Goal: Information Seeking & Learning: Learn about a topic

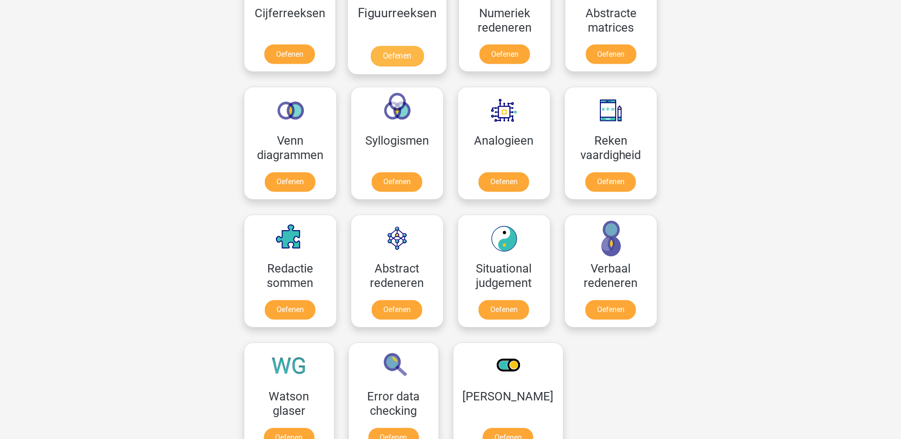
scroll to position [558, 0]
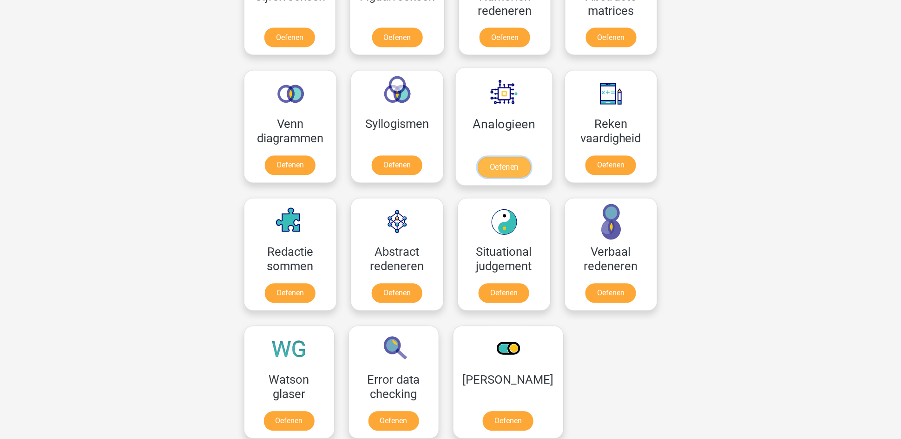
click at [509, 167] on link "Oefenen" at bounding box center [503, 167] width 53 height 20
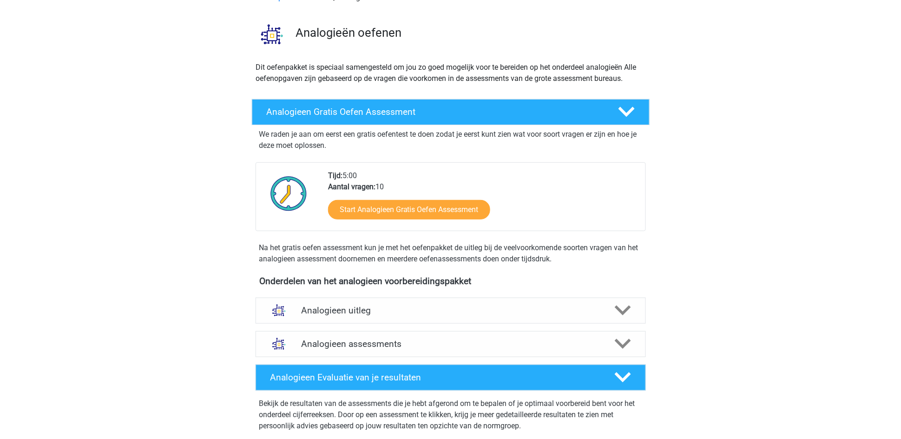
scroll to position [139, 0]
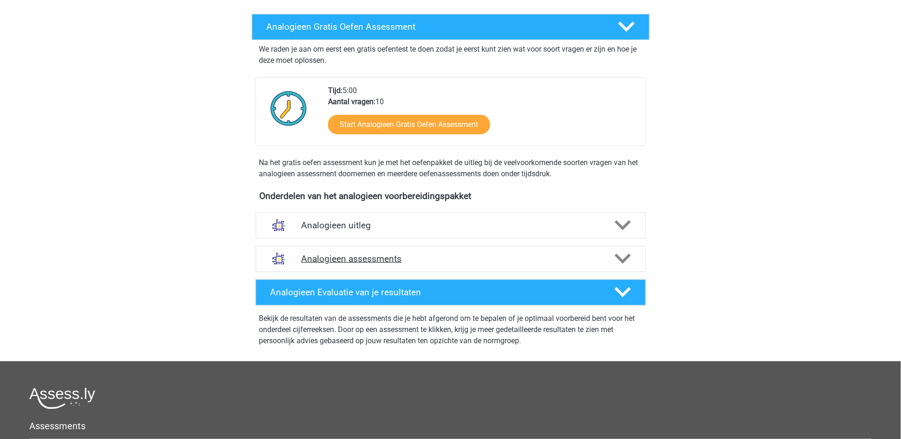
click at [621, 257] on icon at bounding box center [623, 259] width 16 height 16
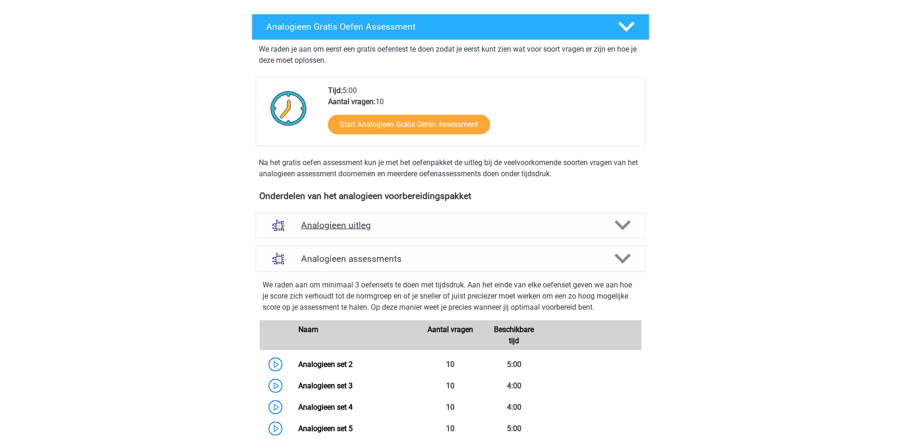
click at [622, 225] on icon at bounding box center [623, 225] width 16 height 16
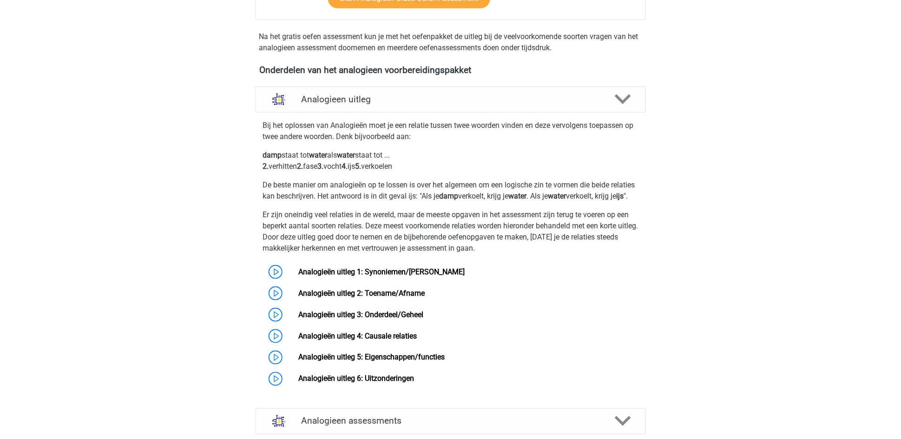
scroll to position [279, 0]
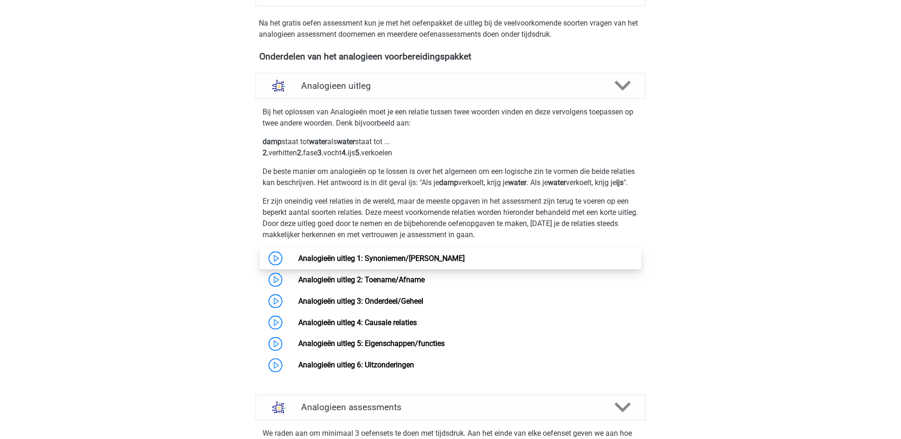
click at [385, 263] on link "Analogieën uitleg 1: Synoniemen/[PERSON_NAME]" at bounding box center [381, 258] width 166 height 9
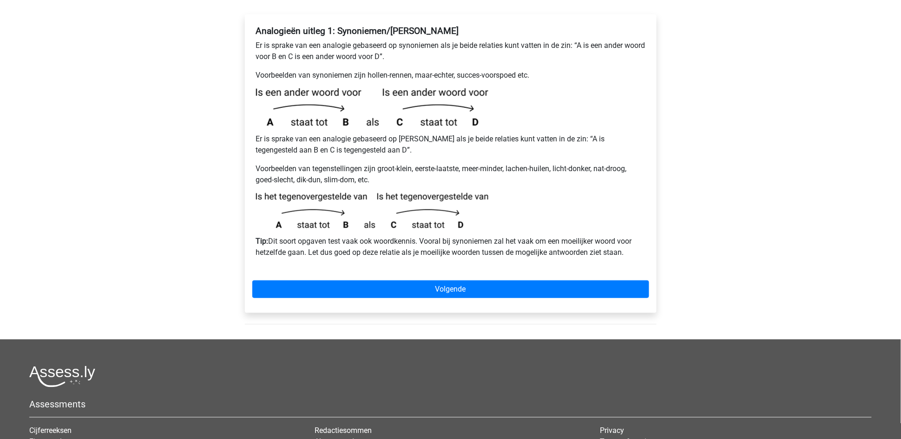
scroll to position [139, 0]
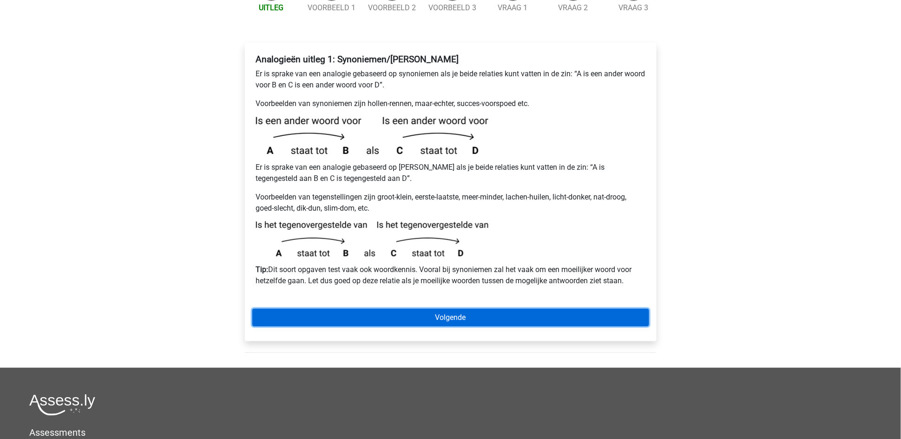
click at [428, 309] on link "Volgende" at bounding box center [450, 318] width 397 height 18
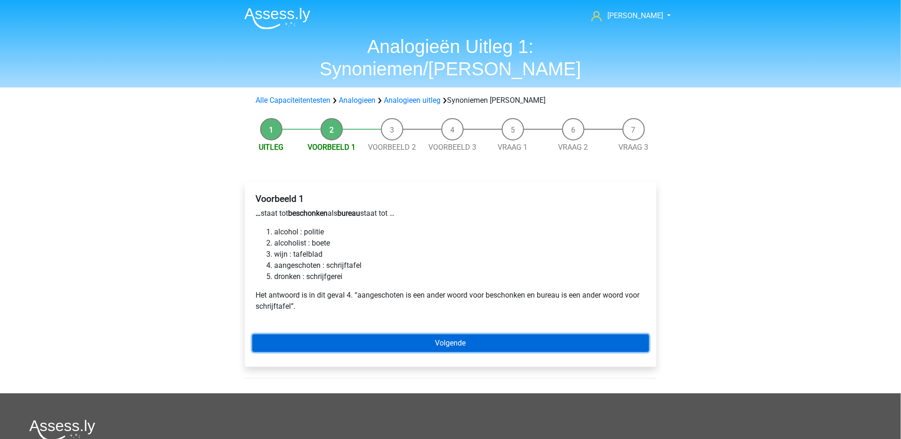
click at [447, 334] on link "Volgende" at bounding box center [450, 343] width 397 height 18
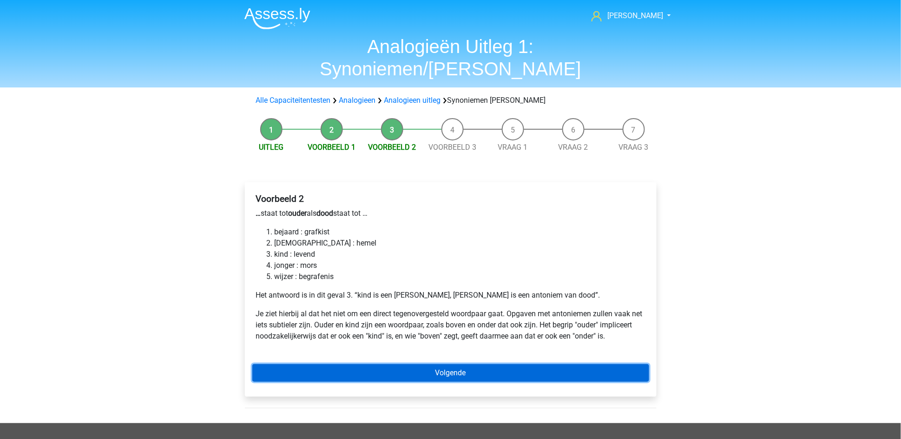
click at [440, 364] on link "Volgende" at bounding box center [450, 373] width 397 height 18
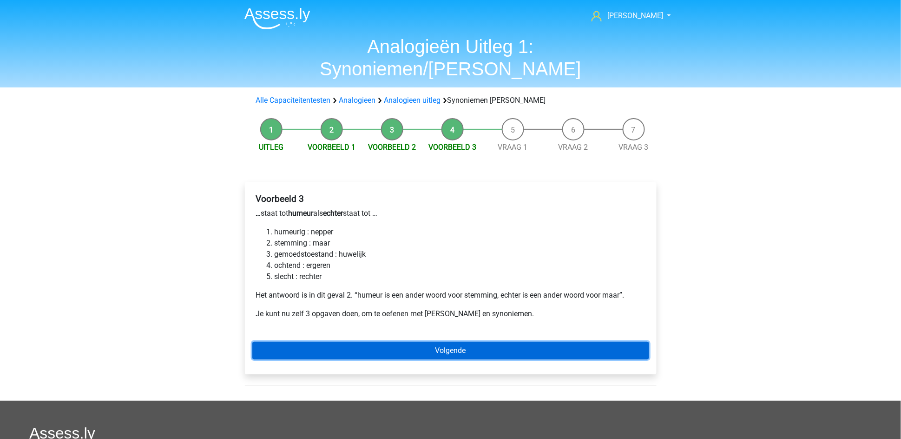
click at [418, 342] on link "Volgende" at bounding box center [450, 351] width 397 height 18
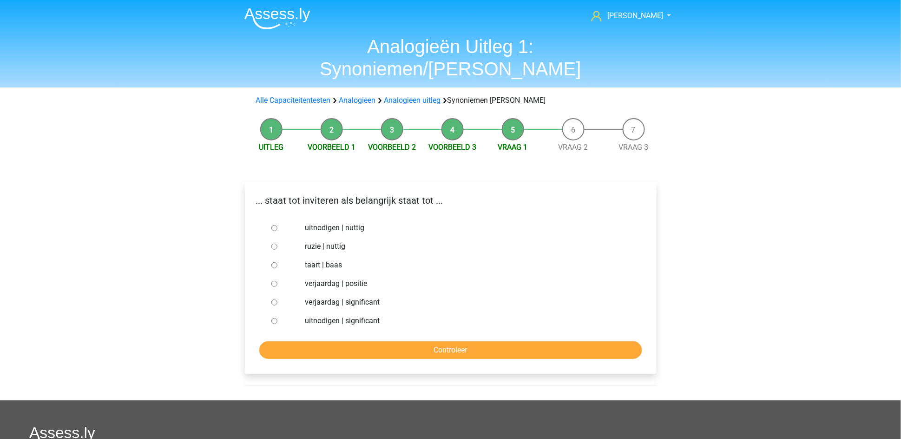
click at [269, 218] on div at bounding box center [283, 227] width 31 height 19
click at [278, 218] on div at bounding box center [283, 227] width 31 height 19
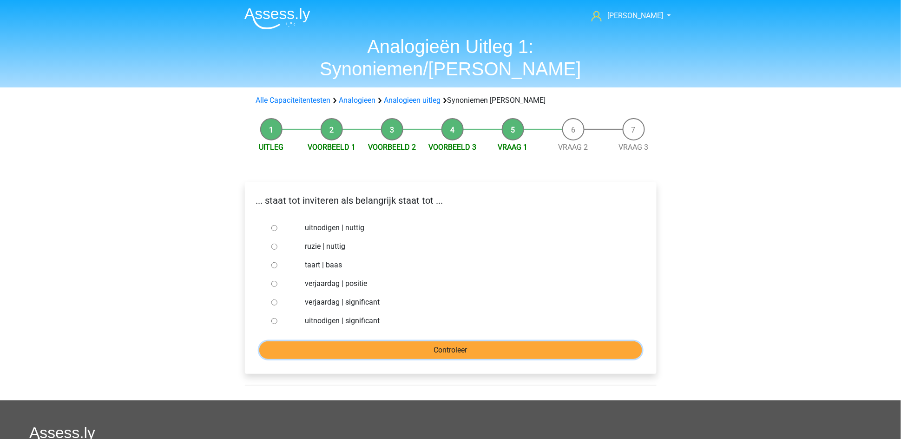
click at [427, 341] on input "Controleer" at bounding box center [450, 350] width 383 height 18
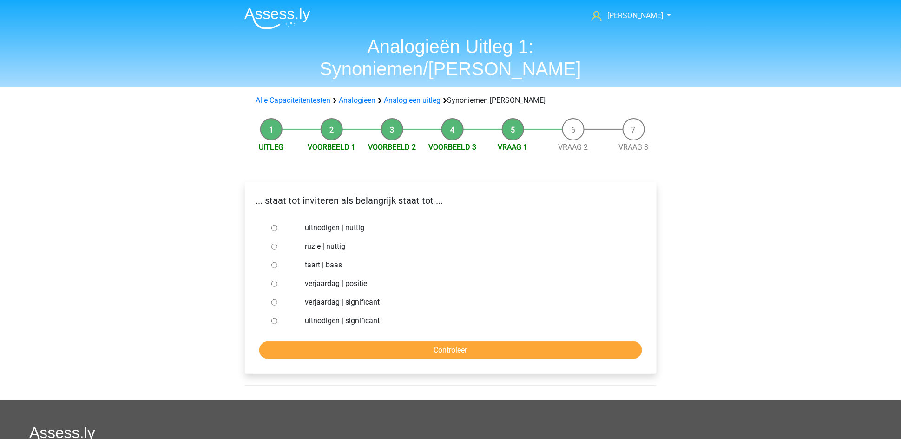
click at [274, 225] on input "uitnodigen | nuttig" at bounding box center [274, 228] width 6 height 6
radio input "true"
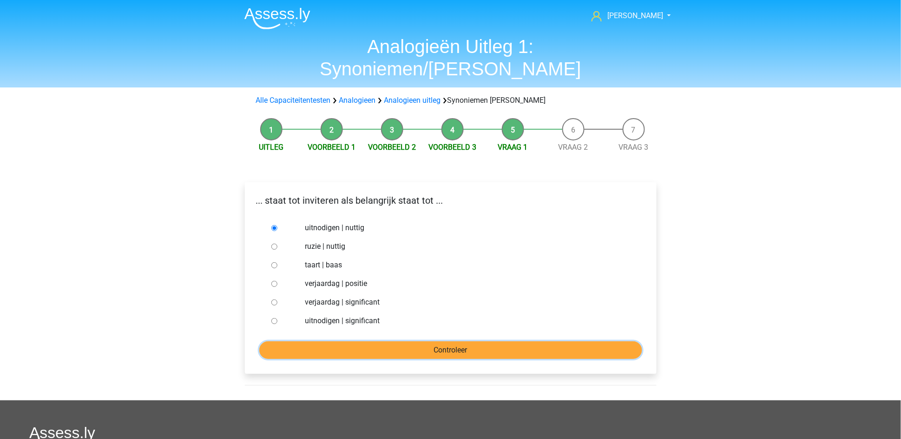
click at [457, 341] on input "Controleer" at bounding box center [450, 350] width 383 height 18
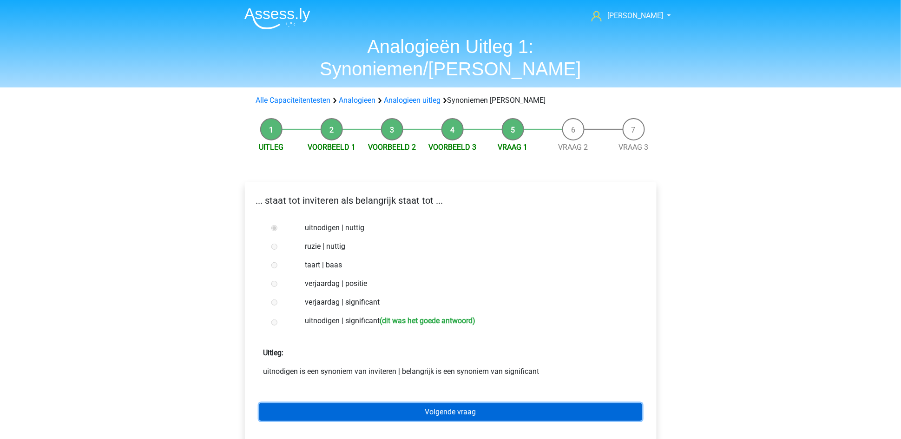
click at [455, 403] on link "Volgende vraag" at bounding box center [450, 412] width 383 height 18
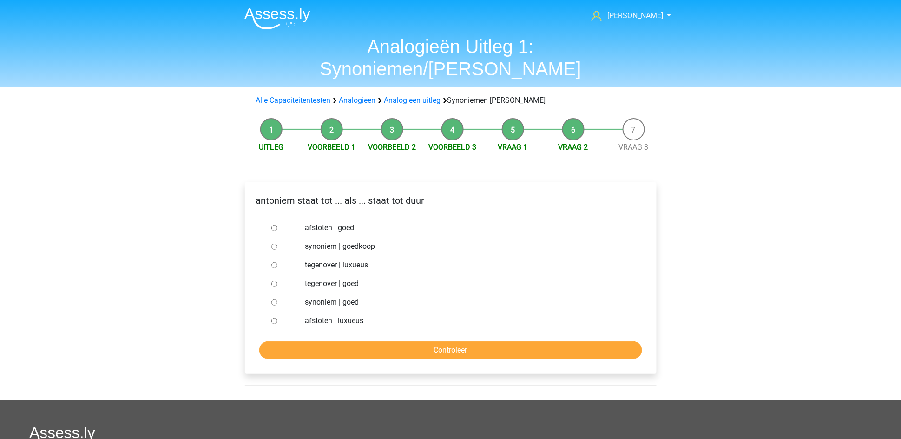
click at [276, 244] on input "synoniem | goedkoop" at bounding box center [274, 247] width 6 height 6
radio input "true"
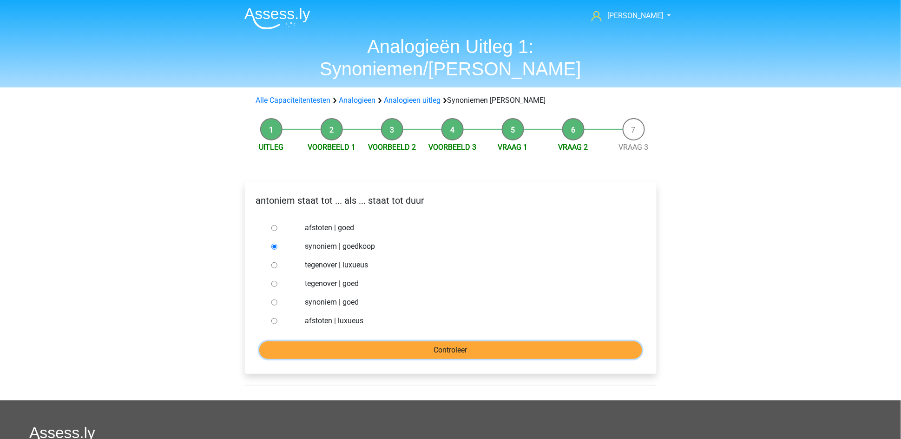
click at [430, 341] on input "Controleer" at bounding box center [450, 350] width 383 height 18
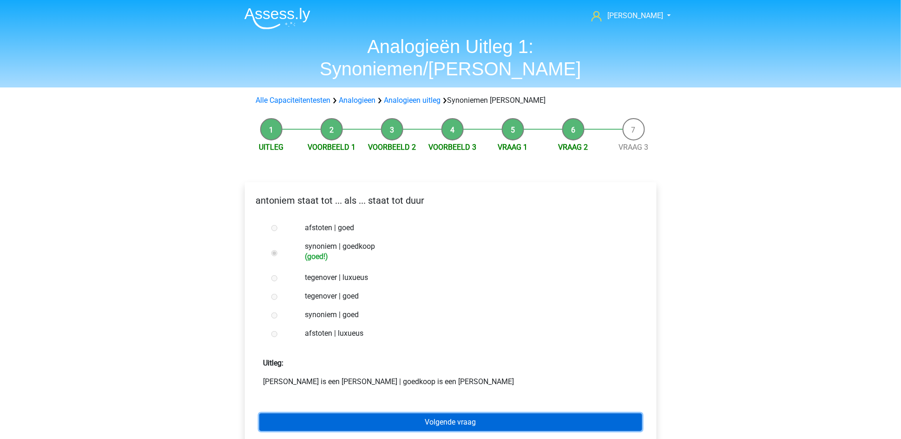
click at [432, 413] on link "Volgende vraag" at bounding box center [450, 422] width 383 height 18
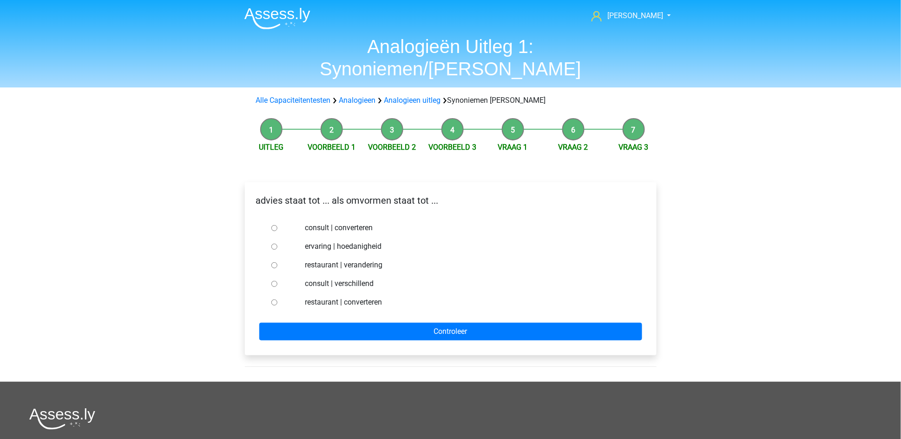
click at [273, 281] on input "consult | verschillend" at bounding box center [274, 284] width 6 height 6
radio input "true"
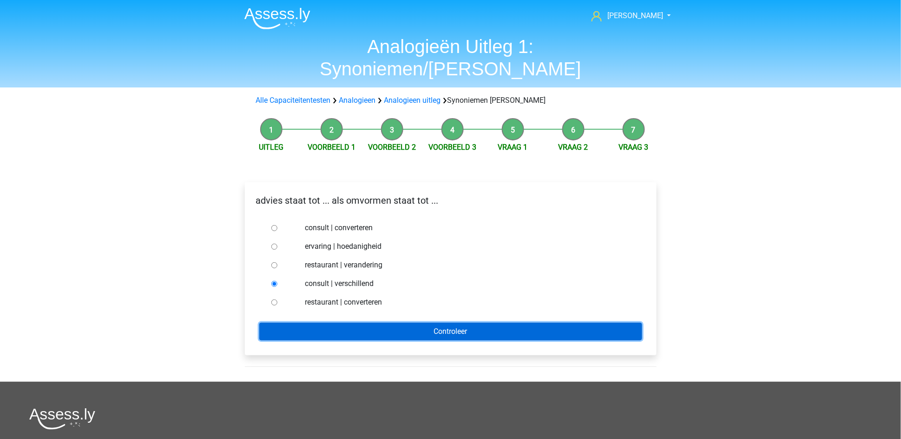
click at [438, 323] on input "Controleer" at bounding box center [450, 332] width 383 height 18
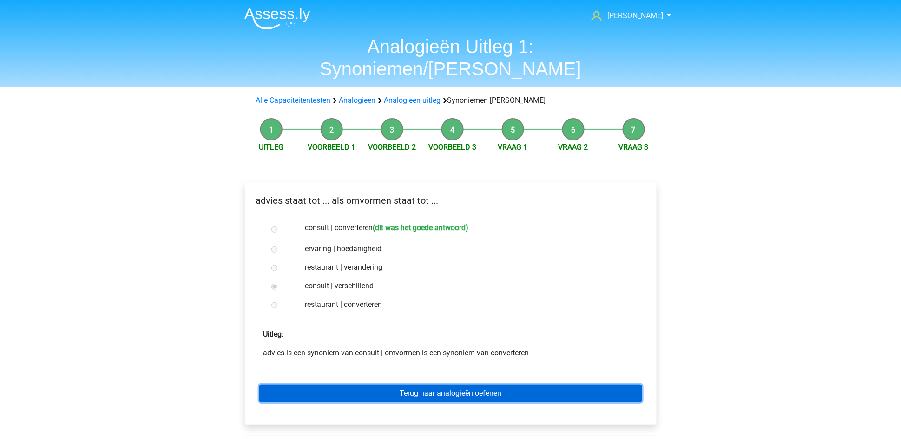
click at [391, 384] on link "Terug naar analogieën oefenen" at bounding box center [450, 393] width 383 height 18
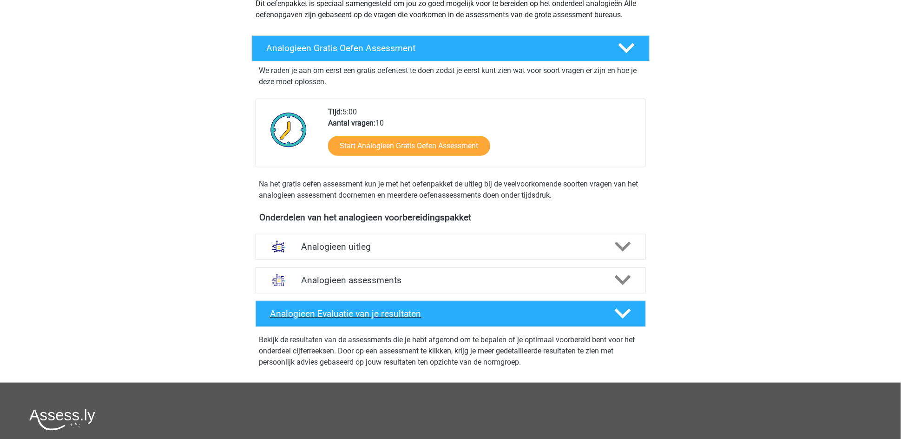
scroll to position [139, 0]
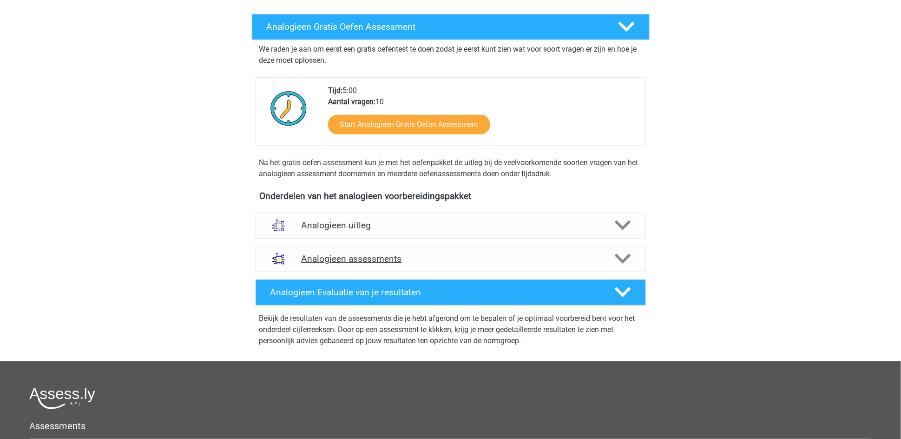
click at [627, 261] on icon at bounding box center [623, 259] width 16 height 16
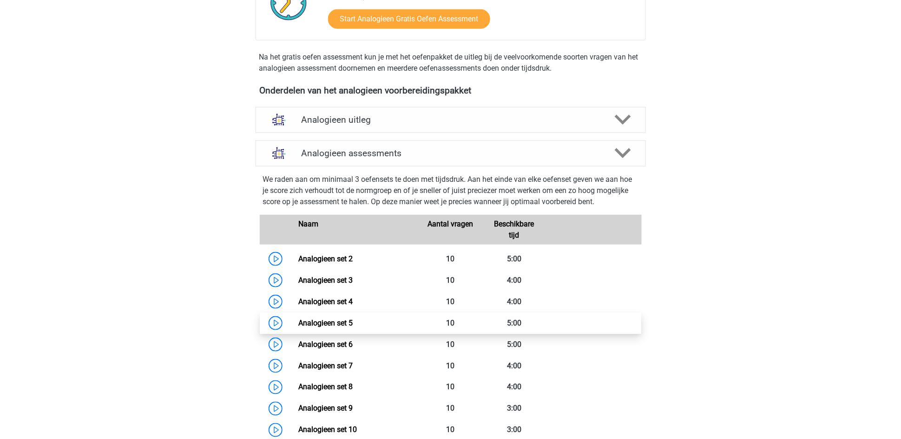
scroll to position [279, 0]
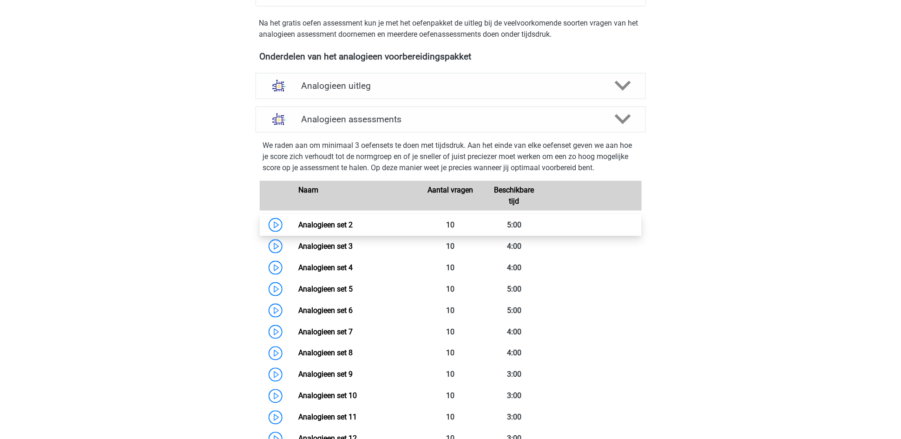
click at [298, 224] on link "Analogieen set 2" at bounding box center [325, 224] width 54 height 9
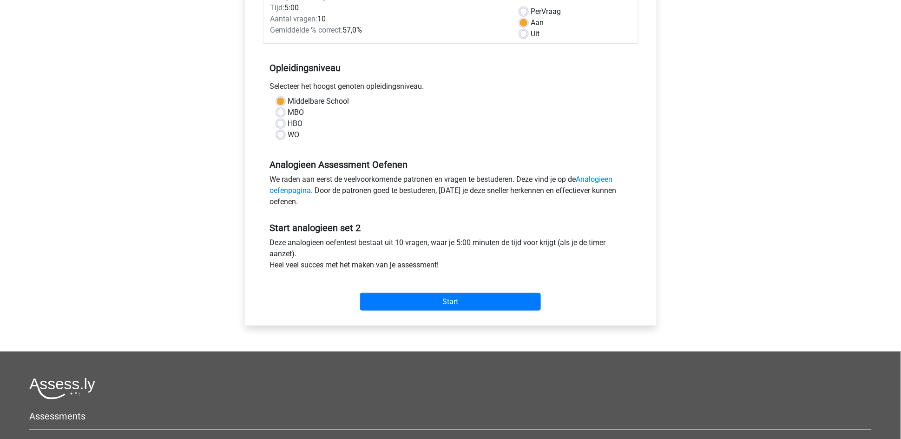
scroll to position [139, 0]
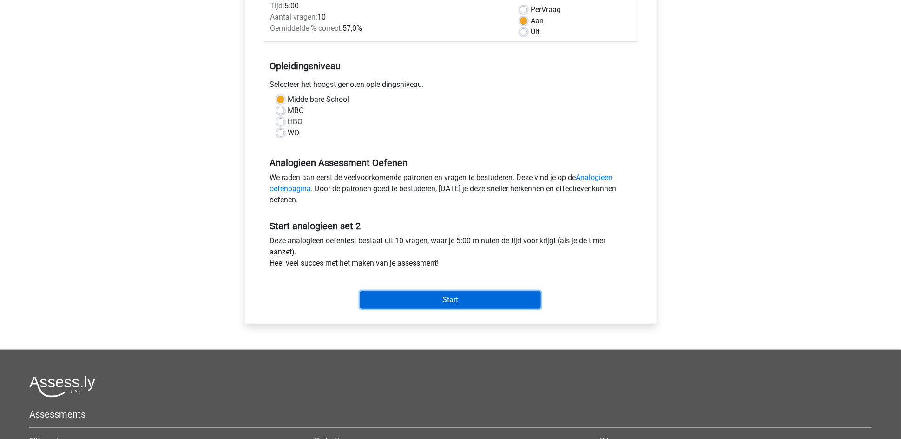
click at [423, 297] on input "Start" at bounding box center [450, 300] width 181 height 18
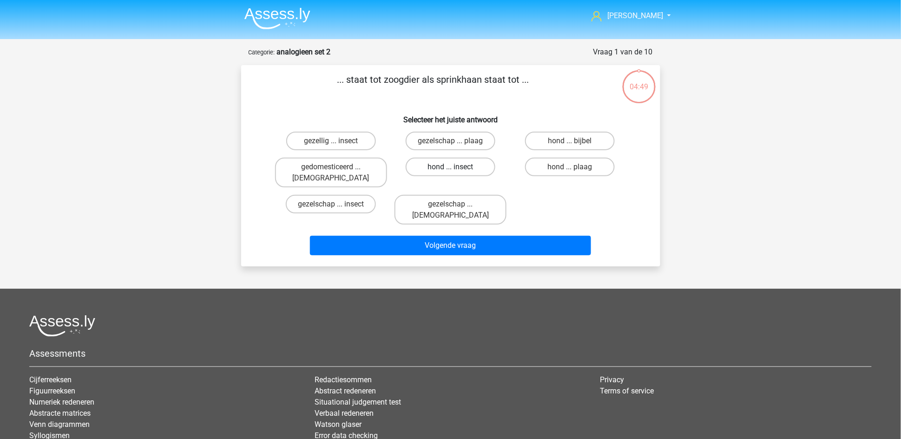
click at [430, 164] on label "hond ... insect" at bounding box center [451, 167] width 90 height 19
click at [450, 167] on input "hond ... insect" at bounding box center [453, 170] width 6 height 6
radio input "true"
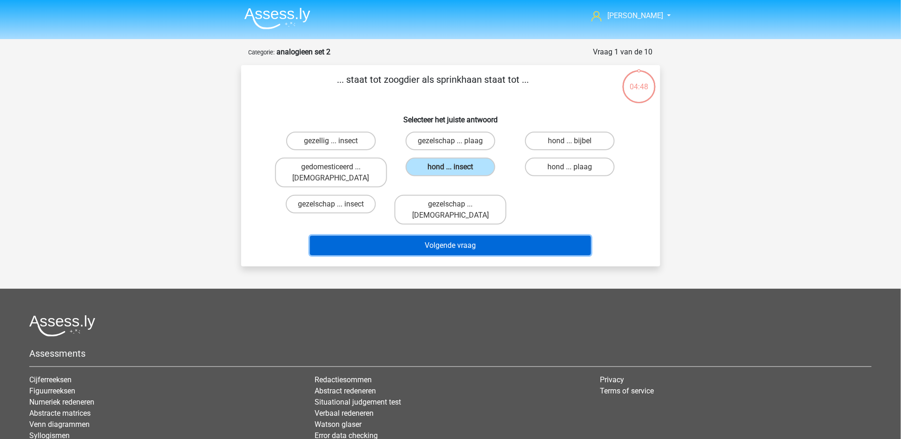
click at [434, 236] on button "Volgende vraag" at bounding box center [450, 246] width 281 height 20
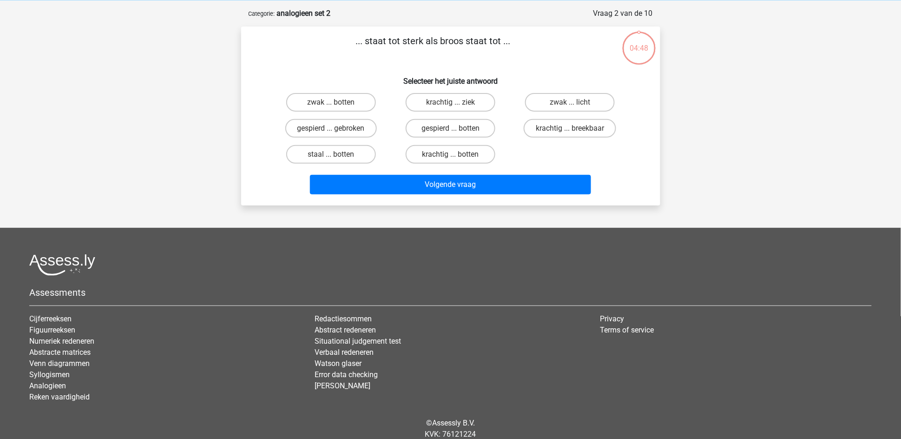
scroll to position [46, 0]
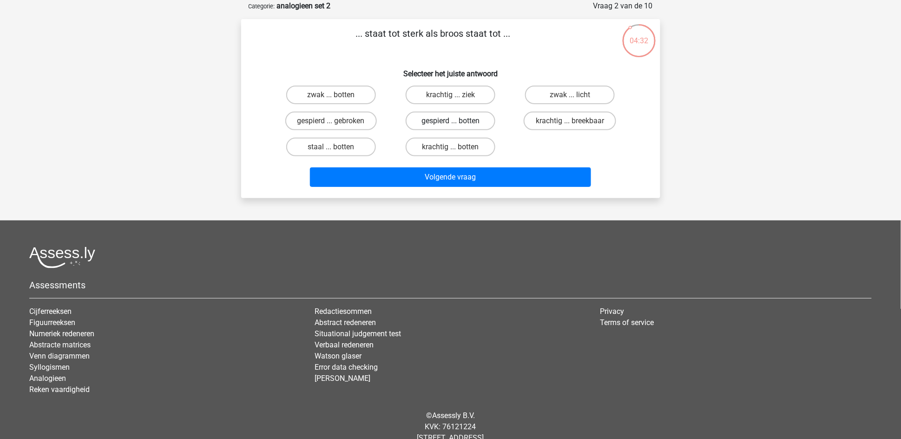
click at [418, 121] on label "gespierd ... botten" at bounding box center [451, 121] width 90 height 19
click at [450, 121] on input "gespierd ... botten" at bounding box center [453, 124] width 6 height 6
radio input "true"
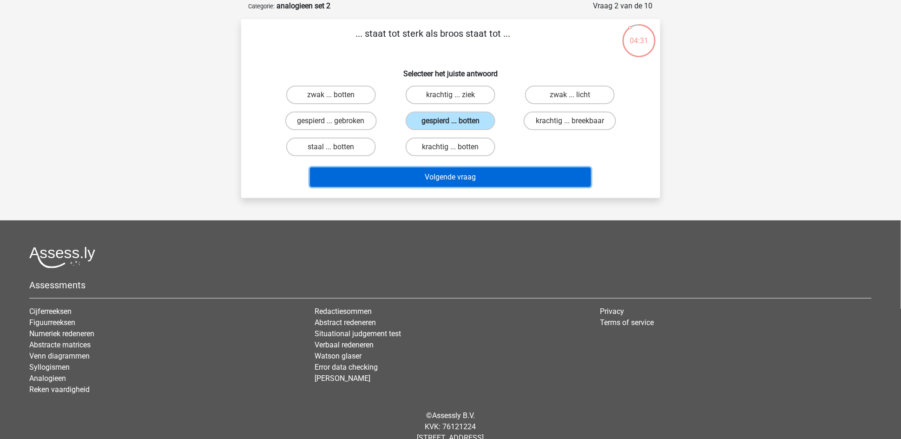
click at [429, 178] on button "Volgende vraag" at bounding box center [450, 177] width 281 height 20
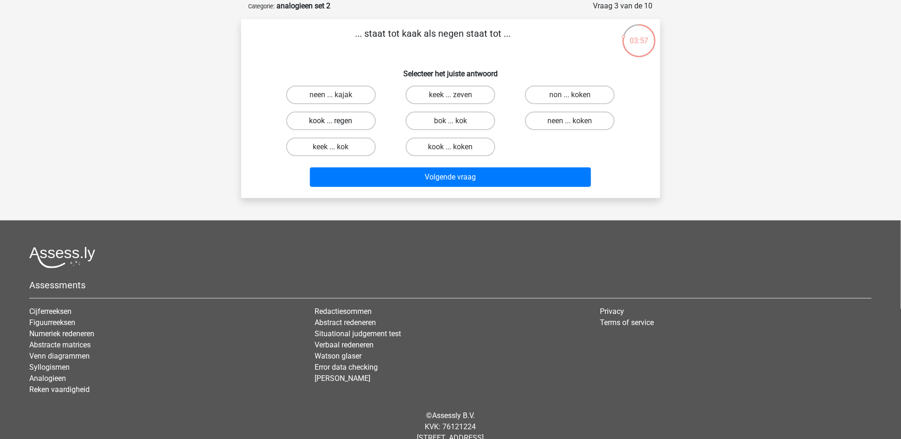
click at [320, 126] on label "kook ... regen" at bounding box center [331, 121] width 90 height 19
click at [331, 126] on input "kook ... regen" at bounding box center [334, 124] width 6 height 6
radio input "true"
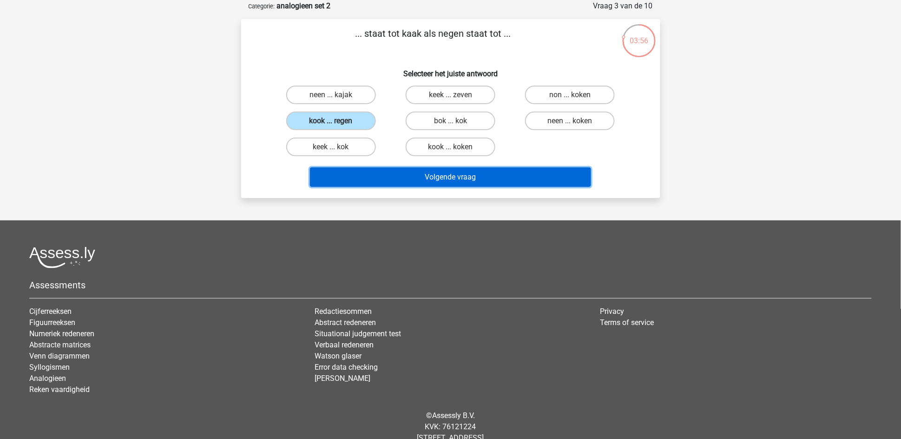
click at [412, 169] on button "Volgende vraag" at bounding box center [450, 177] width 281 height 20
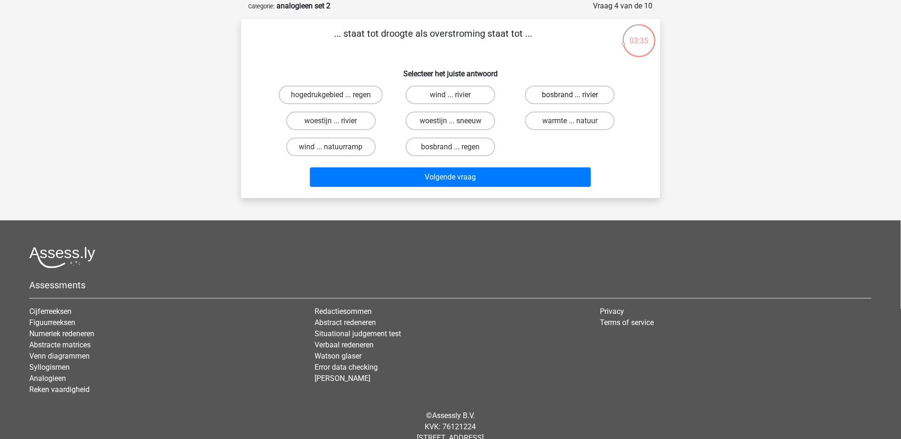
click at [542, 95] on label "bosbrand ... rivier" at bounding box center [570, 95] width 90 height 19
click at [570, 95] on input "bosbrand ... rivier" at bounding box center [573, 98] width 6 height 6
radio input "true"
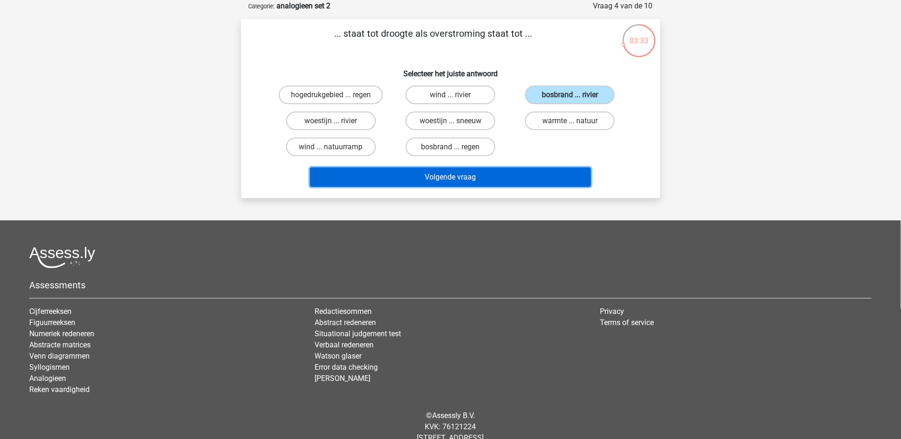
click at [514, 176] on button "Volgende vraag" at bounding box center [450, 177] width 281 height 20
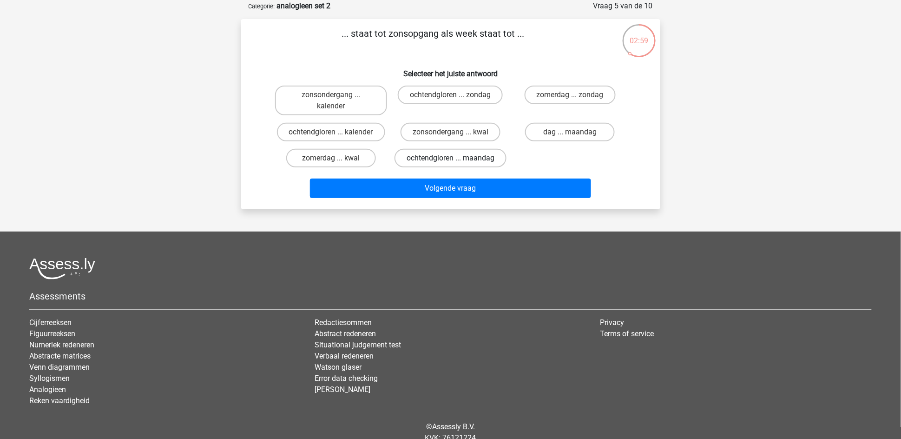
click at [424, 159] on label "ochtendgloren ... maandag" at bounding box center [451, 158] width 112 height 19
click at [450, 159] on input "ochtendgloren ... maandag" at bounding box center [453, 161] width 6 height 6
radio input "true"
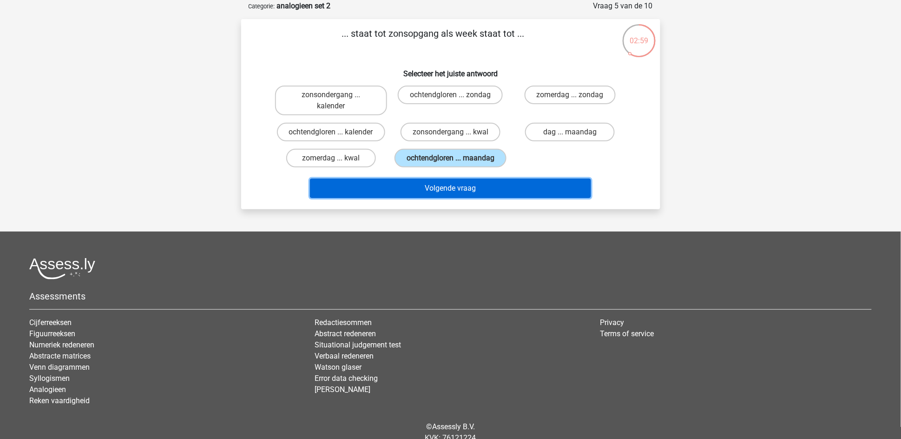
click at [435, 186] on button "Volgende vraag" at bounding box center [450, 188] width 281 height 20
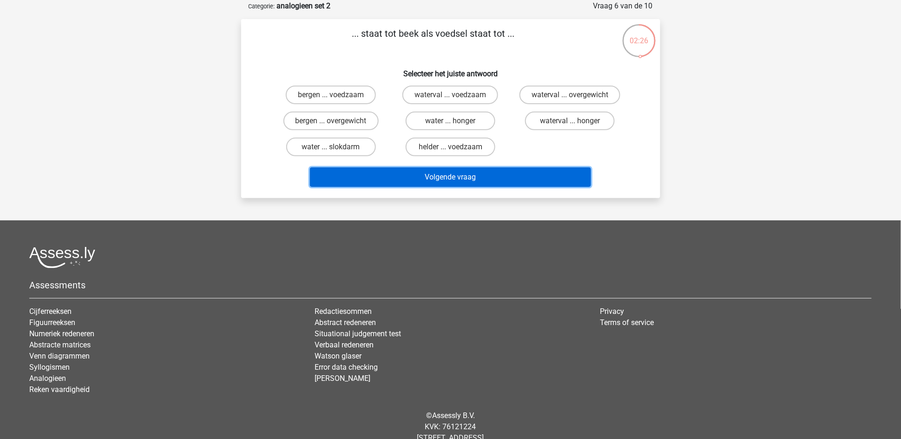
click at [402, 173] on button "Volgende vraag" at bounding box center [450, 177] width 281 height 20
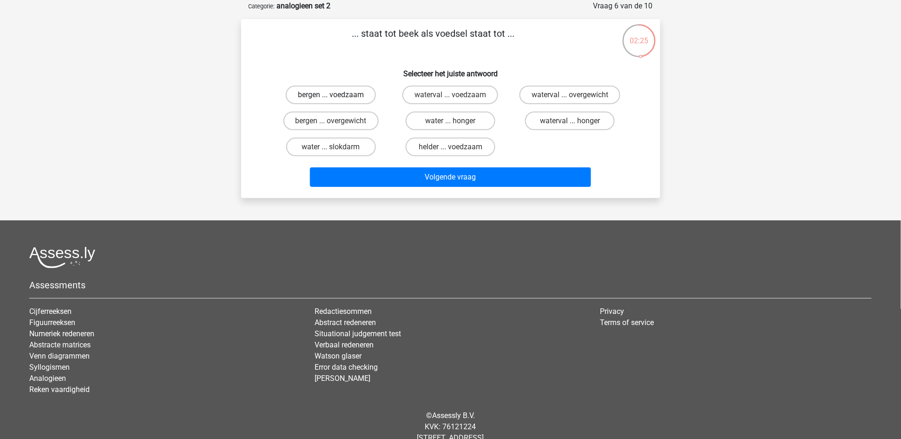
click at [350, 96] on label "bergen ... voedzaam" at bounding box center [331, 95] width 90 height 19
click at [337, 96] on input "bergen ... voedzaam" at bounding box center [334, 98] width 6 height 6
radio input "true"
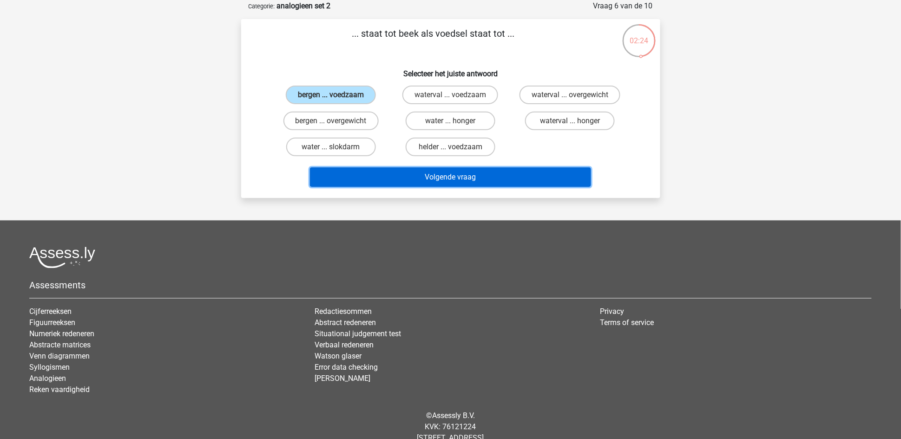
click at [441, 177] on button "Volgende vraag" at bounding box center [450, 177] width 281 height 20
click at [440, 174] on button "Volgende vraag" at bounding box center [450, 177] width 281 height 20
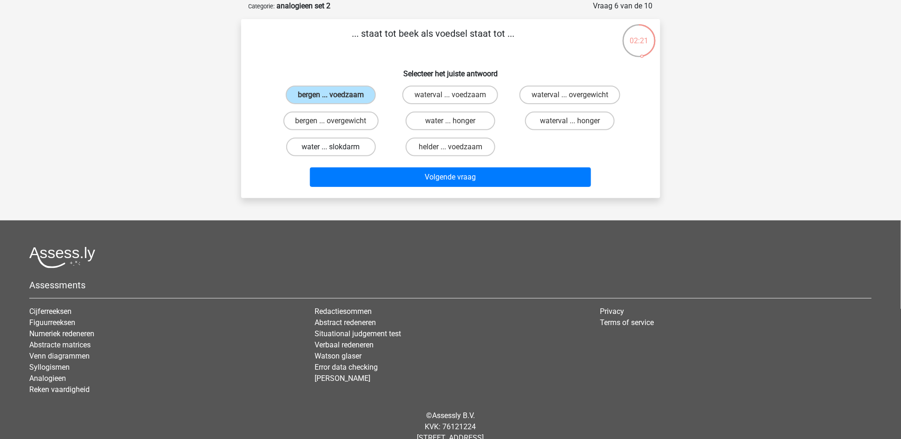
click at [358, 144] on label "water ... slokdarm" at bounding box center [331, 147] width 90 height 19
click at [337, 147] on input "water ... slokdarm" at bounding box center [334, 150] width 6 height 6
radio input "true"
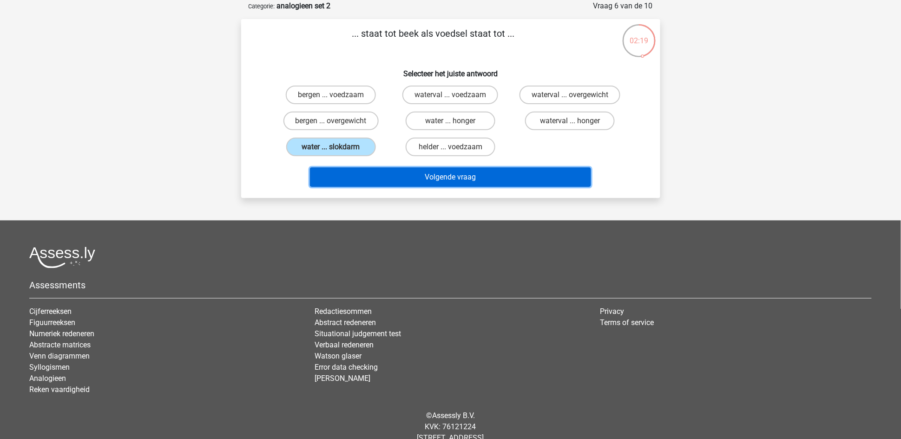
click at [410, 178] on button "Volgende vraag" at bounding box center [450, 177] width 281 height 20
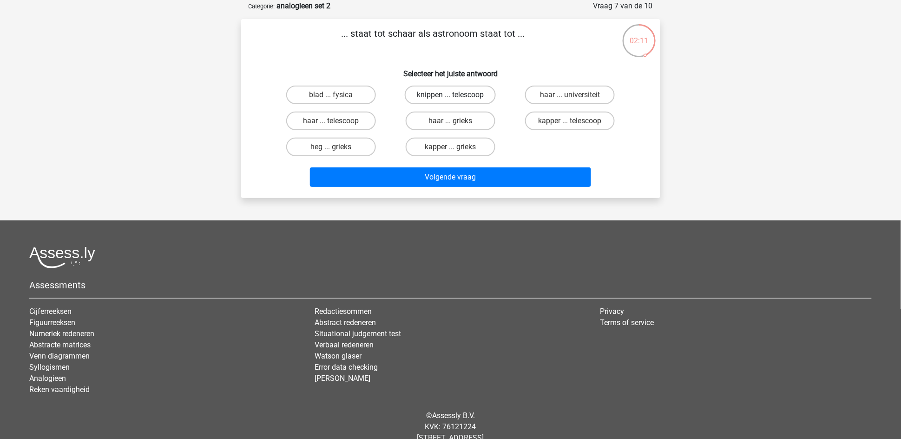
click at [440, 93] on label "knippen ... telescoop" at bounding box center [450, 95] width 91 height 19
click at [450, 95] on input "knippen ... telescoop" at bounding box center [453, 98] width 6 height 6
radio input "true"
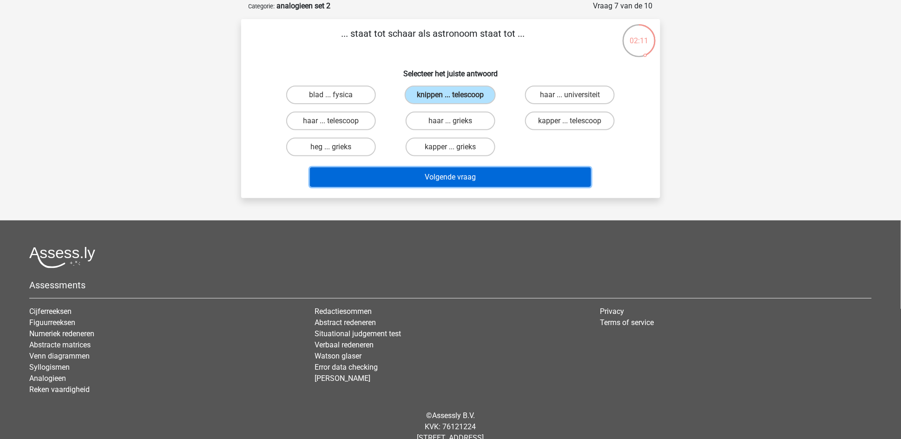
click at [459, 173] on button "Volgende vraag" at bounding box center [450, 177] width 281 height 20
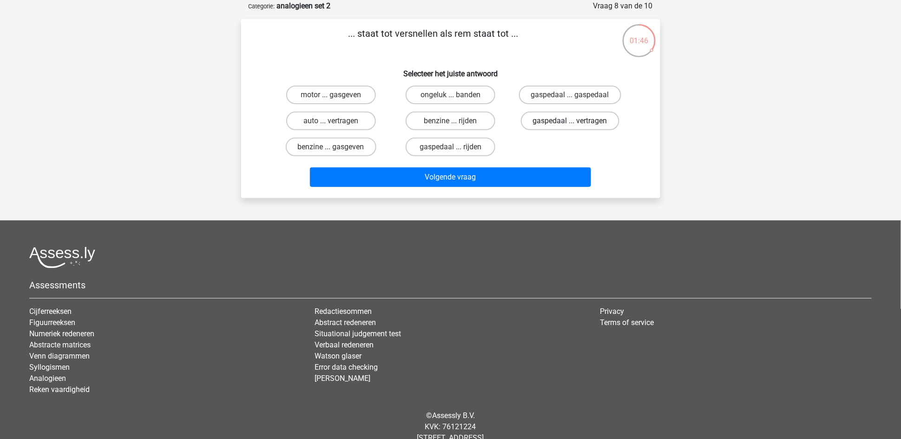
click at [547, 120] on label "gaspedaal ... vertragen" at bounding box center [570, 121] width 99 height 19
click at [570, 121] on input "gaspedaal ... vertragen" at bounding box center [573, 124] width 6 height 6
radio input "true"
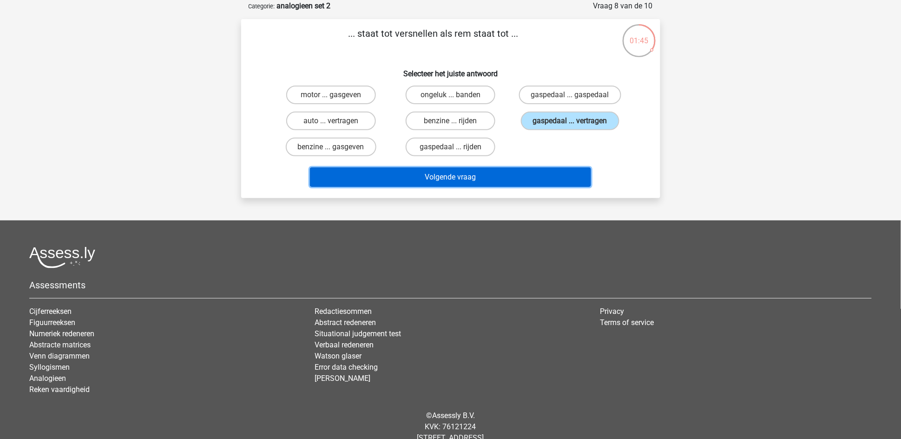
click at [496, 172] on button "Volgende vraag" at bounding box center [450, 177] width 281 height 20
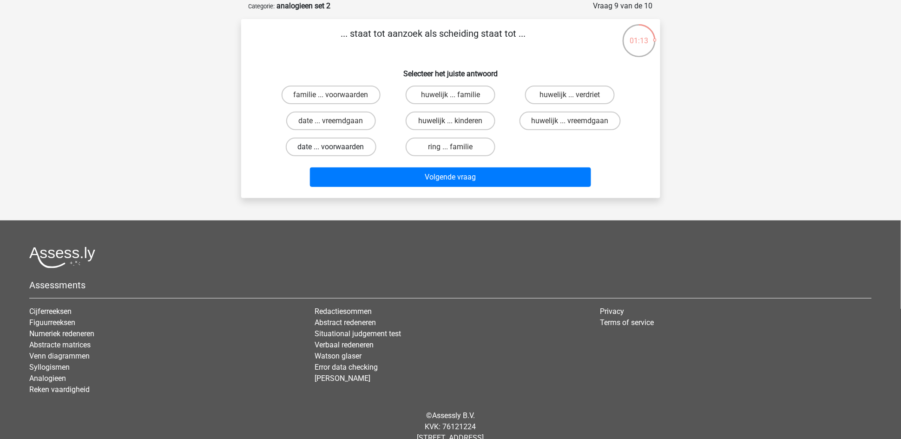
click at [354, 145] on label "date ... voorwaarden" at bounding box center [331, 147] width 91 height 19
click at [337, 147] on input "date ... voorwaarden" at bounding box center [334, 150] width 6 height 6
radio input "true"
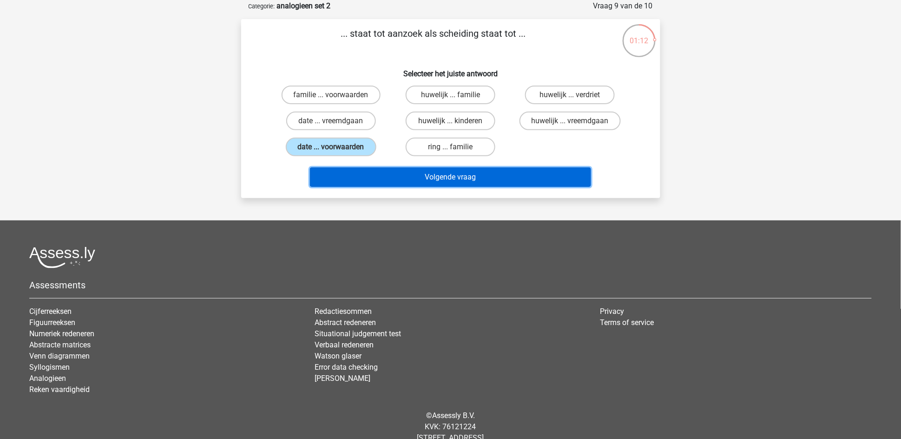
click at [464, 167] on button "Volgende vraag" at bounding box center [450, 177] width 281 height 20
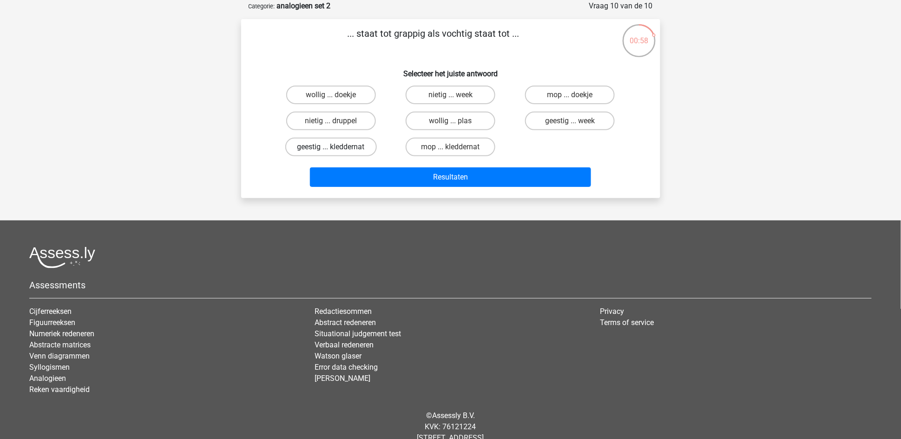
click at [352, 142] on label "geestig ... kleddernat" at bounding box center [331, 147] width 92 height 19
click at [337, 147] on input "geestig ... kleddernat" at bounding box center [334, 150] width 6 height 6
radio input "true"
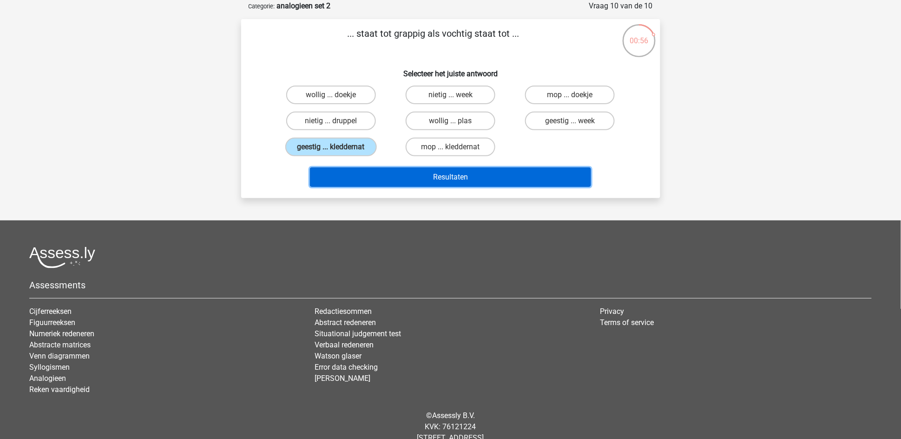
click at [428, 172] on button "Resultaten" at bounding box center [450, 177] width 281 height 20
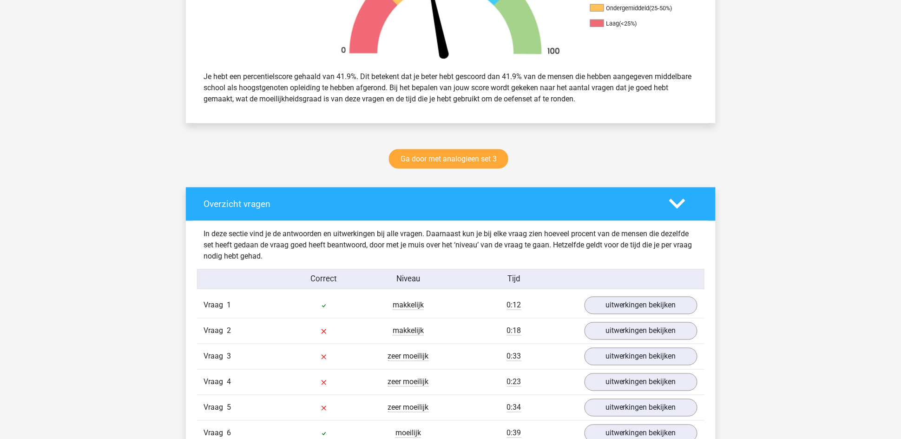
scroll to position [488, 0]
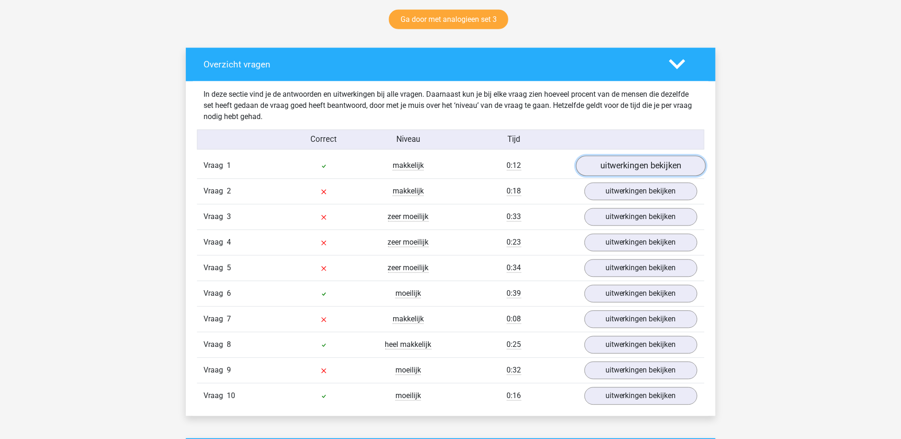
click at [603, 168] on link "uitwerkingen bekijken" at bounding box center [641, 166] width 130 height 20
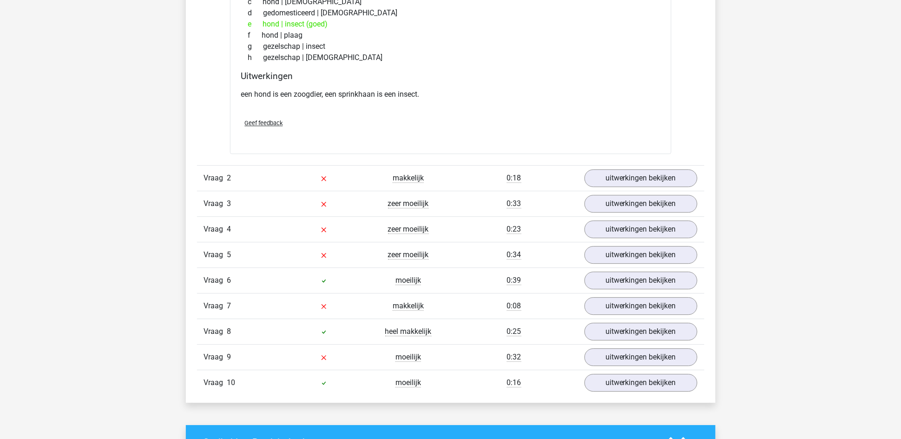
scroll to position [767, 0]
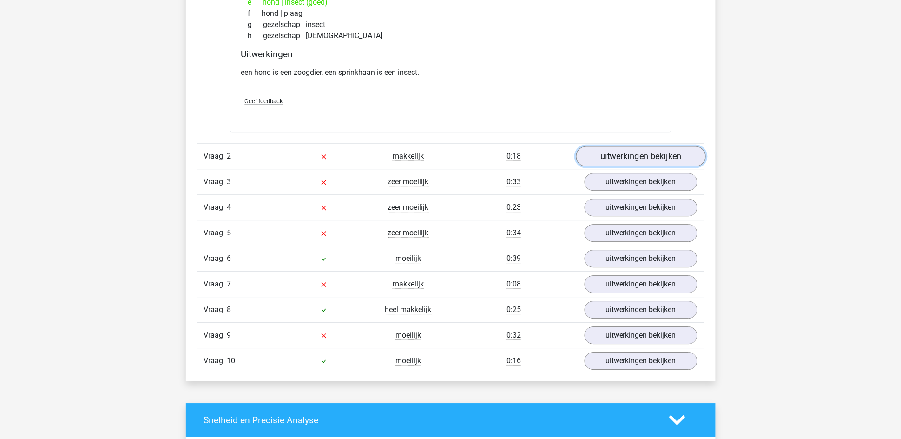
click at [610, 155] on link "uitwerkingen bekijken" at bounding box center [641, 156] width 130 height 20
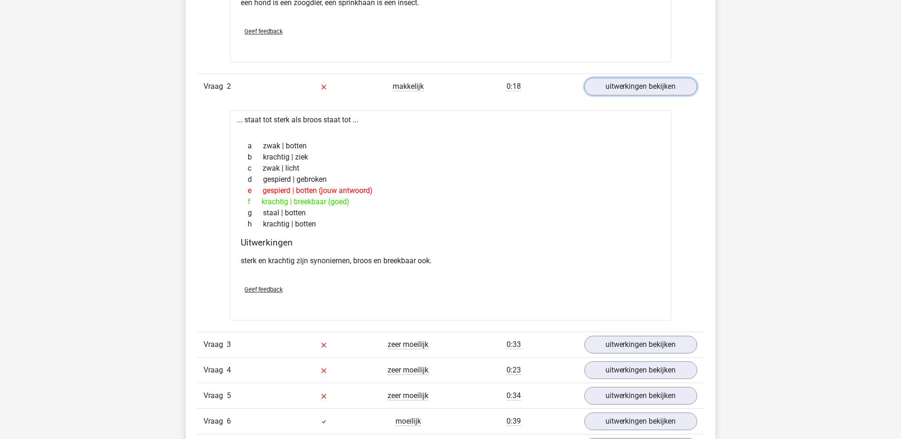
scroll to position [906, 0]
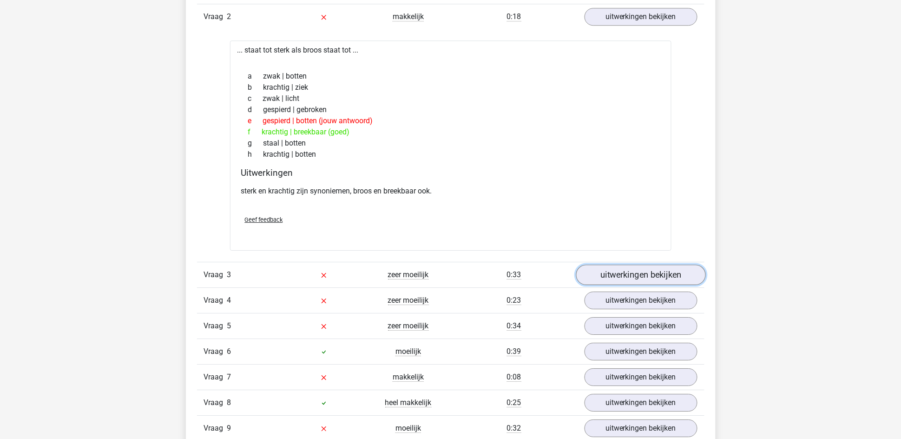
click at [662, 277] on link "uitwerkingen bekijken" at bounding box center [641, 275] width 130 height 20
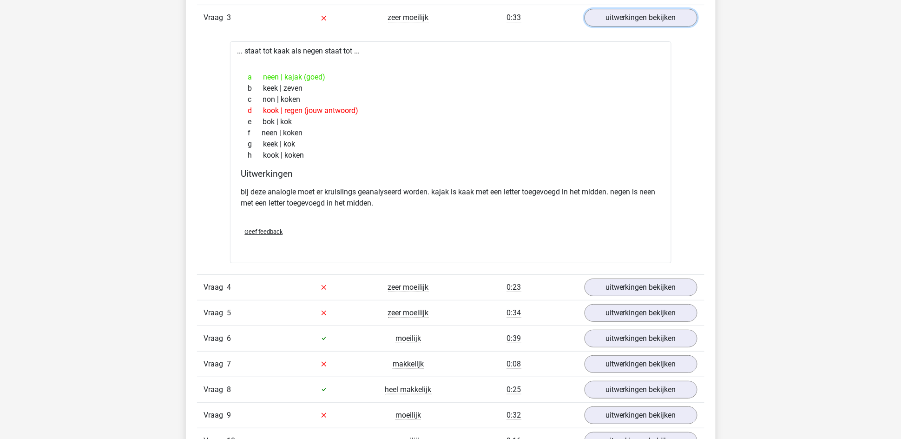
scroll to position [1185, 0]
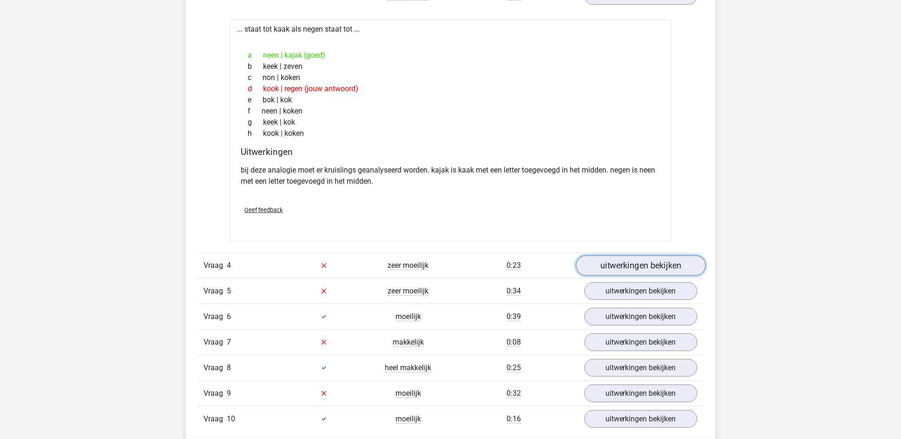
click at [663, 261] on link "uitwerkingen bekijken" at bounding box center [641, 265] width 130 height 20
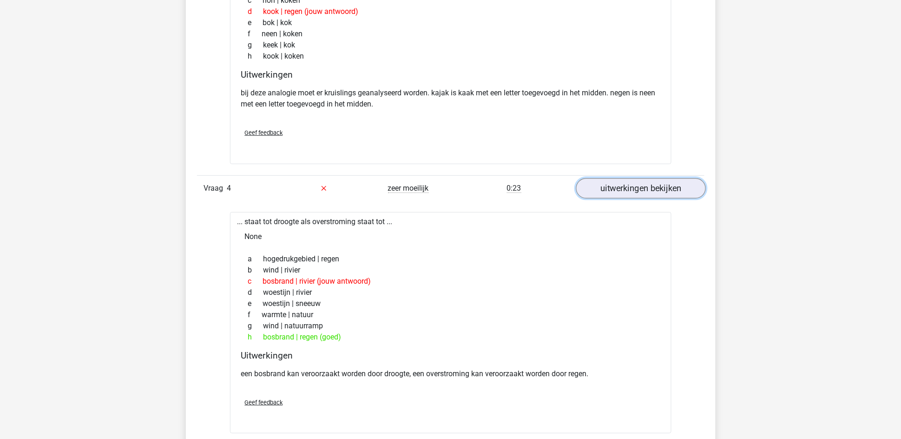
scroll to position [1325, 0]
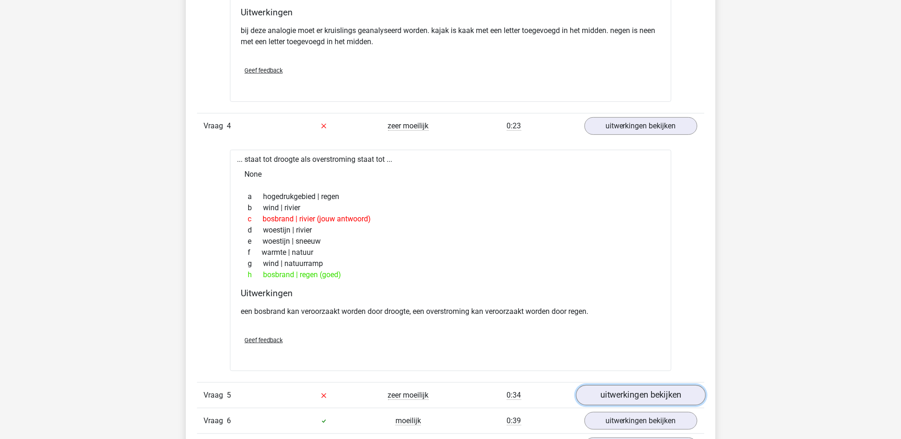
click at [675, 393] on link "uitwerkingen bekijken" at bounding box center [641, 395] width 130 height 20
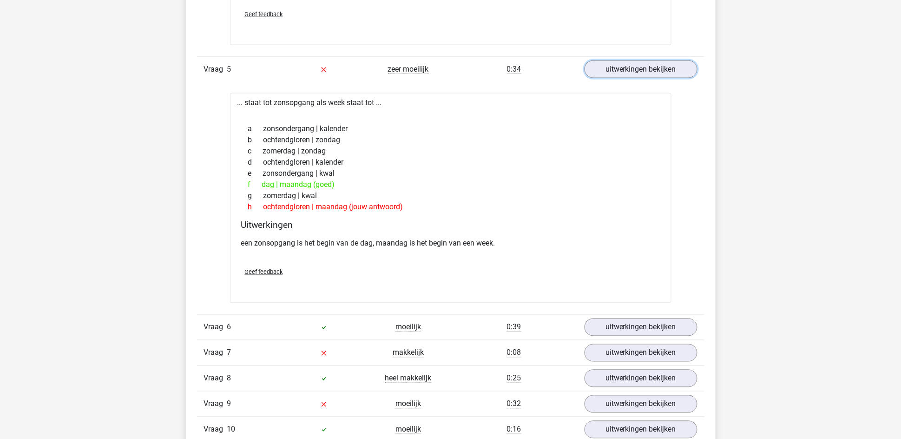
scroll to position [1673, 0]
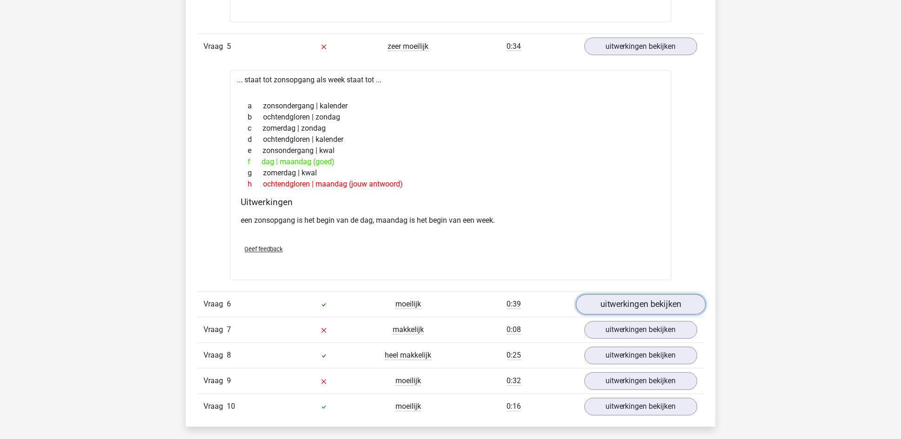
click at [619, 306] on link "uitwerkingen bekijken" at bounding box center [641, 304] width 130 height 20
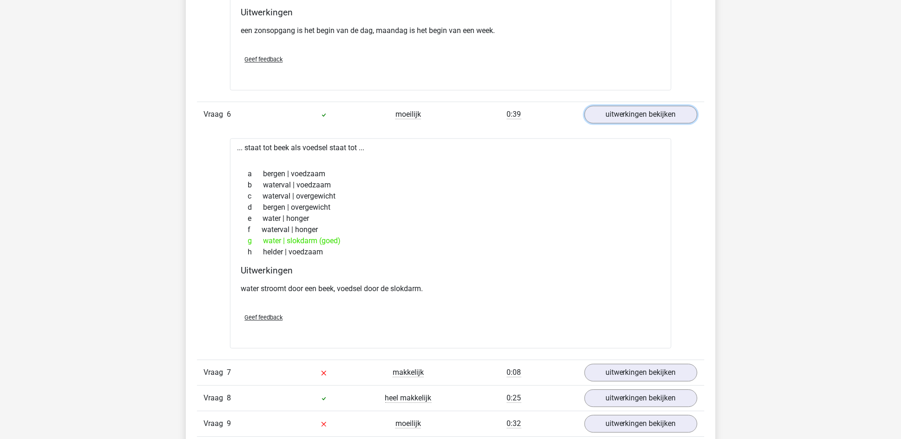
scroll to position [1883, 0]
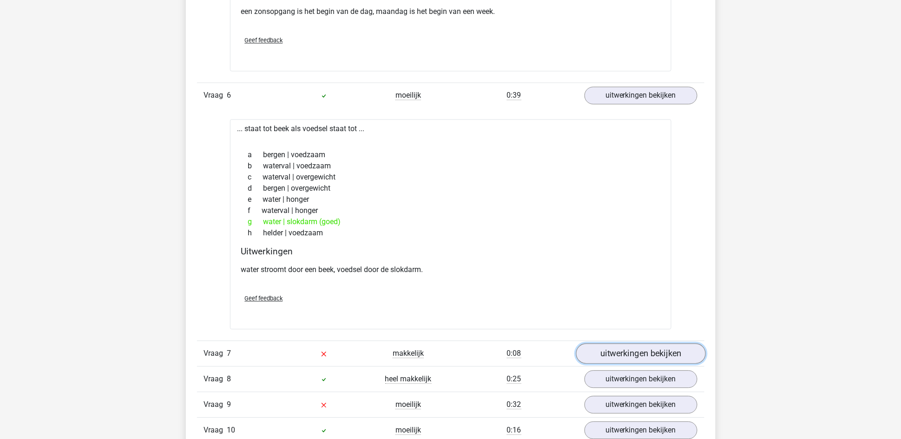
click at [621, 352] on link "uitwerkingen bekijken" at bounding box center [641, 353] width 130 height 20
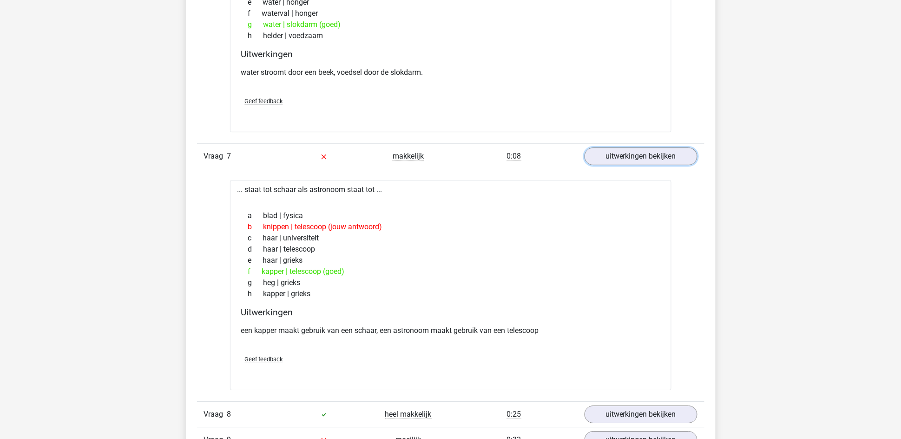
scroll to position [2092, 0]
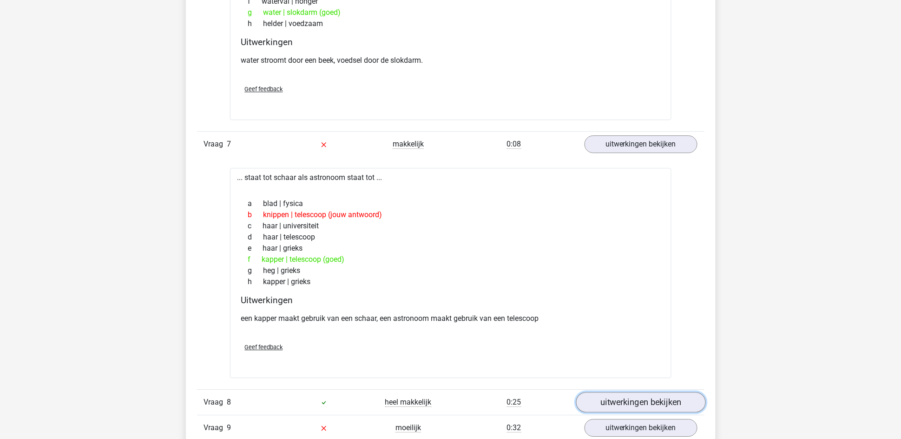
click at [660, 400] on link "uitwerkingen bekijken" at bounding box center [641, 402] width 130 height 20
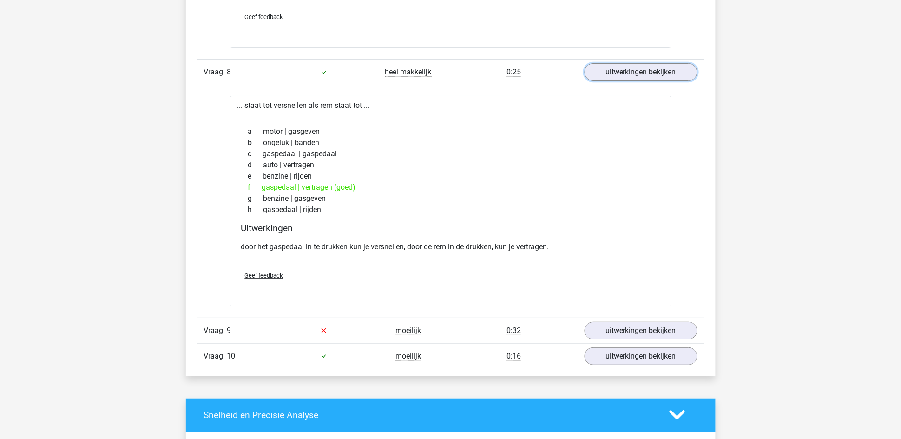
scroll to position [2440, 0]
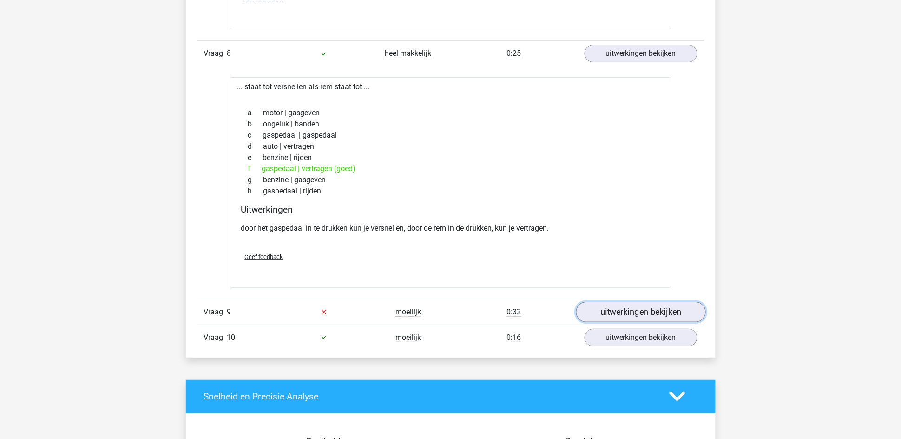
click at [634, 318] on link "uitwerkingen bekijken" at bounding box center [641, 312] width 130 height 20
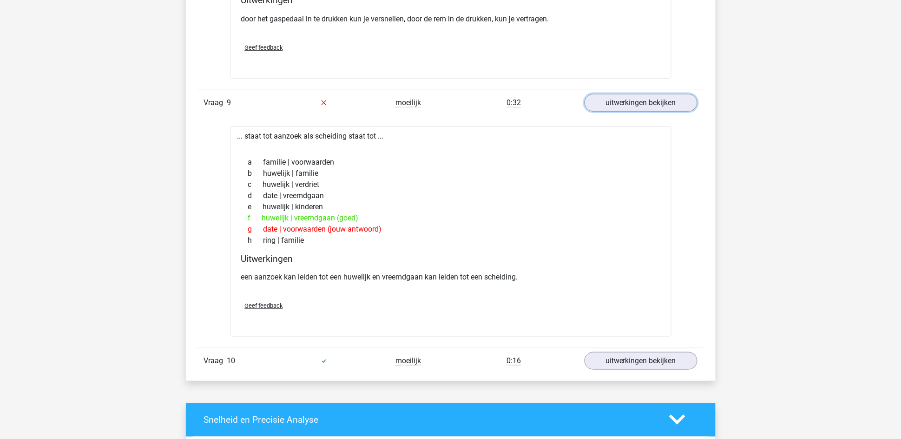
scroll to position [2719, 0]
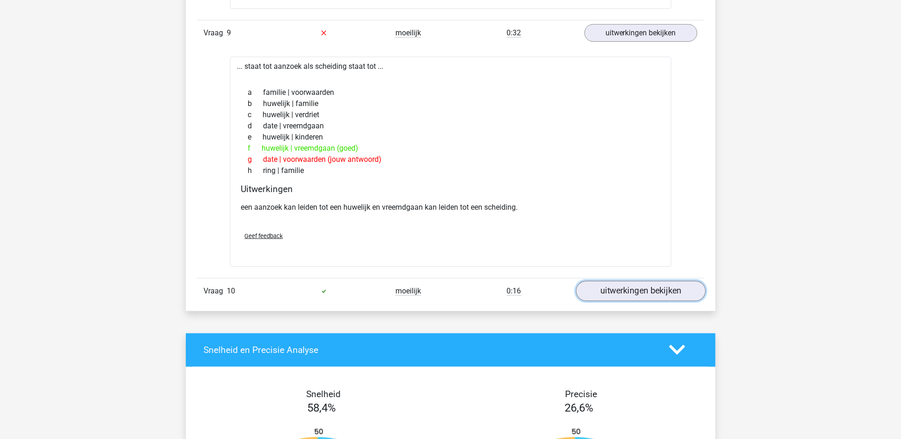
click at [633, 284] on link "uitwerkingen bekijken" at bounding box center [641, 291] width 130 height 20
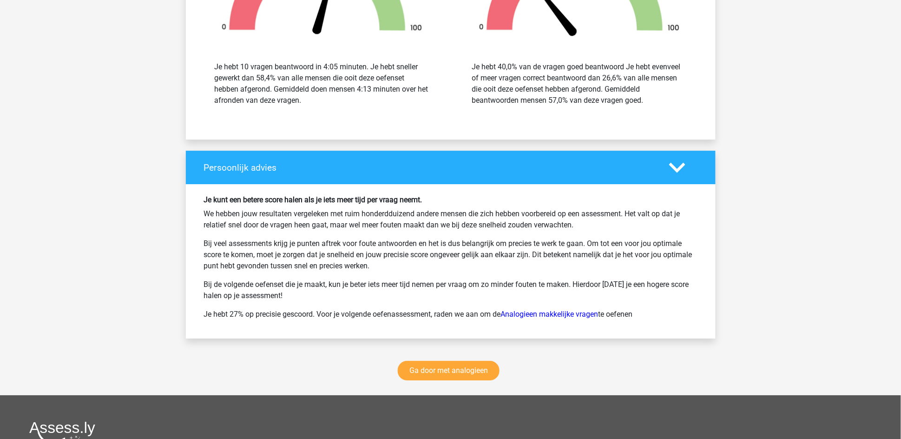
scroll to position [3486, 0]
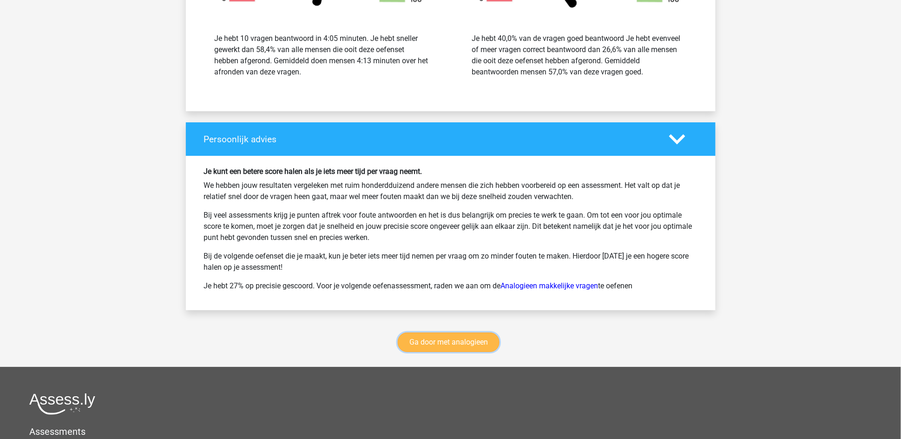
click at [461, 347] on link "Ga door met analogieen" at bounding box center [449, 342] width 102 height 20
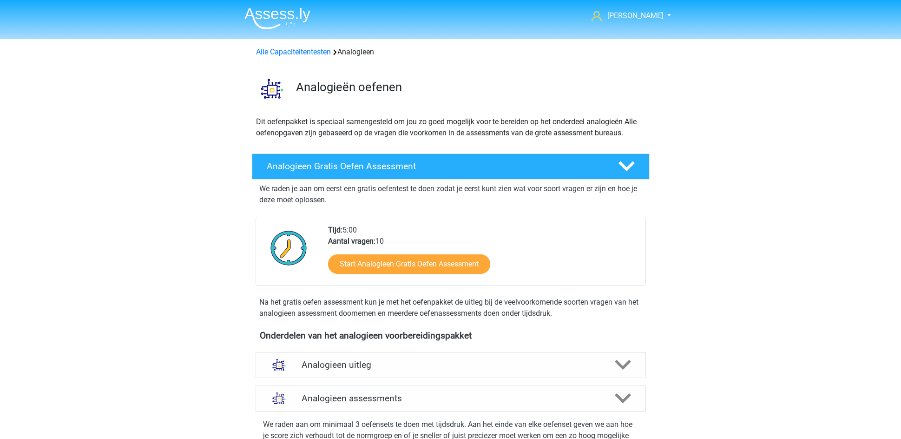
scroll to position [381, 0]
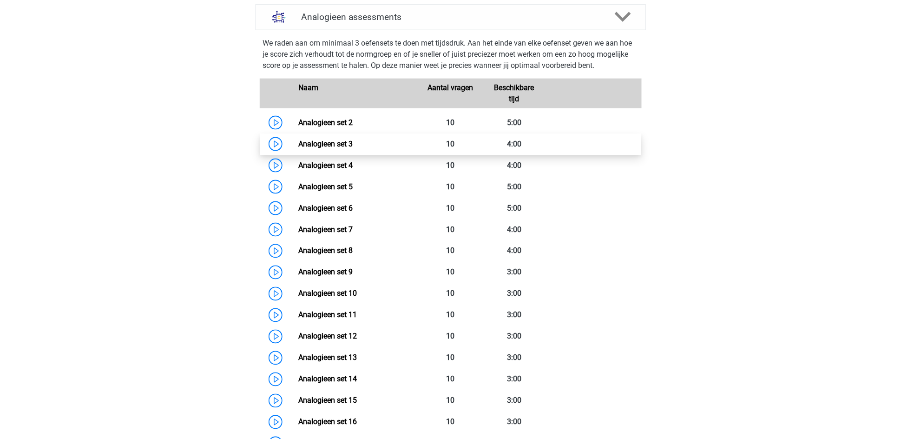
click at [313, 142] on link "Analogieen set 3" at bounding box center [325, 143] width 54 height 9
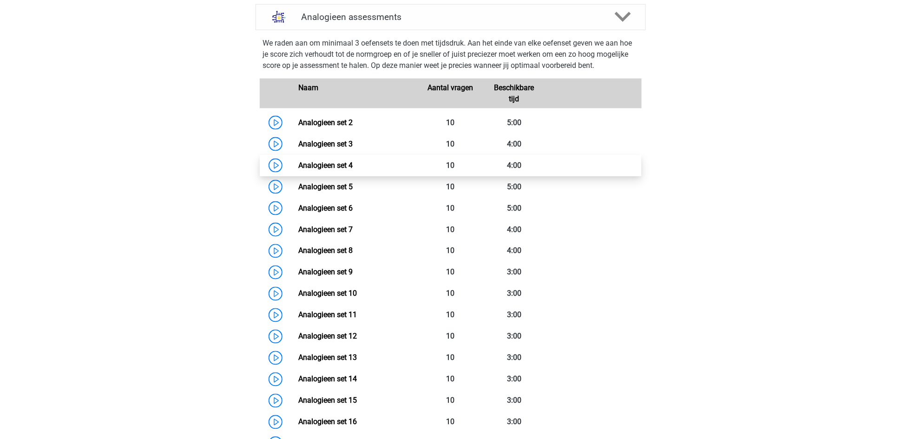
click at [305, 168] on link "Analogieen set 4" at bounding box center [325, 165] width 54 height 9
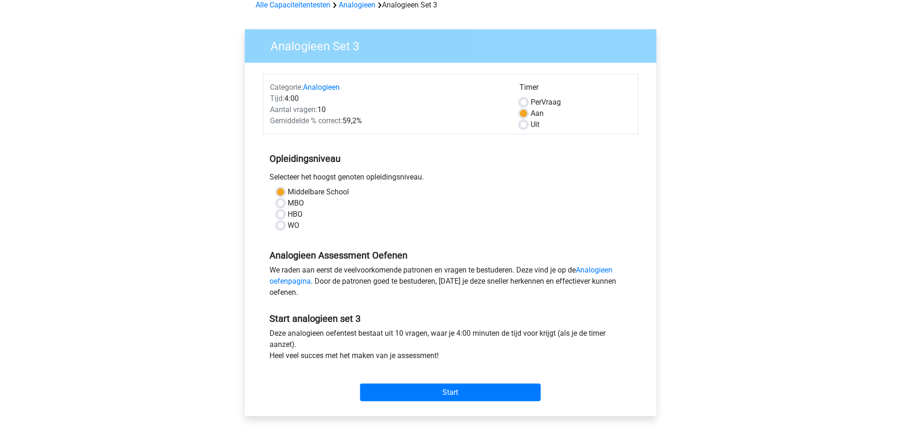
scroll to position [70, 0]
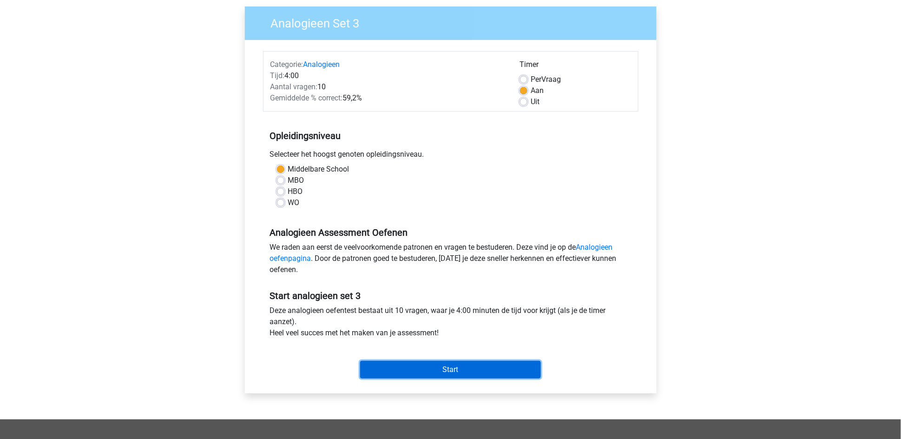
click at [427, 363] on input "Start" at bounding box center [450, 370] width 181 height 18
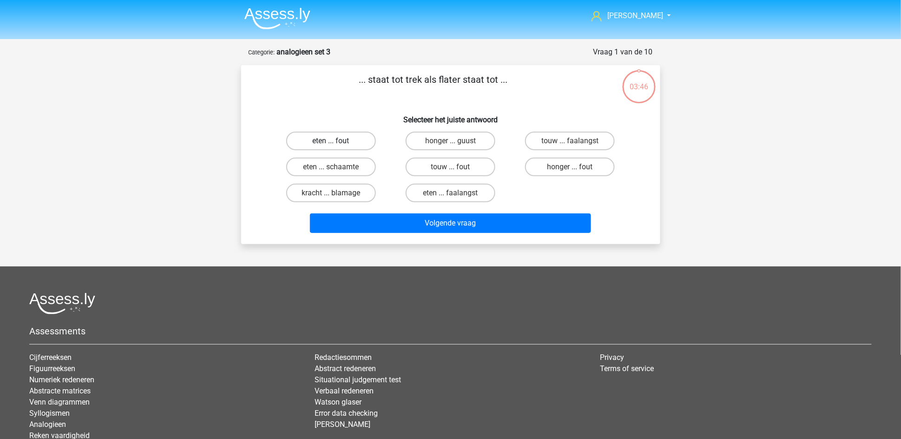
click at [343, 143] on label "eten ... fout" at bounding box center [331, 141] width 90 height 19
click at [337, 143] on input "eten ... fout" at bounding box center [334, 144] width 6 height 6
radio input "true"
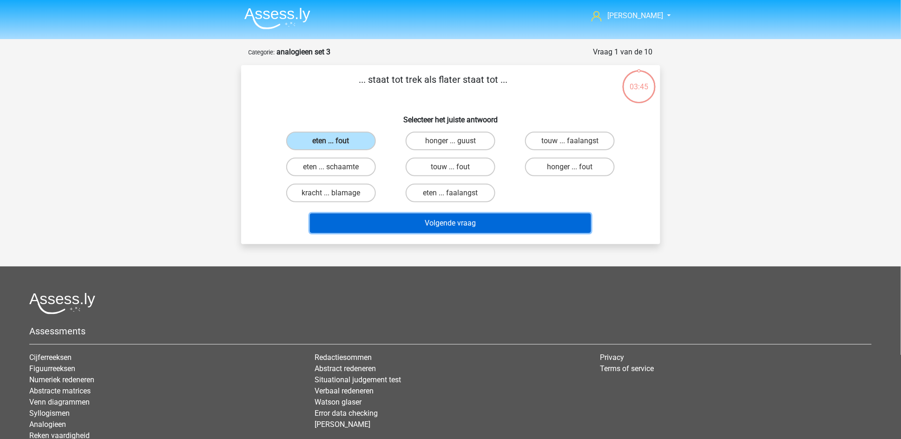
click at [384, 224] on button "Volgende vraag" at bounding box center [450, 223] width 281 height 20
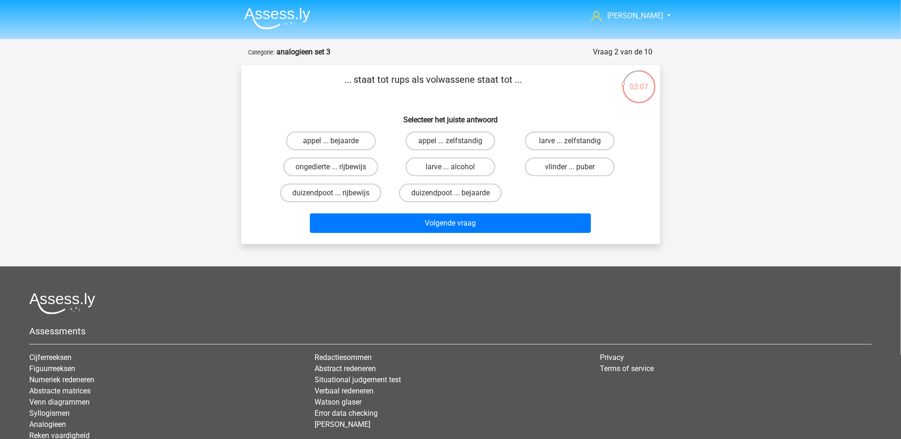
click at [337, 193] on input "duizendpoot ... rijbewijs" at bounding box center [334, 196] width 6 height 6
radio input "true"
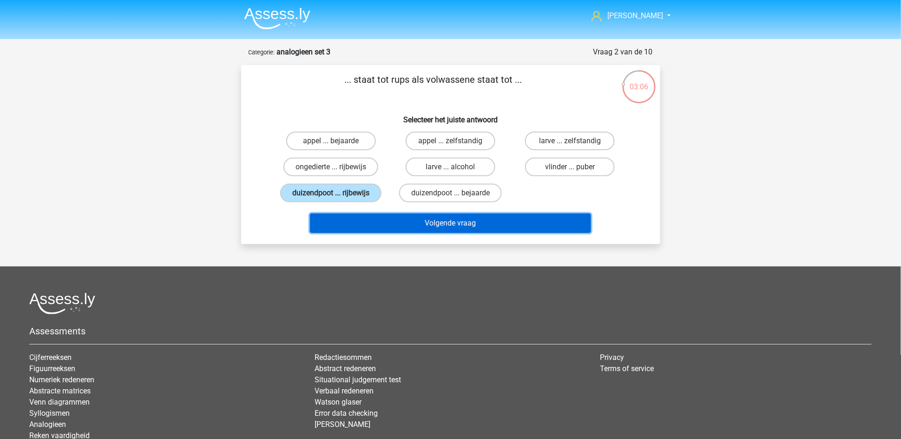
click at [367, 218] on button "Volgende vraag" at bounding box center [450, 223] width 281 height 20
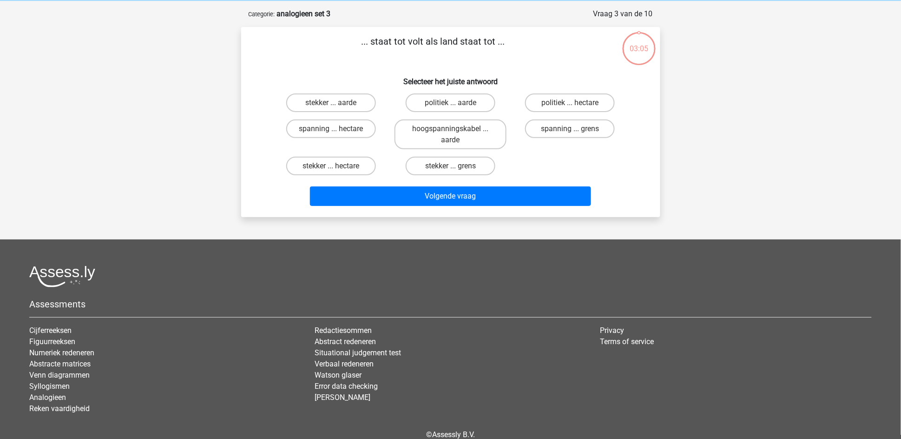
scroll to position [46, 0]
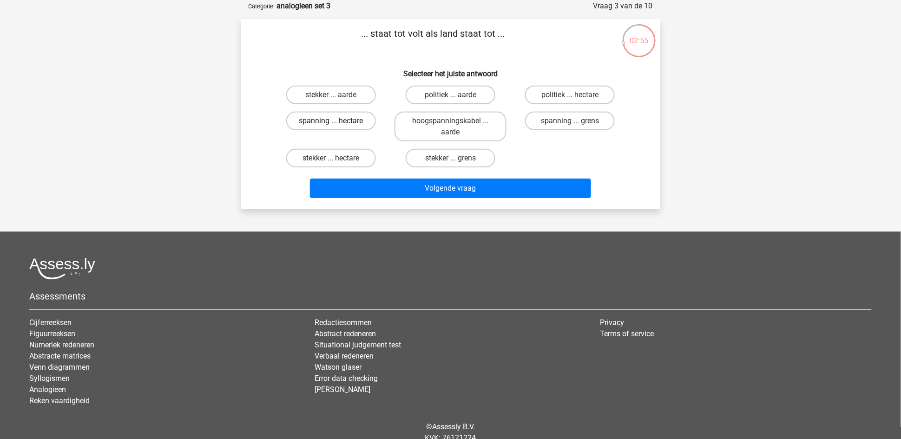
click at [317, 121] on label "spanning ... hectare" at bounding box center [331, 121] width 90 height 19
click at [331, 121] on input "spanning ... hectare" at bounding box center [334, 124] width 6 height 6
radio input "true"
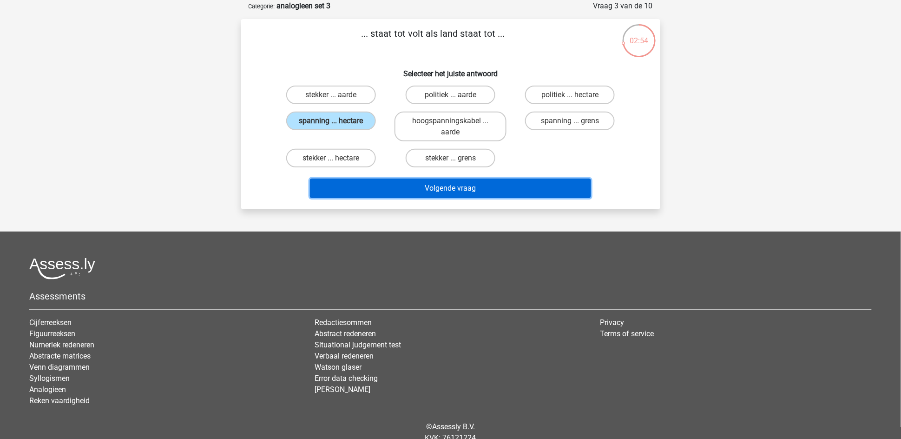
click at [381, 186] on button "Volgende vraag" at bounding box center [450, 188] width 281 height 20
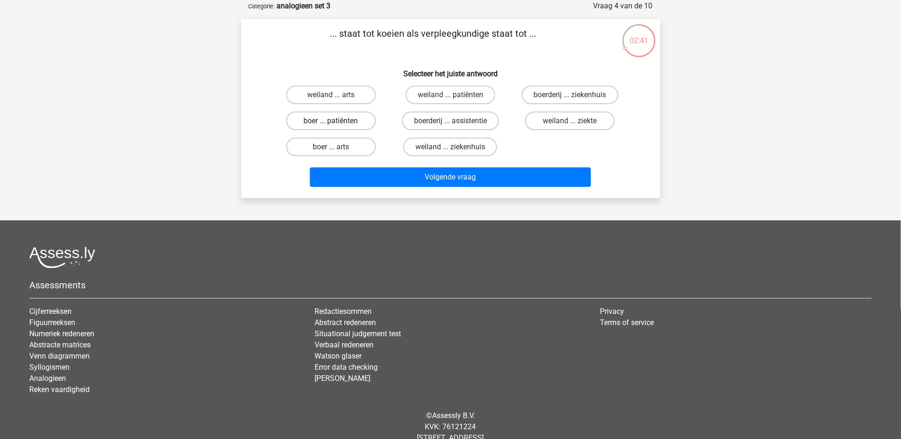
click at [317, 122] on label "boer ... patiënten" at bounding box center [331, 121] width 90 height 19
click at [331, 122] on input "boer ... patiënten" at bounding box center [334, 124] width 6 height 6
radio input "true"
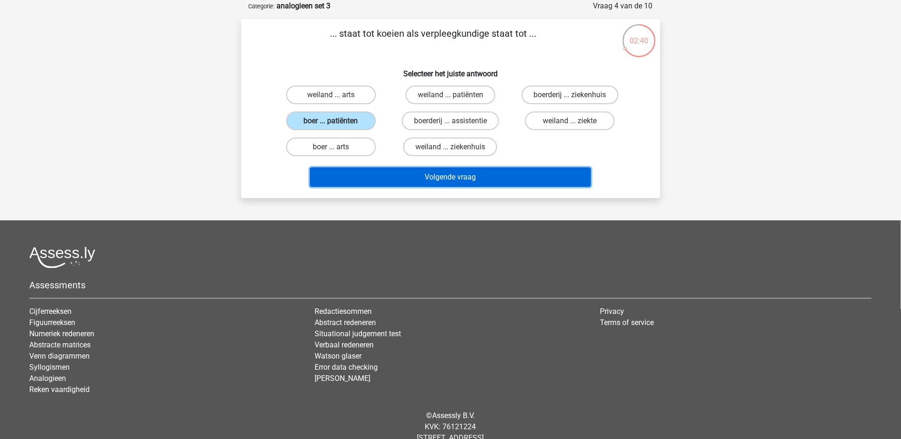
click at [385, 181] on button "Volgende vraag" at bounding box center [450, 177] width 281 height 20
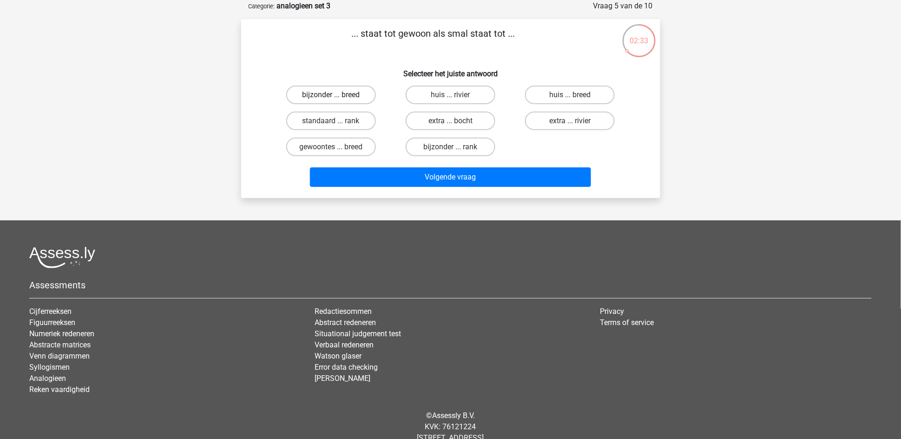
click at [357, 95] on label "bijzonder ... breed" at bounding box center [331, 95] width 90 height 19
click at [337, 95] on input "bijzonder ... breed" at bounding box center [334, 98] width 6 height 6
radio input "true"
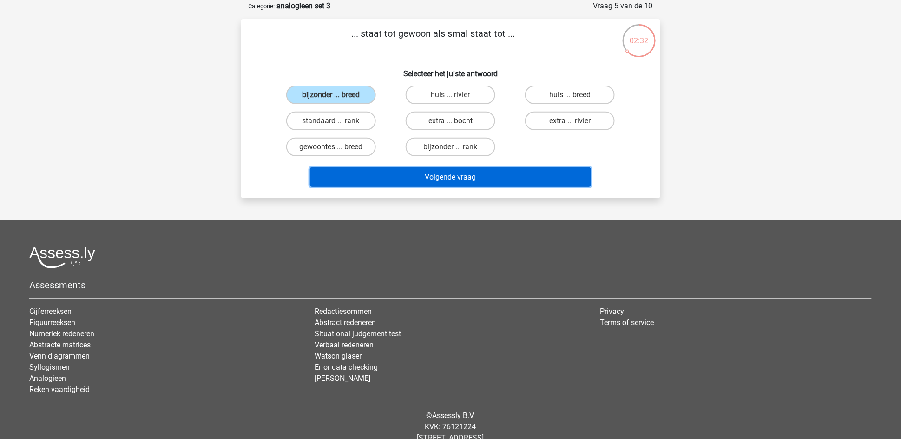
click at [396, 170] on button "Volgende vraag" at bounding box center [450, 177] width 281 height 20
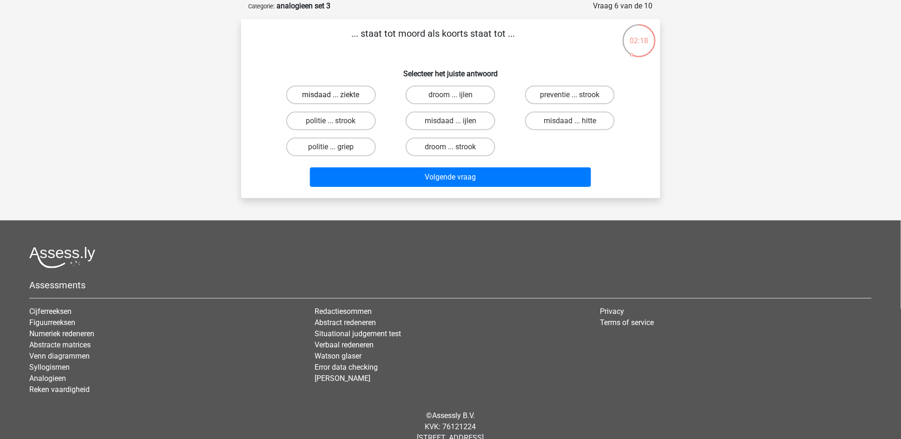
click at [350, 94] on label "misdaad ... ziekte" at bounding box center [331, 95] width 90 height 19
click at [337, 95] on input "misdaad ... ziekte" at bounding box center [334, 98] width 6 height 6
radio input "true"
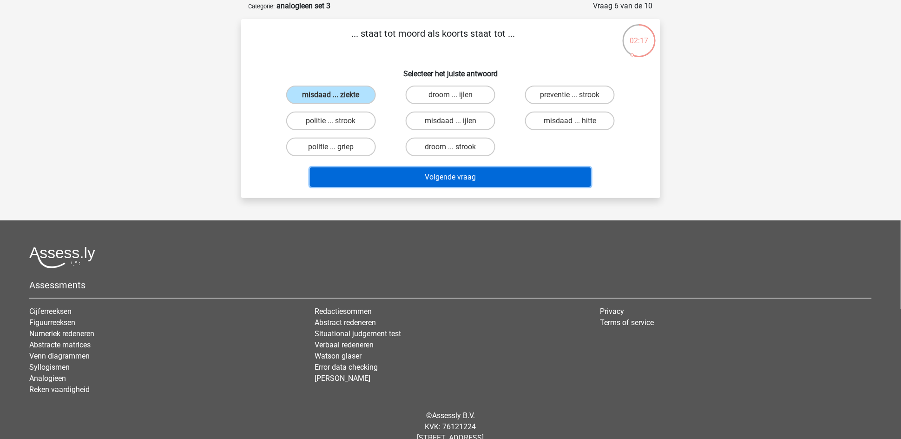
click at [396, 173] on button "Volgende vraag" at bounding box center [450, 177] width 281 height 20
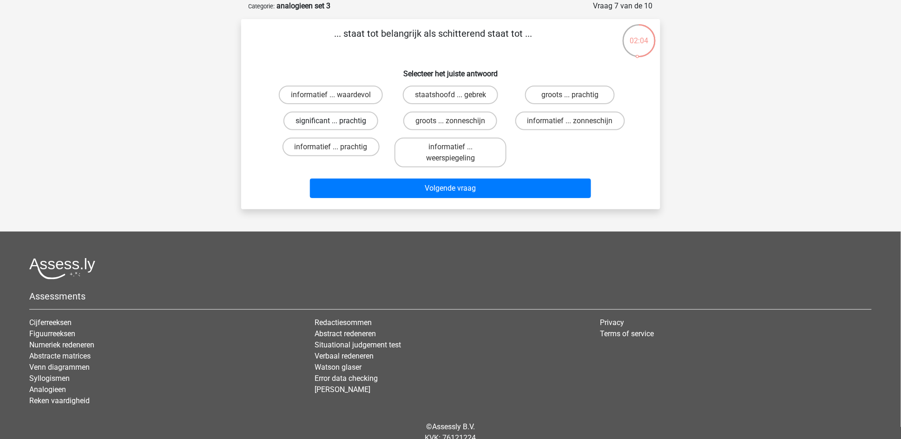
click at [329, 121] on label "significant ... prachtig" at bounding box center [331, 121] width 95 height 19
click at [331, 121] on input "significant ... prachtig" at bounding box center [334, 124] width 6 height 6
radio input "true"
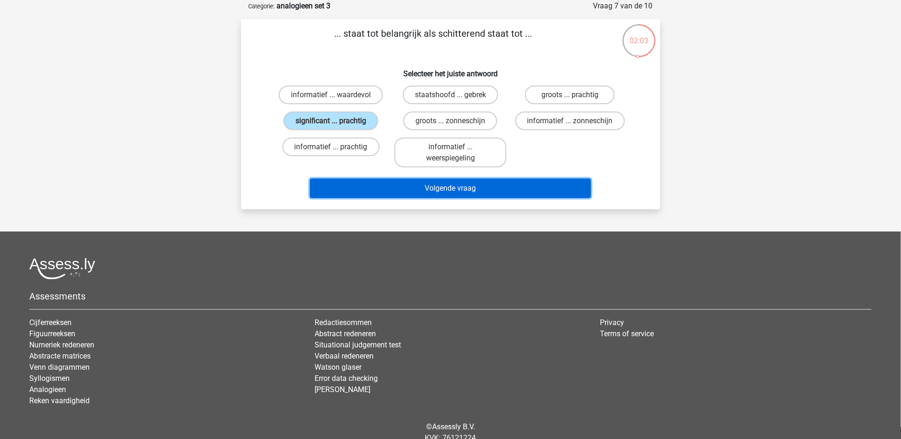
click at [442, 186] on button "Volgende vraag" at bounding box center [450, 188] width 281 height 20
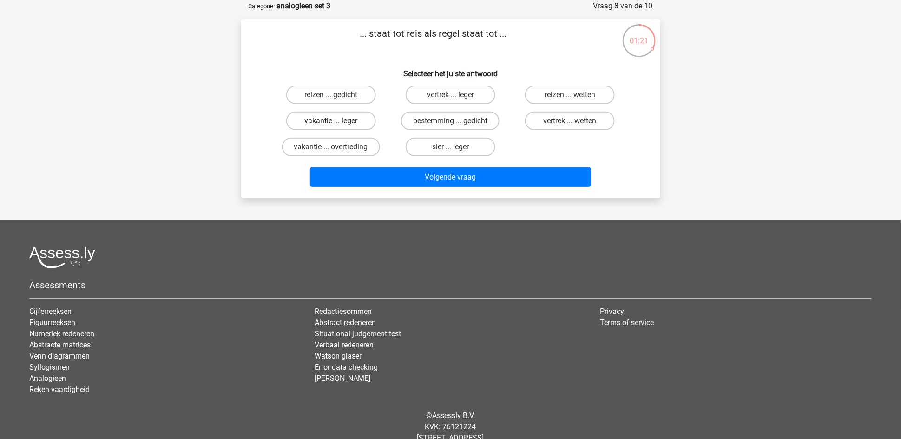
click at [338, 119] on label "vakantie ... leger" at bounding box center [331, 121] width 90 height 19
click at [337, 121] on input "vakantie ... leger" at bounding box center [334, 124] width 6 height 6
radio input "true"
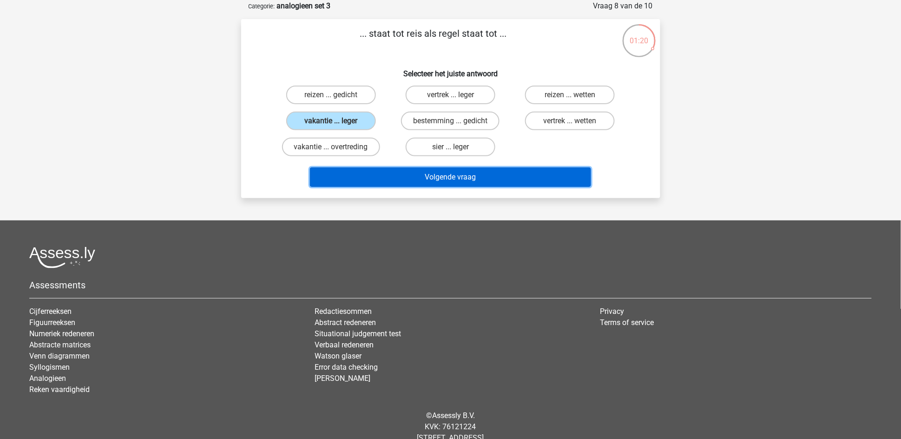
click at [427, 176] on button "Volgende vraag" at bounding box center [450, 177] width 281 height 20
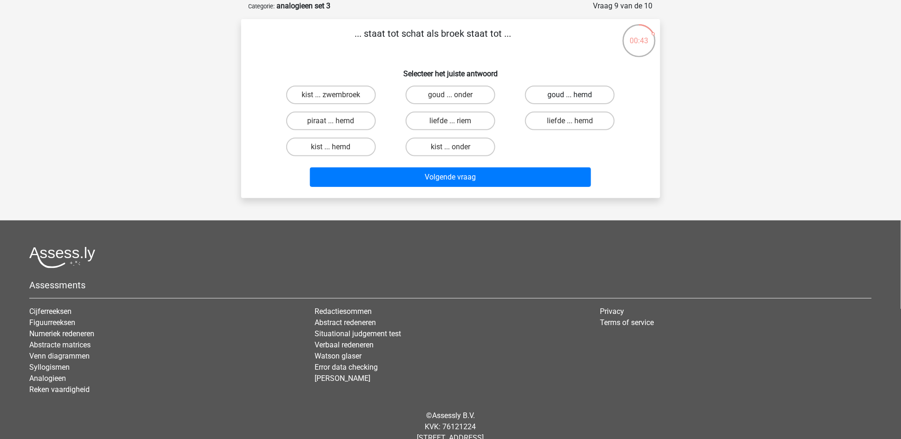
click at [557, 93] on label "goud ... hemd" at bounding box center [570, 95] width 90 height 19
click at [570, 95] on input "goud ... hemd" at bounding box center [573, 98] width 6 height 6
radio input "true"
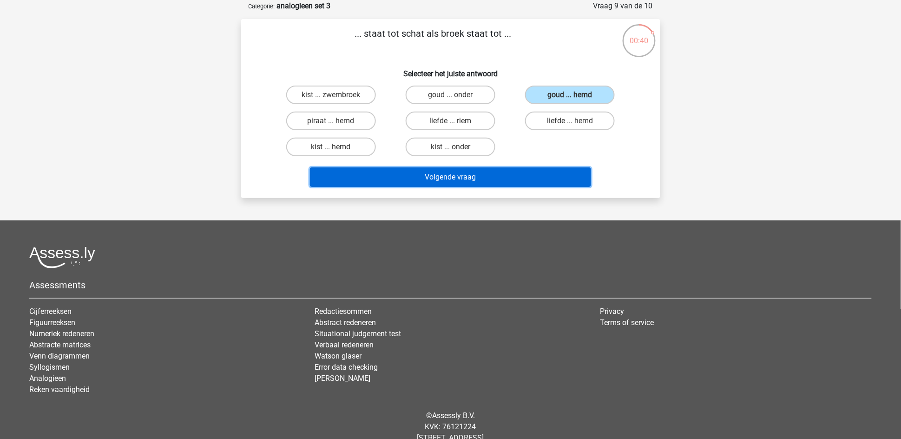
click at [394, 167] on button "Volgende vraag" at bounding box center [450, 177] width 281 height 20
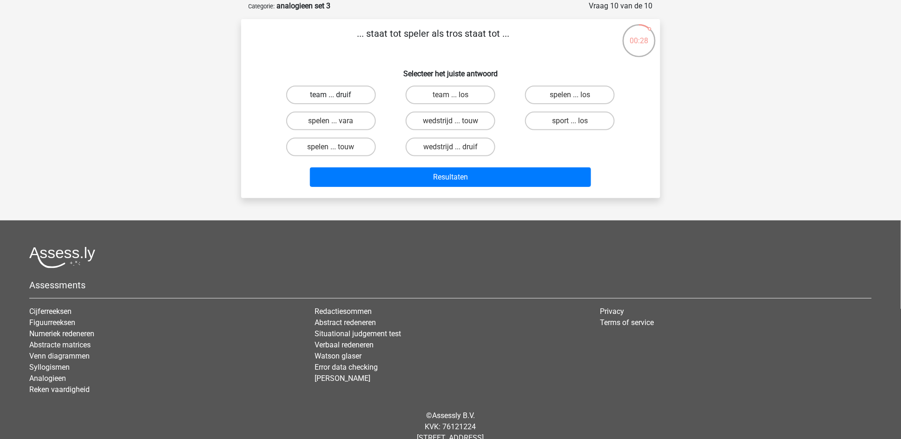
click at [349, 96] on label "team ... druif" at bounding box center [331, 95] width 90 height 19
click at [337, 96] on input "team ... druif" at bounding box center [334, 98] width 6 height 6
radio input "true"
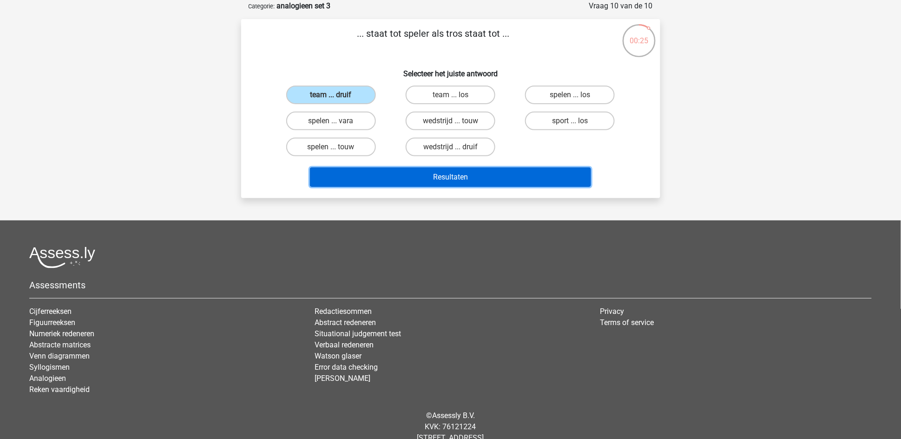
click at [431, 180] on button "Resultaten" at bounding box center [450, 177] width 281 height 20
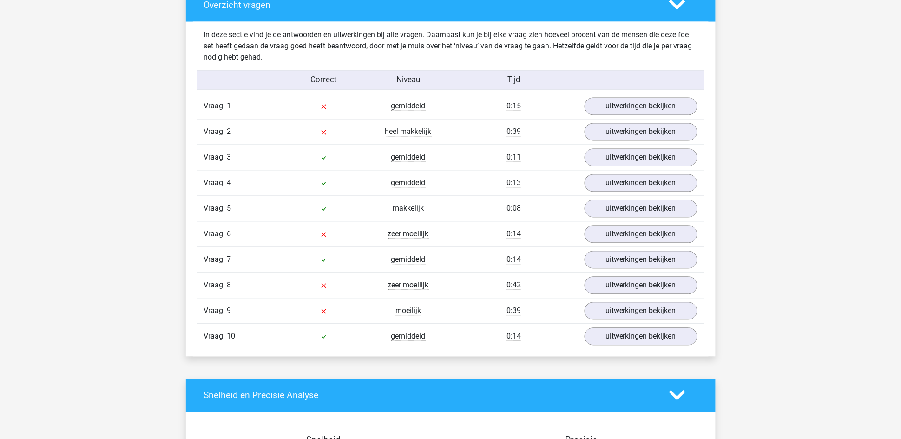
scroll to position [558, 0]
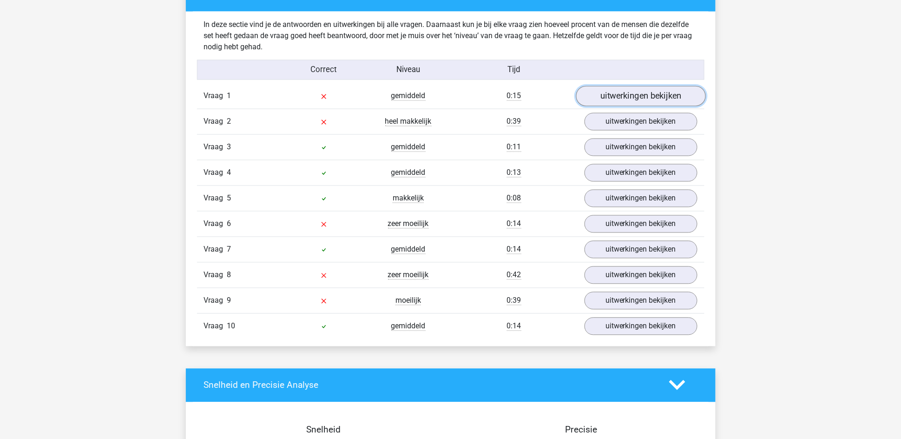
click at [647, 99] on link "uitwerkingen bekijken" at bounding box center [641, 96] width 130 height 20
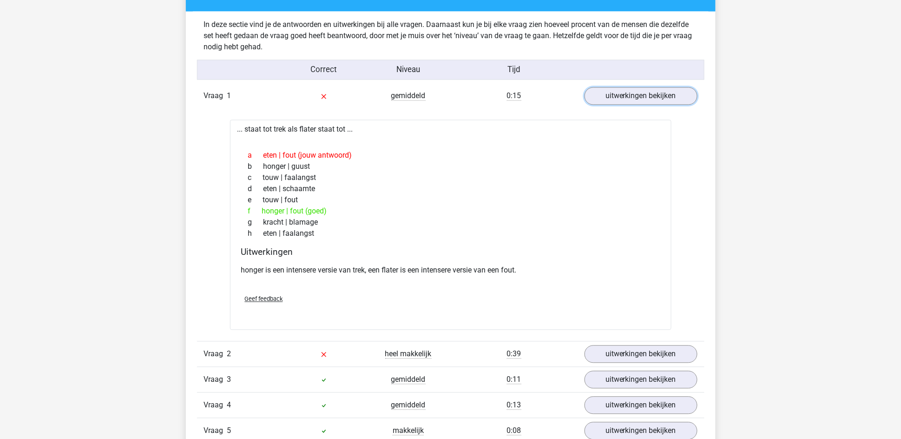
scroll to position [628, 0]
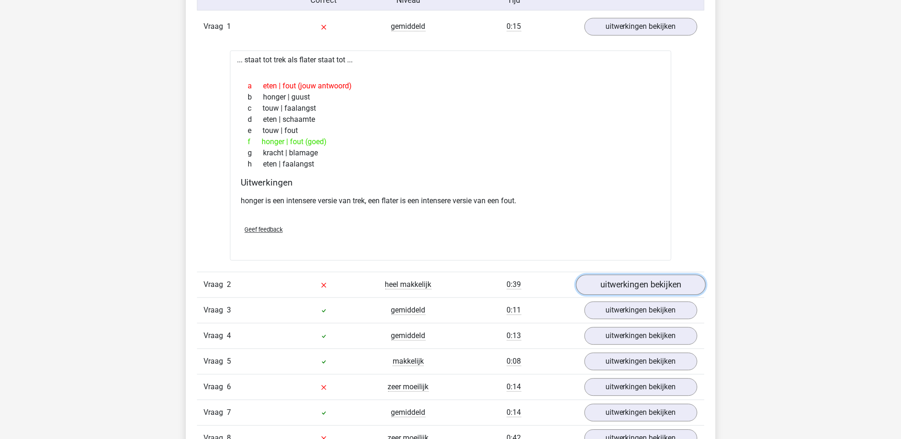
click at [596, 289] on link "uitwerkingen bekijken" at bounding box center [641, 284] width 130 height 20
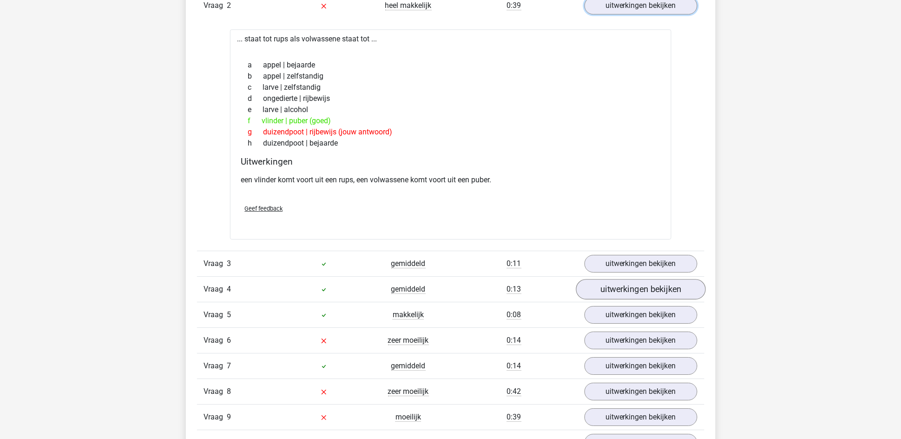
scroll to position [976, 0]
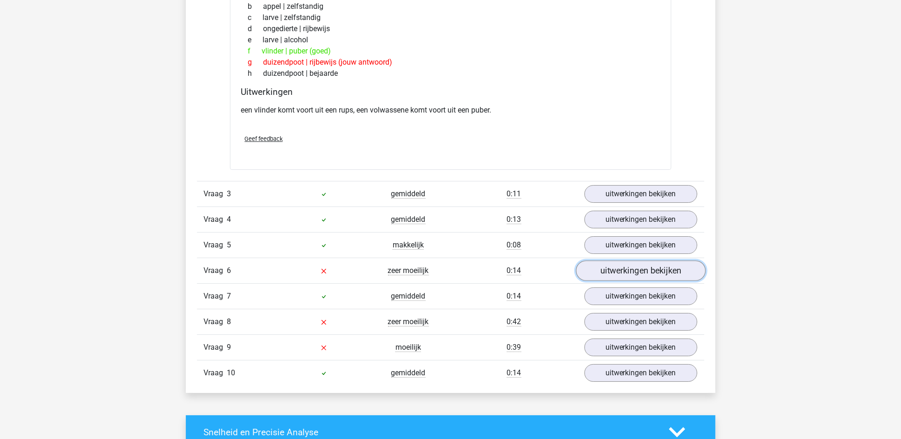
click at [604, 271] on link "uitwerkingen bekijken" at bounding box center [641, 271] width 130 height 20
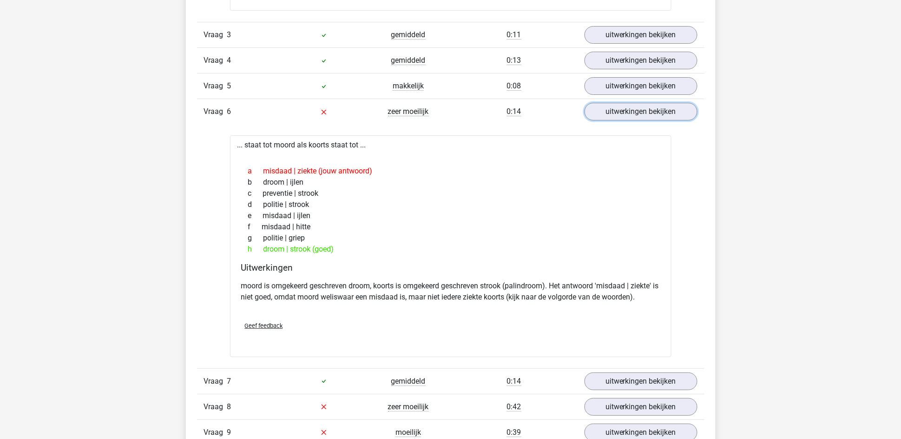
scroll to position [1185, 0]
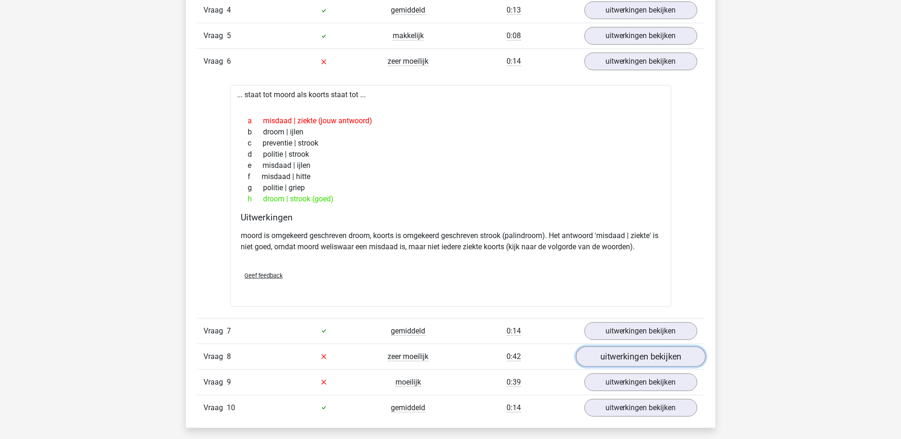
click at [620, 357] on link "uitwerkingen bekijken" at bounding box center [641, 356] width 130 height 20
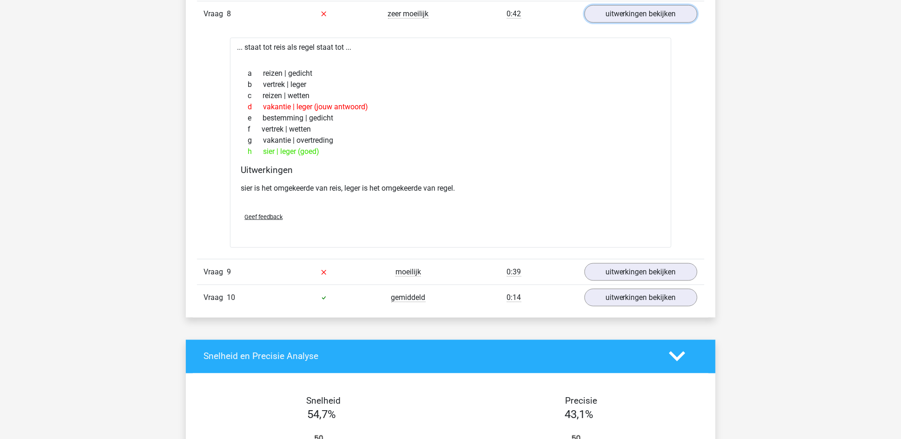
scroll to position [1534, 0]
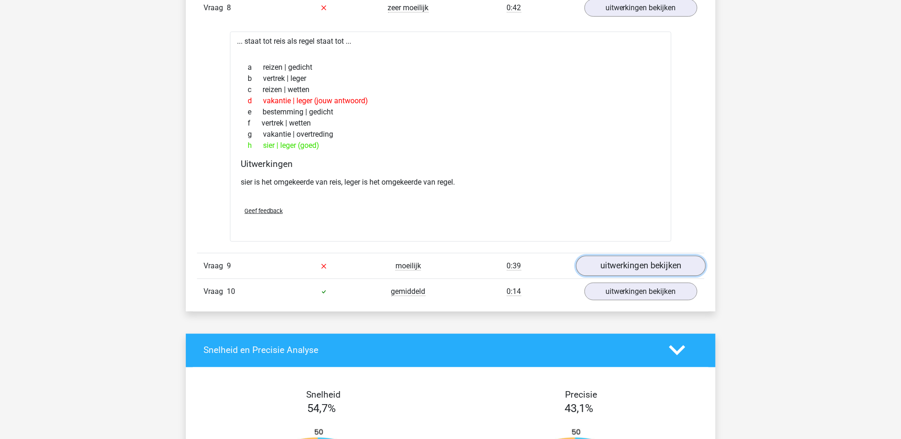
click at [629, 269] on link "uitwerkingen bekijken" at bounding box center [641, 266] width 130 height 20
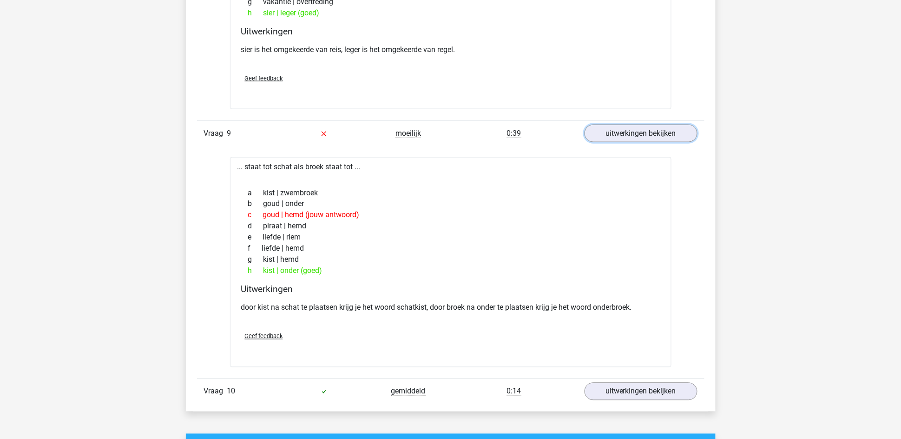
scroll to position [1673, 0]
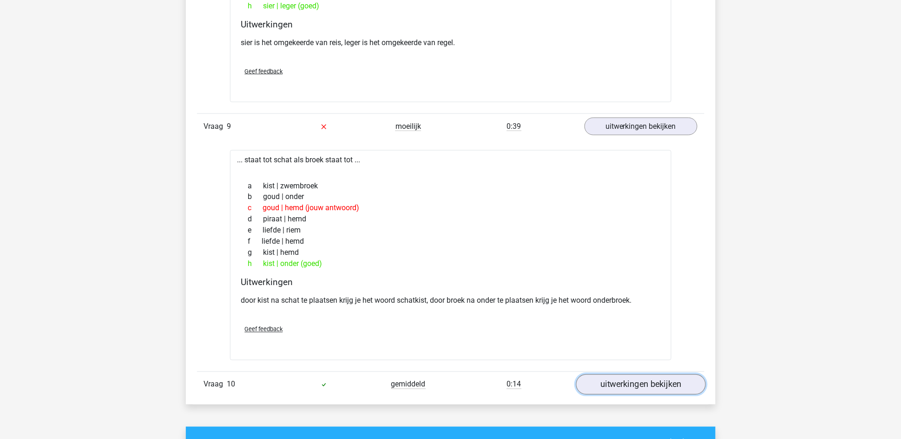
click at [648, 385] on link "uitwerkingen bekijken" at bounding box center [641, 384] width 130 height 20
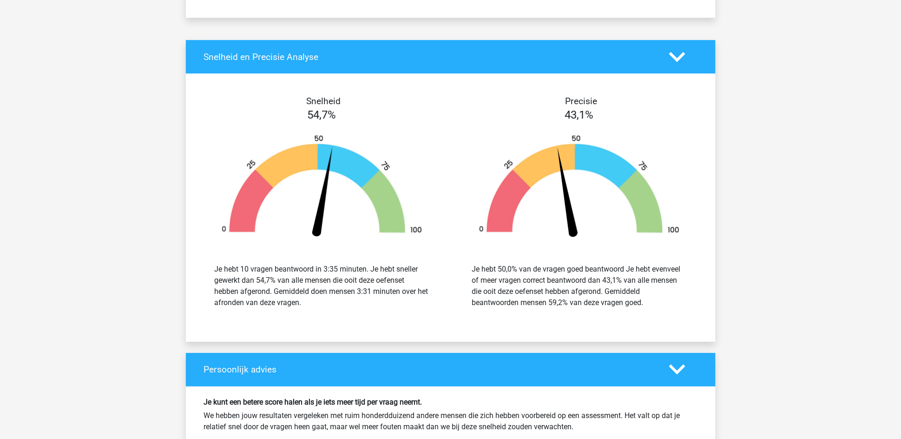
scroll to position [2161, 0]
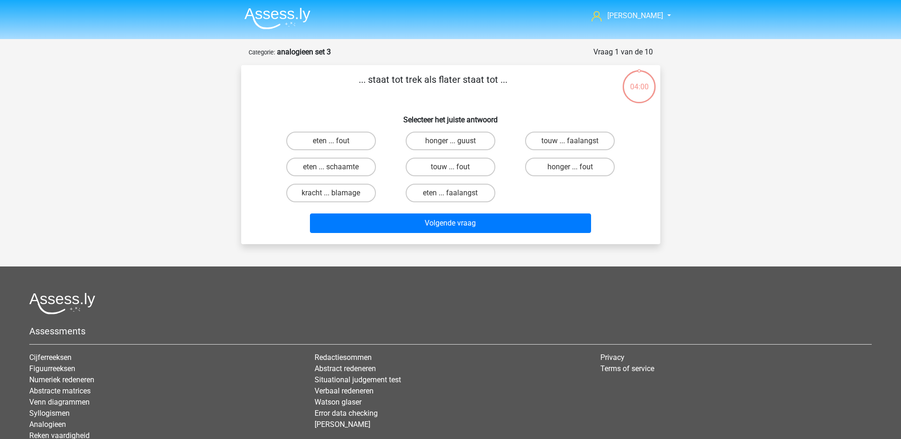
scroll to position [46, 0]
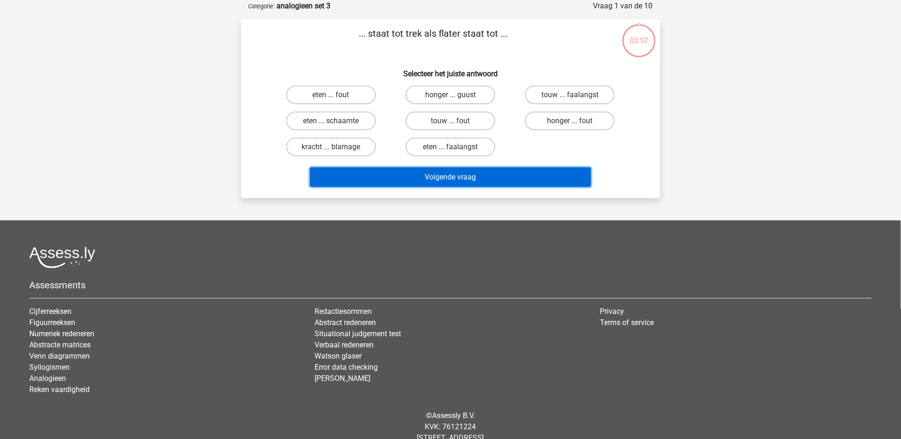
click at [507, 180] on button "Volgende vraag" at bounding box center [450, 177] width 281 height 20
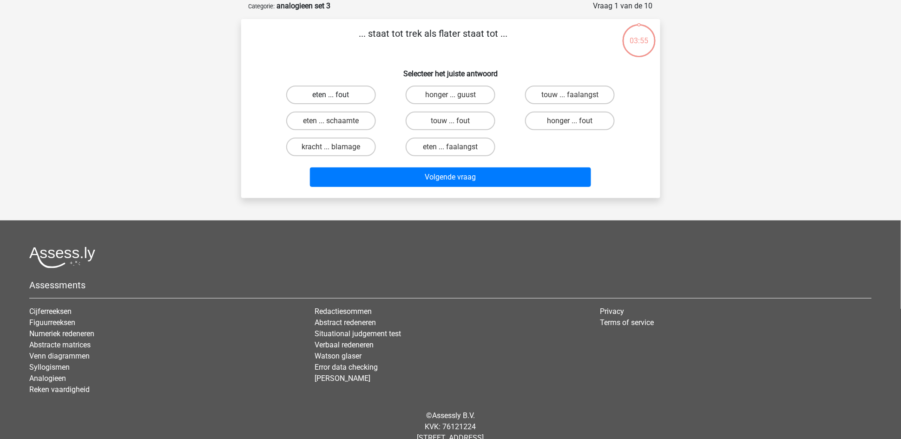
click at [337, 92] on label "eten ... fout" at bounding box center [331, 95] width 90 height 19
click at [337, 95] on input "eten ... fout" at bounding box center [334, 98] width 6 height 6
radio input "true"
click at [410, 163] on div "Volgende vraag" at bounding box center [451, 175] width 390 height 31
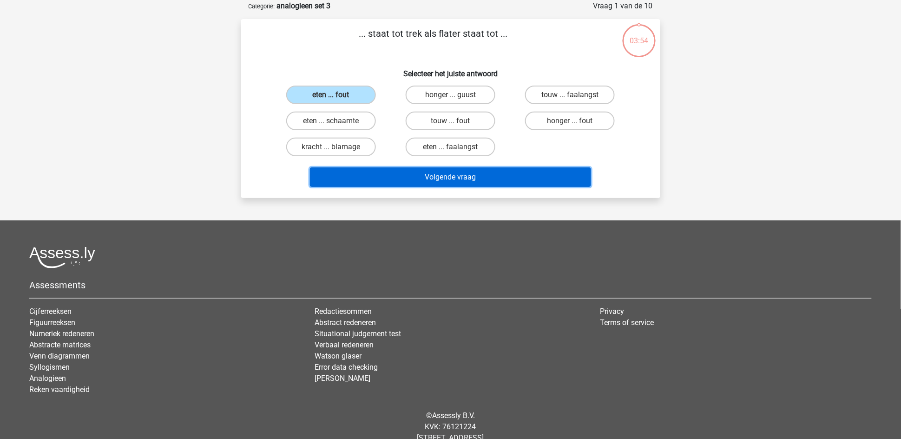
click at [410, 168] on button "Volgende vraag" at bounding box center [450, 177] width 281 height 20
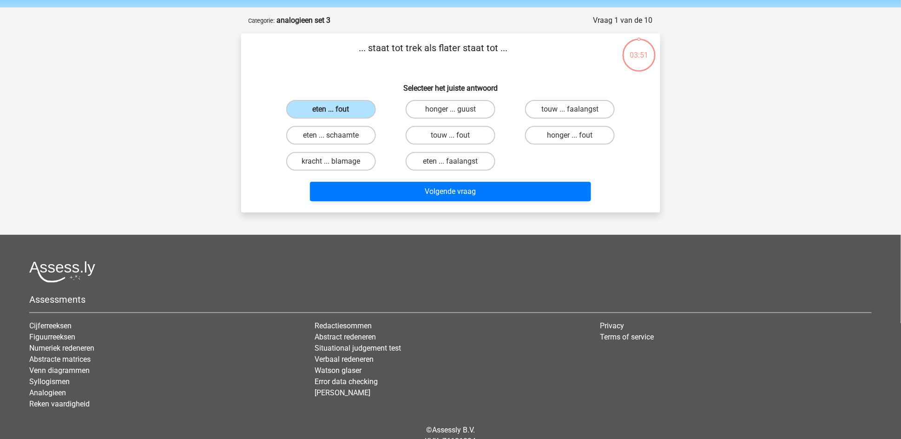
scroll to position [0, 0]
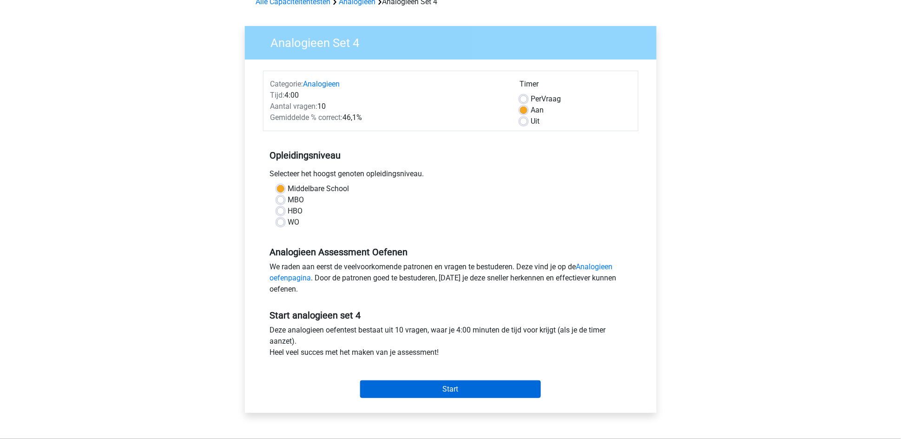
scroll to position [70, 0]
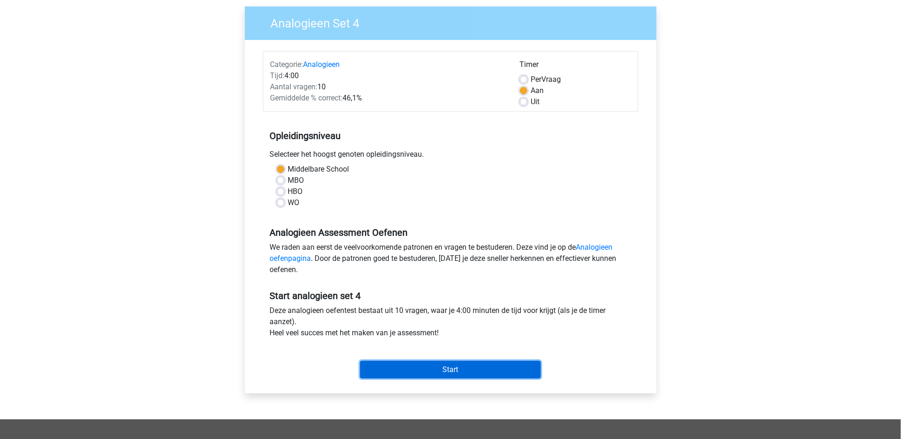
click at [444, 369] on input "Start" at bounding box center [450, 370] width 181 height 18
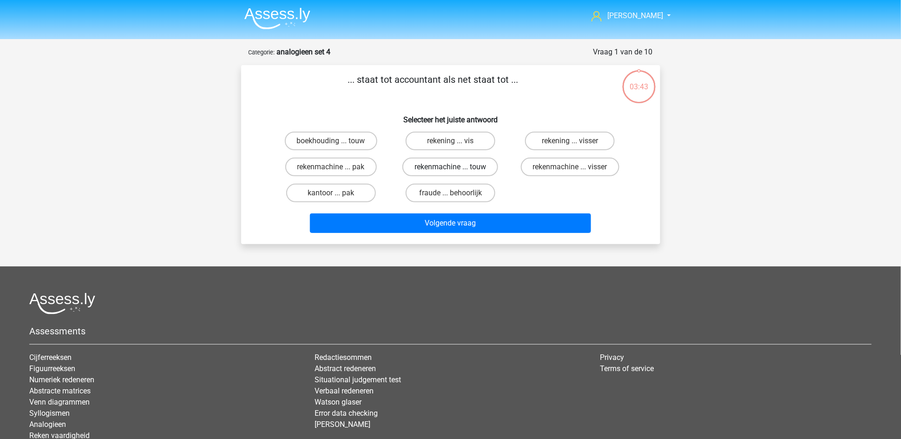
click at [441, 168] on label "rekenmachine ... touw" at bounding box center [451, 167] width 96 height 19
click at [450, 168] on input "rekenmachine ... touw" at bounding box center [453, 170] width 6 height 6
radio input "true"
click at [580, 164] on label "rekenmachine ... visser" at bounding box center [570, 167] width 99 height 19
click at [576, 167] on input "rekenmachine ... visser" at bounding box center [573, 170] width 6 height 6
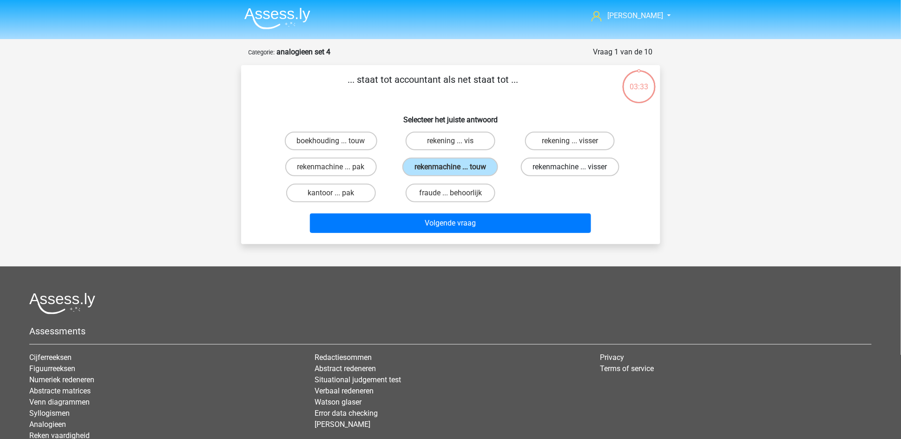
radio input "true"
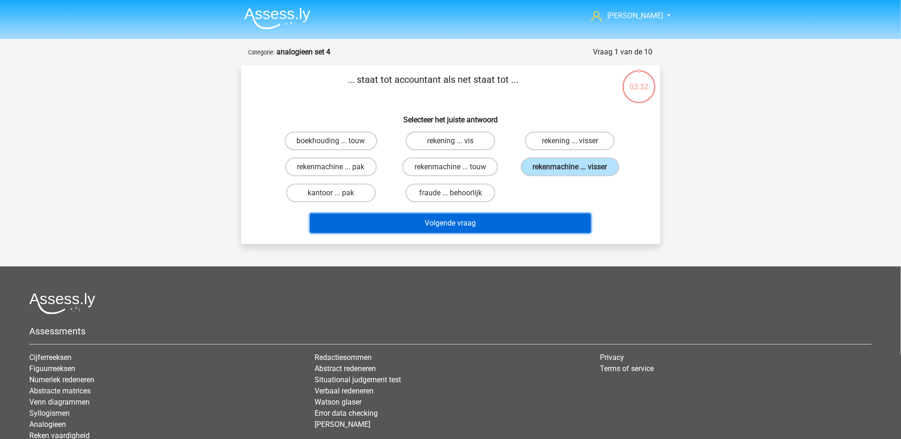
click at [539, 216] on button "Volgende vraag" at bounding box center [450, 223] width 281 height 20
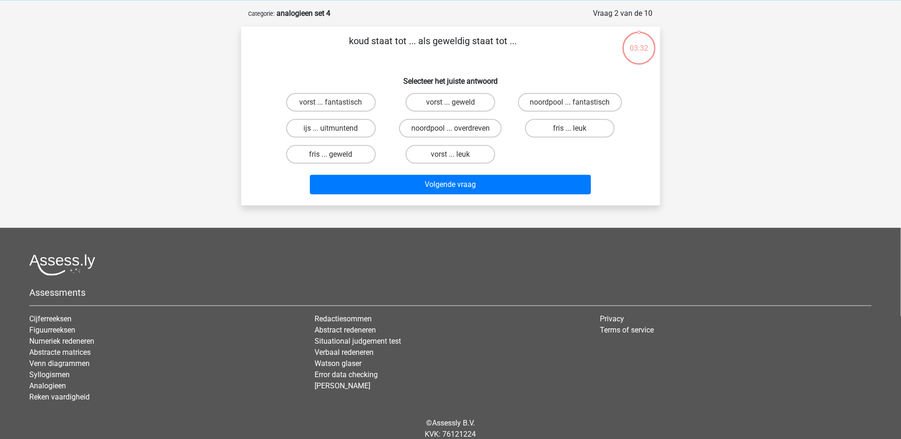
scroll to position [46, 0]
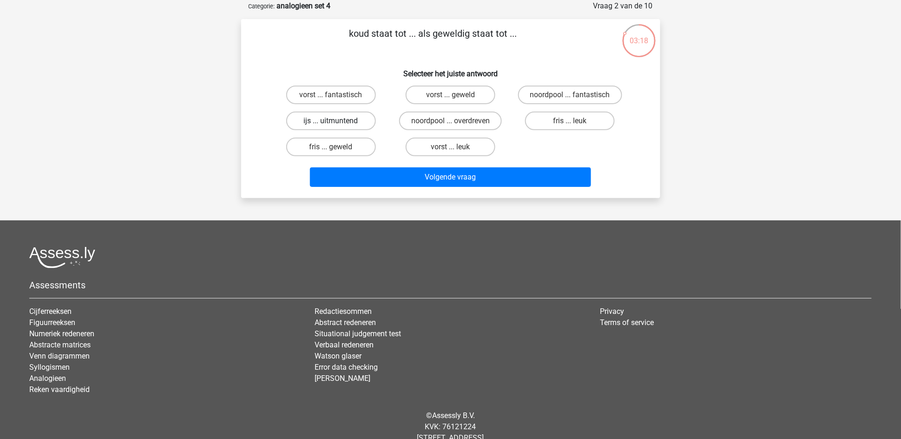
click at [340, 121] on label "ijs ... uitmuntend" at bounding box center [331, 121] width 90 height 19
click at [337, 121] on input "ijs ... uitmuntend" at bounding box center [334, 124] width 6 height 6
radio input "true"
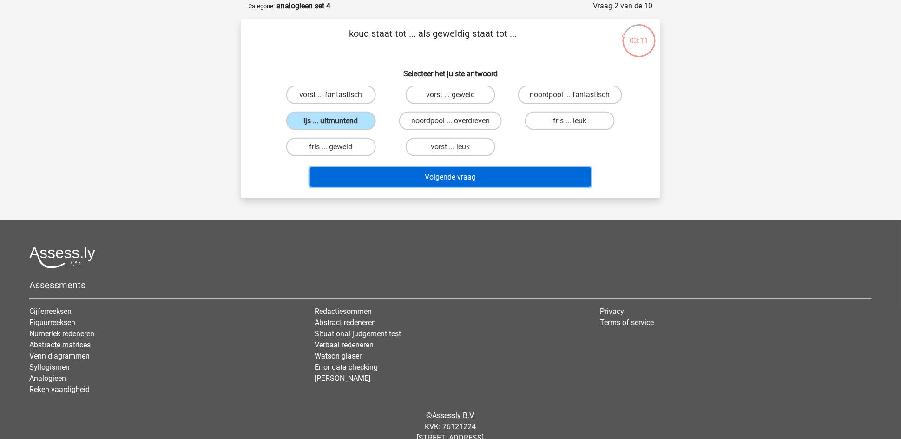
click at [542, 170] on button "Volgende vraag" at bounding box center [450, 177] width 281 height 20
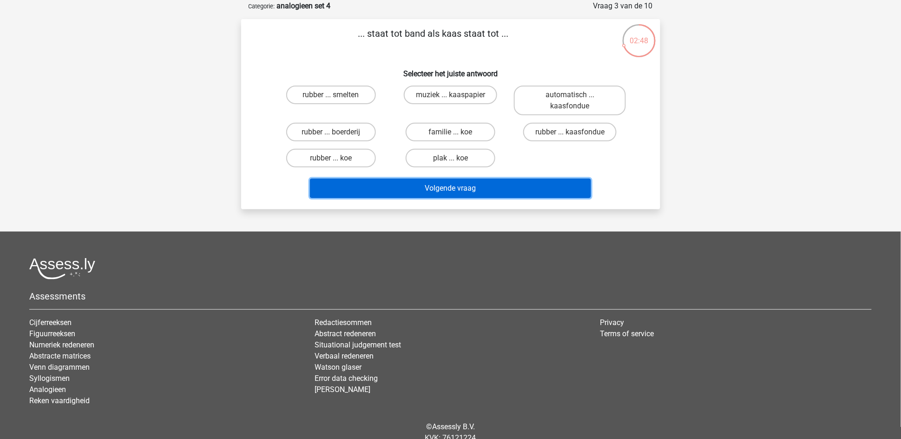
click at [377, 187] on button "Volgende vraag" at bounding box center [450, 188] width 281 height 20
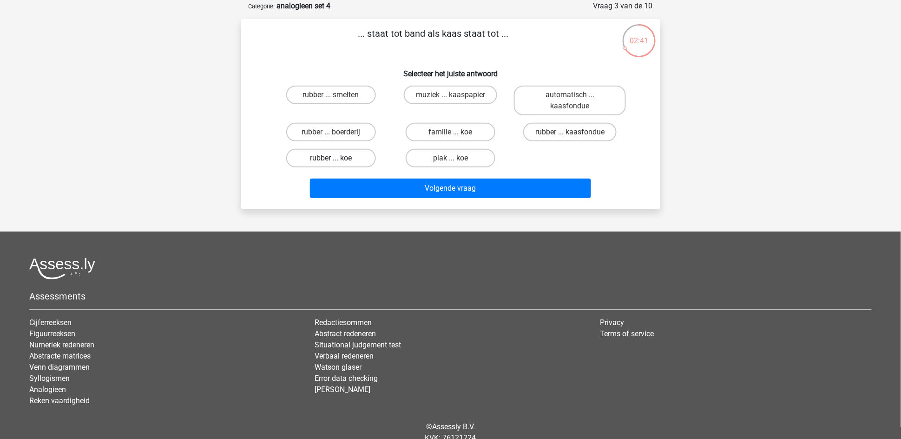
click at [346, 155] on label "rubber ... koe" at bounding box center [331, 158] width 90 height 19
click at [337, 158] on input "rubber ... koe" at bounding box center [334, 161] width 6 height 6
radio input "true"
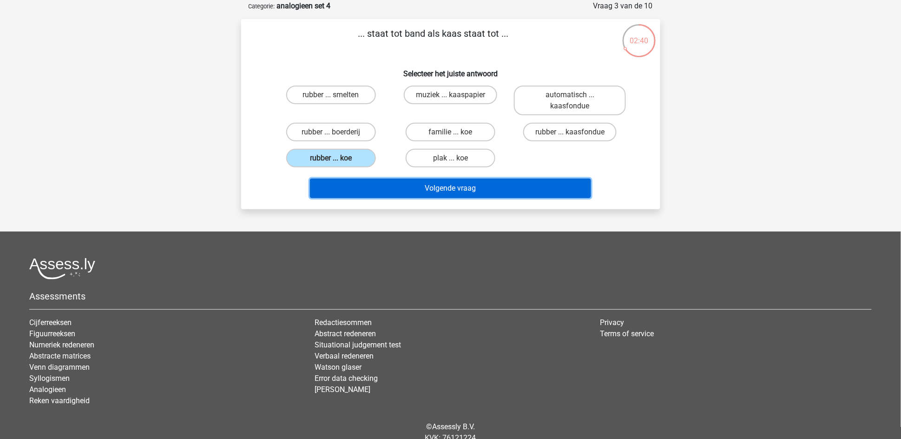
click at [401, 186] on button "Volgende vraag" at bounding box center [450, 188] width 281 height 20
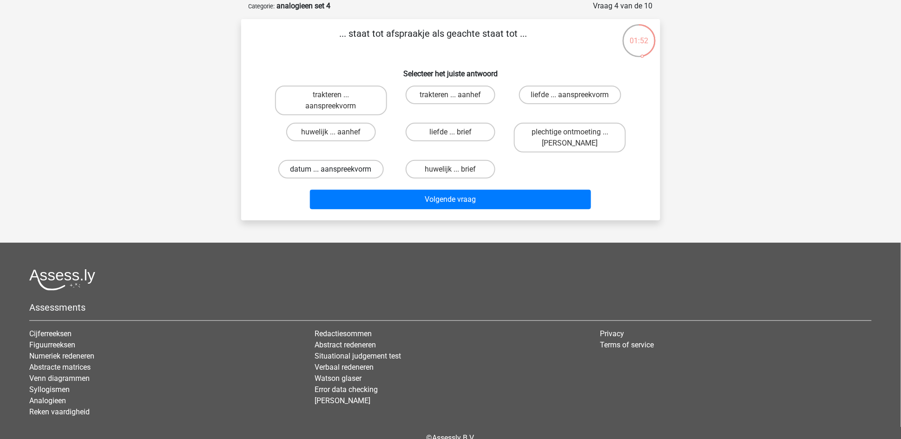
click at [323, 167] on label "datum ... aanspreekvorm" at bounding box center [331, 169] width 106 height 19
click at [331, 169] on input "datum ... aanspreekvorm" at bounding box center [334, 172] width 6 height 6
radio input "true"
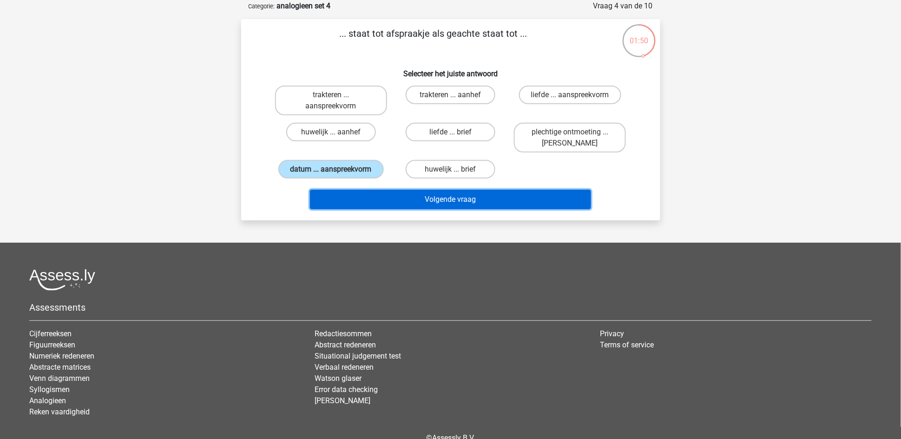
click at [425, 194] on button "Volgende vraag" at bounding box center [450, 200] width 281 height 20
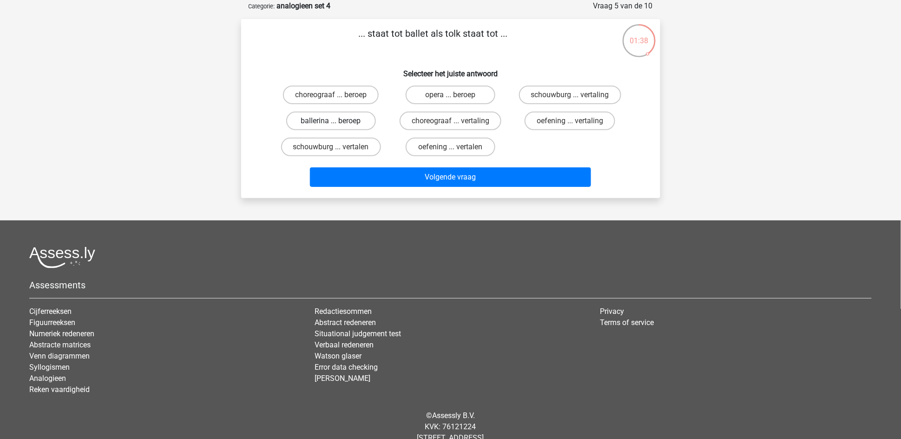
click at [347, 121] on label "ballerina ... beroep" at bounding box center [331, 121] width 90 height 19
click at [337, 121] on input "ballerina ... beroep" at bounding box center [334, 124] width 6 height 6
radio input "true"
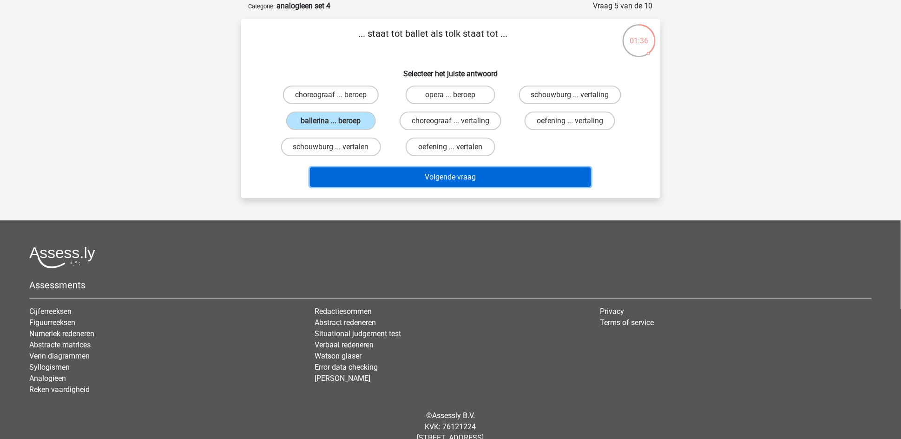
click at [411, 171] on button "Volgende vraag" at bounding box center [450, 177] width 281 height 20
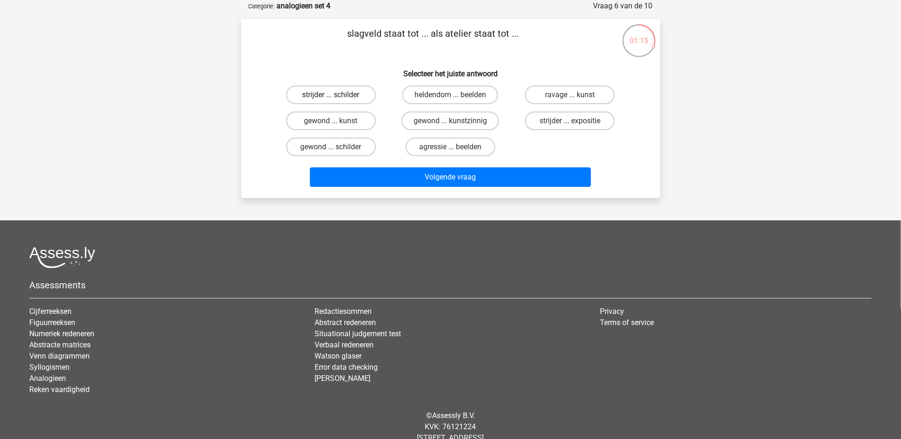
click at [348, 94] on label "strijder ... schilder" at bounding box center [331, 95] width 90 height 19
click at [337, 95] on input "strijder ... schilder" at bounding box center [334, 98] width 6 height 6
radio input "true"
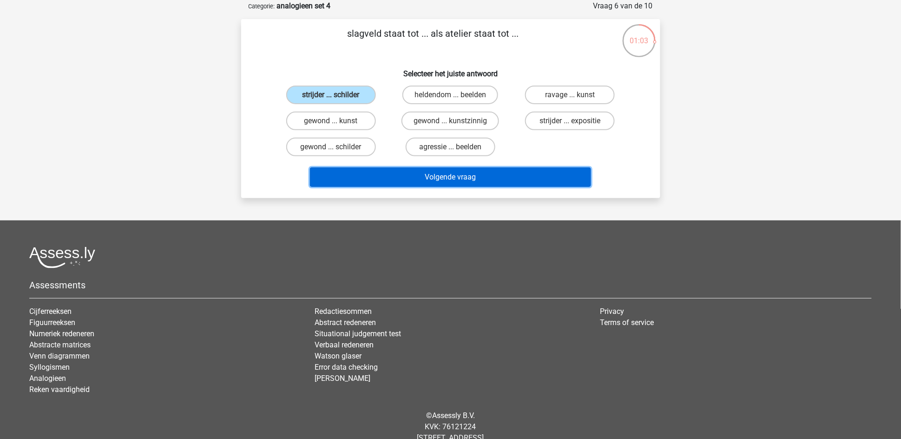
click at [444, 172] on button "Volgende vraag" at bounding box center [450, 177] width 281 height 20
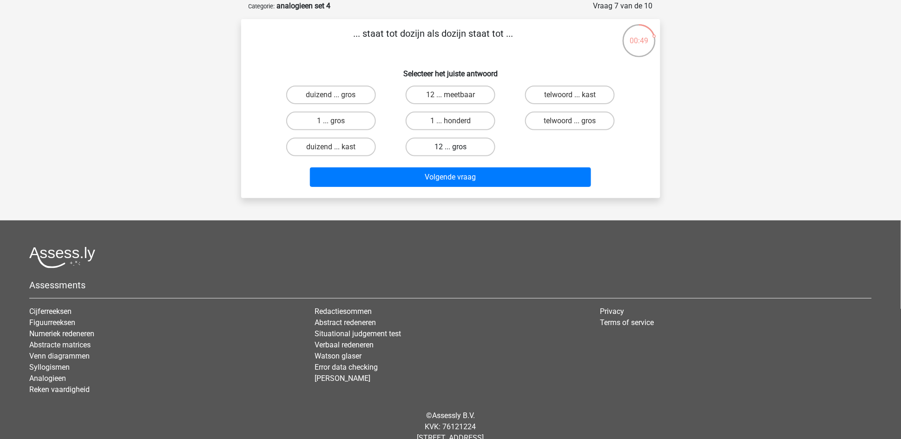
click at [440, 146] on label "12 ... gros" at bounding box center [451, 147] width 90 height 19
click at [450, 147] on input "12 ... gros" at bounding box center [453, 150] width 6 height 6
radio input "true"
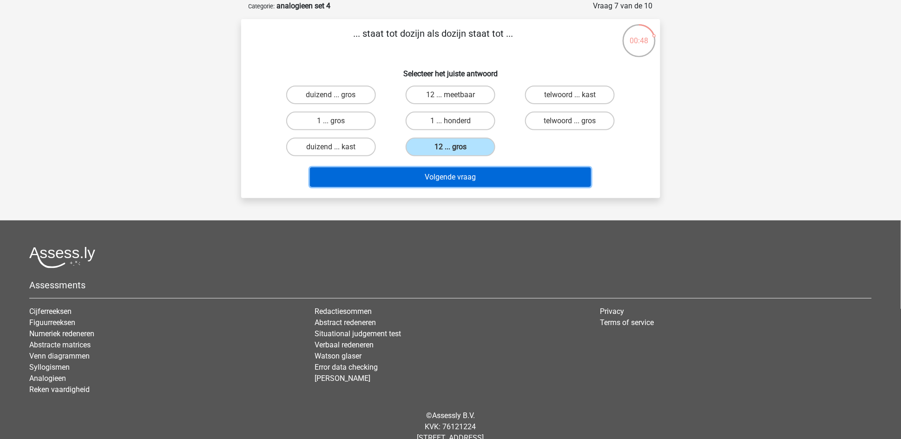
click at [438, 172] on button "Volgende vraag" at bounding box center [450, 177] width 281 height 20
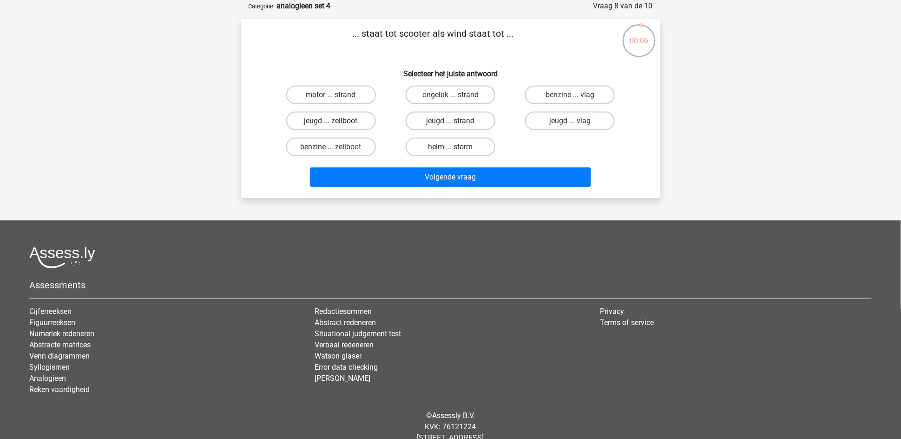
click at [339, 119] on label "jeugd ... zeilboot" at bounding box center [331, 121] width 90 height 19
click at [337, 121] on input "jeugd ... zeilboot" at bounding box center [334, 124] width 6 height 6
radio input "true"
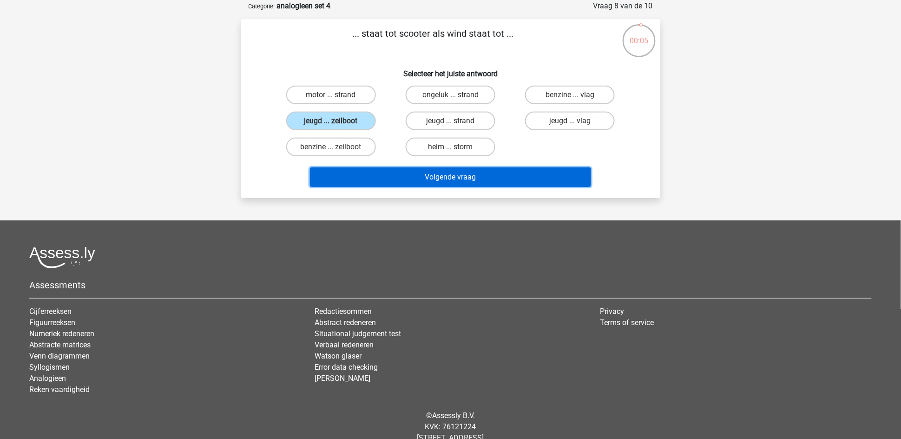
click at [401, 181] on button "Volgende vraag" at bounding box center [450, 177] width 281 height 20
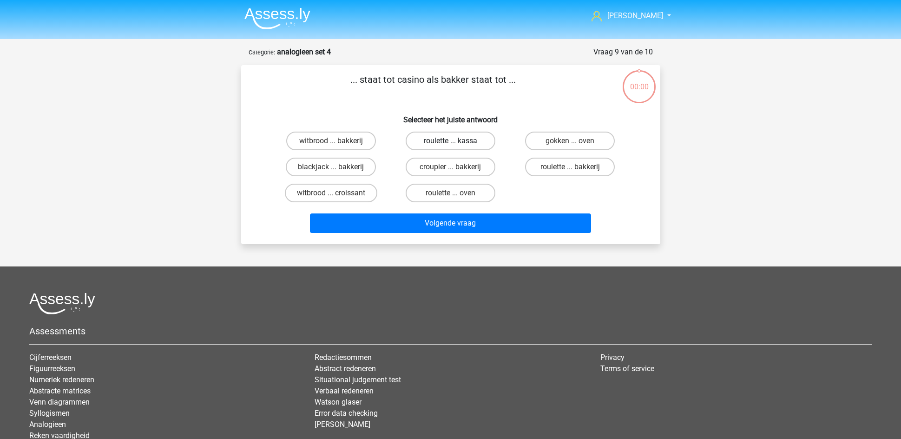
scroll to position [46, 0]
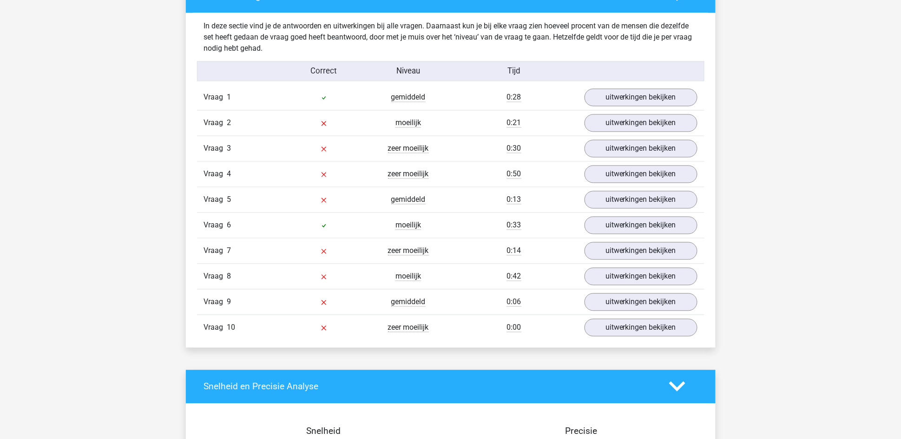
scroll to position [558, 0]
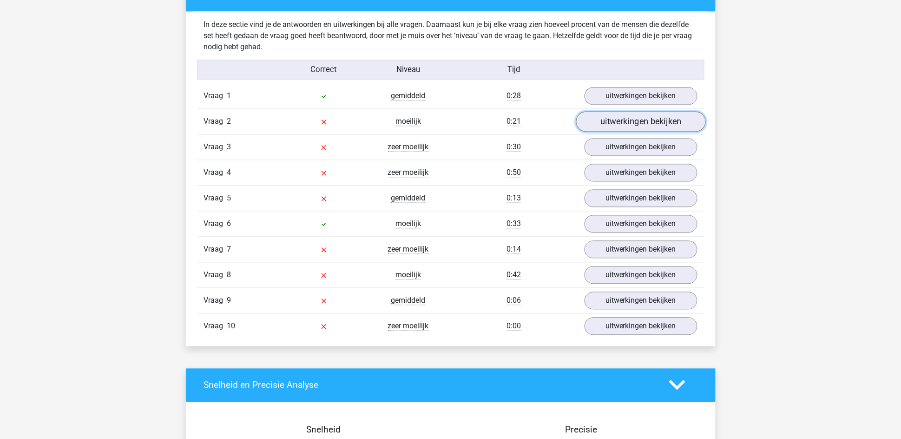
click at [619, 122] on link "uitwerkingen bekijken" at bounding box center [641, 122] width 130 height 20
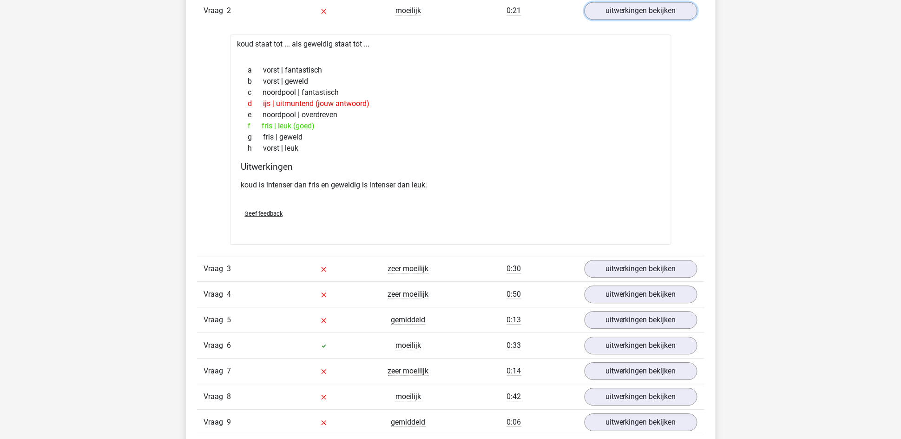
scroll to position [697, 0]
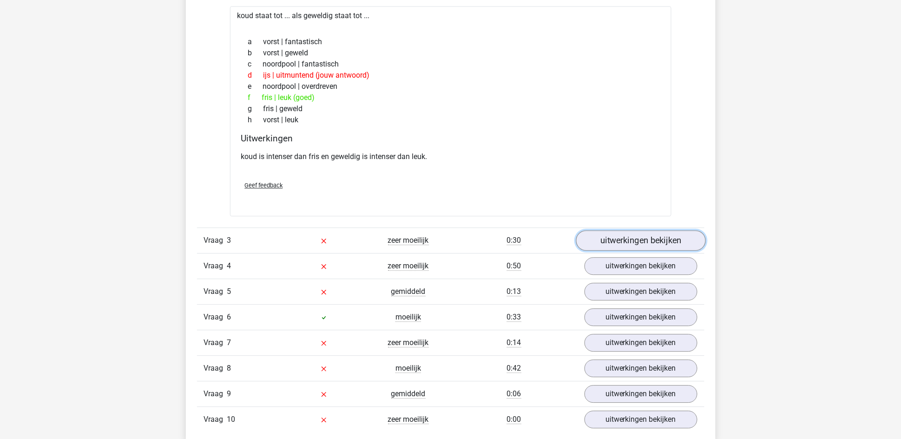
click at [604, 238] on link "uitwerkingen bekijken" at bounding box center [641, 240] width 130 height 20
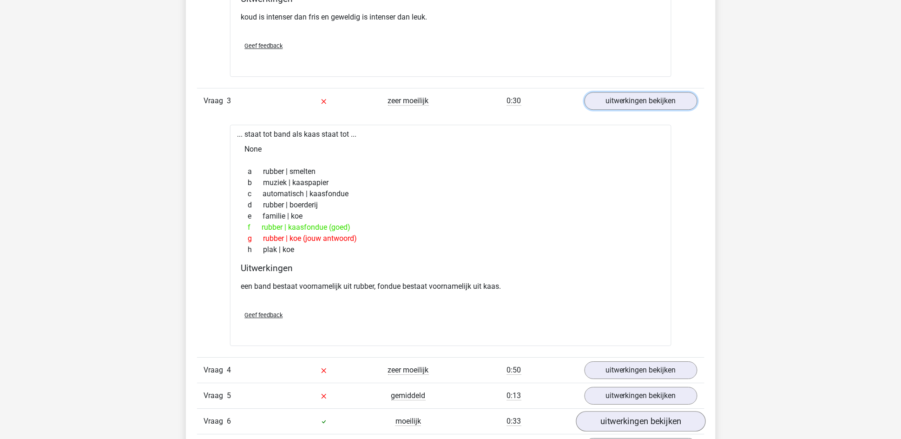
scroll to position [906, 0]
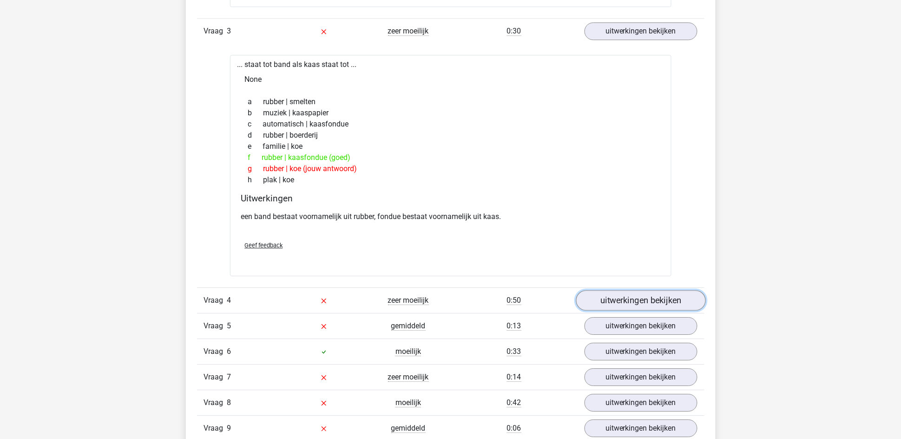
click at [626, 304] on link "uitwerkingen bekijken" at bounding box center [641, 301] width 130 height 20
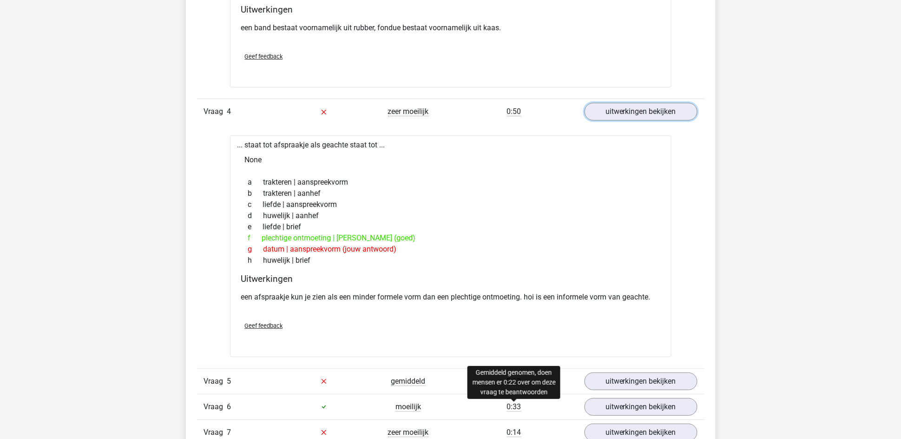
scroll to position [1116, 0]
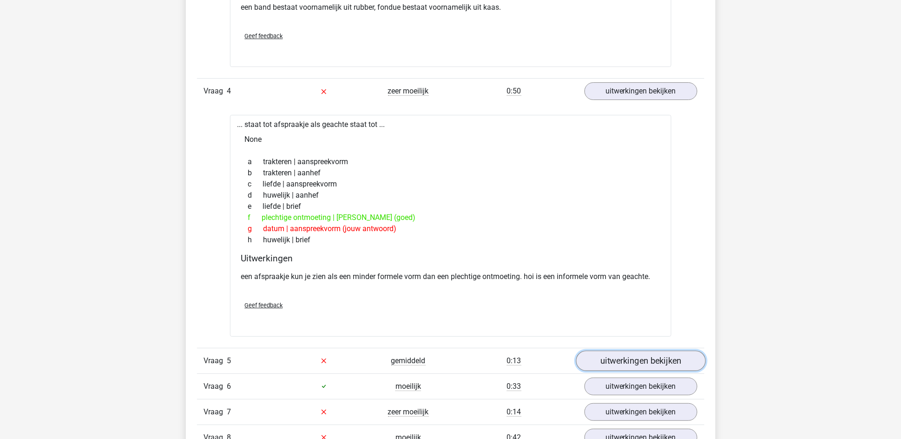
click at [669, 358] on link "uitwerkingen bekijken" at bounding box center [641, 360] width 130 height 20
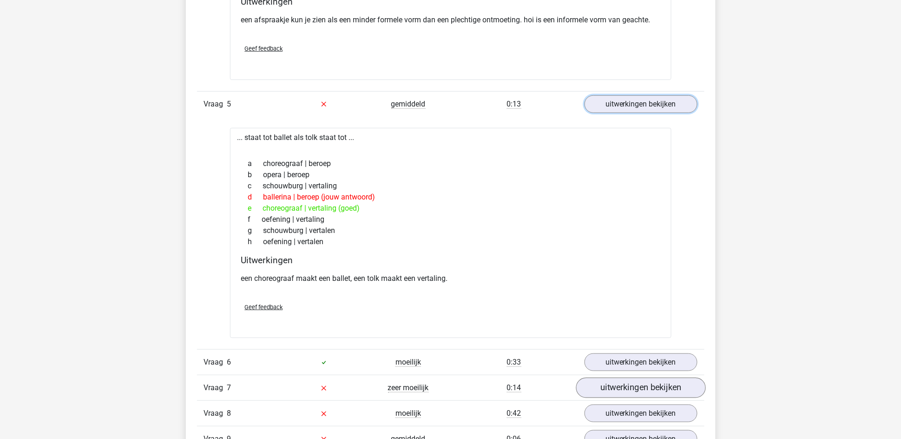
scroll to position [1394, 0]
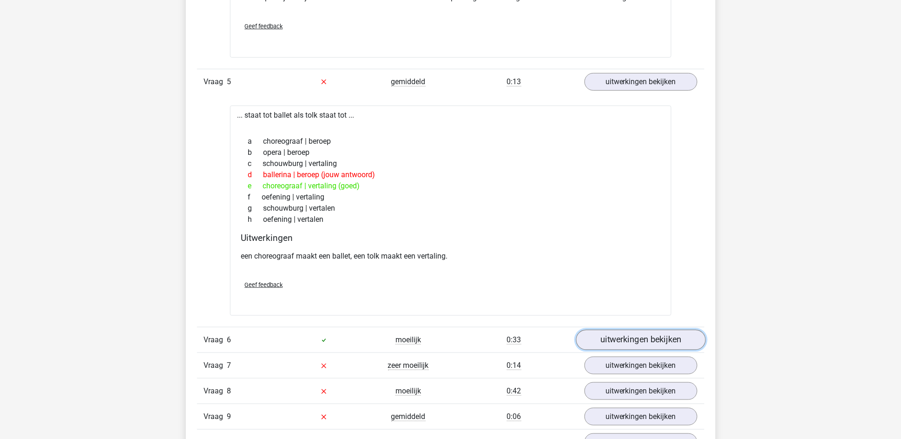
click at [610, 344] on link "uitwerkingen bekijken" at bounding box center [641, 340] width 130 height 20
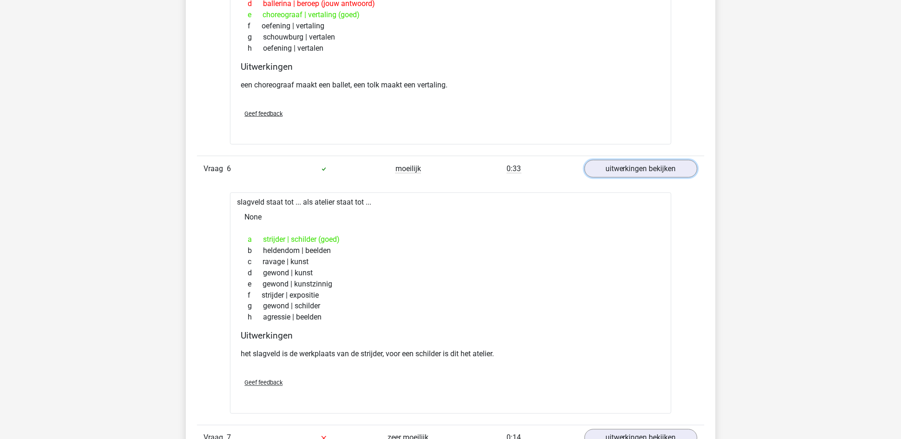
scroll to position [1604, 0]
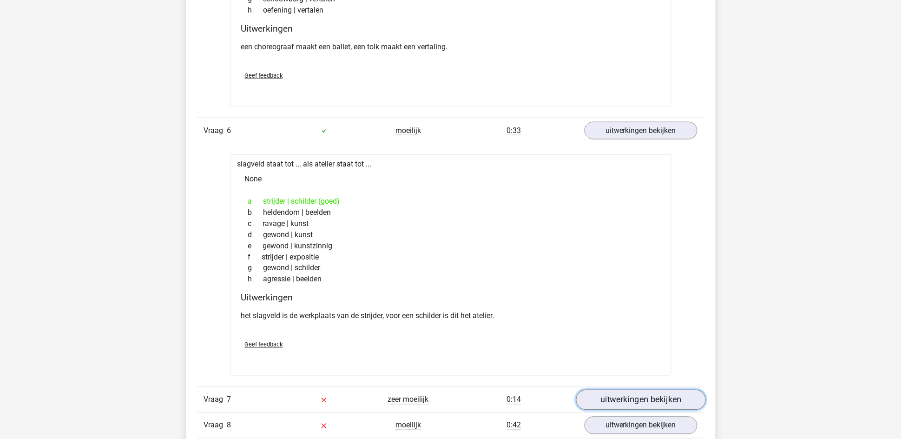
click at [613, 397] on link "uitwerkingen bekijken" at bounding box center [641, 400] width 130 height 20
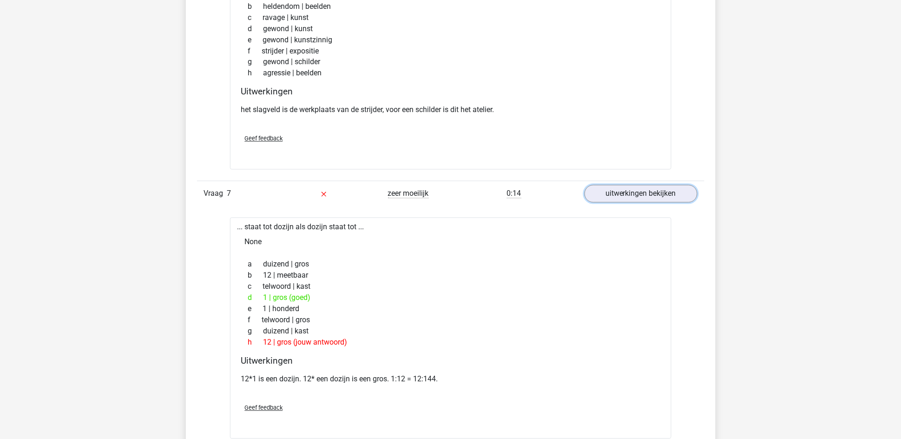
scroll to position [1883, 0]
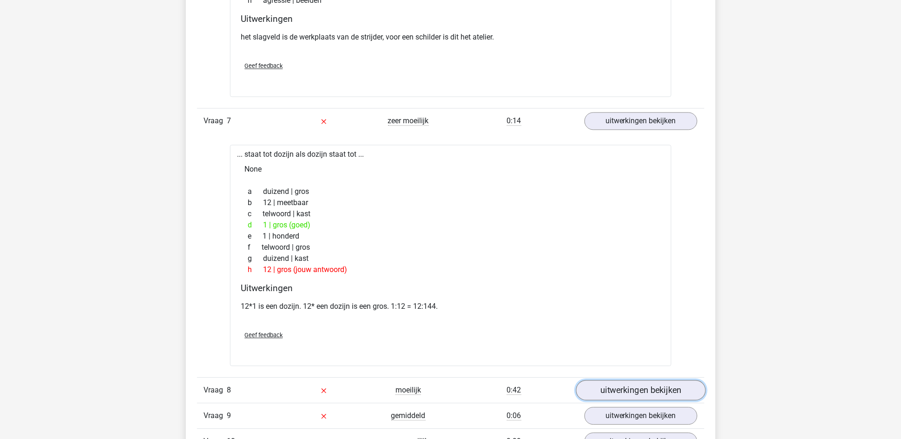
click at [614, 393] on link "uitwerkingen bekijken" at bounding box center [641, 390] width 130 height 20
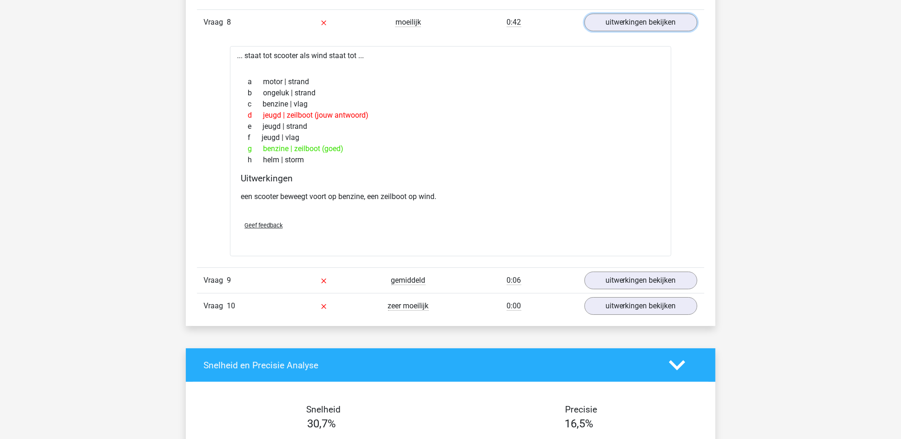
scroll to position [2161, 0]
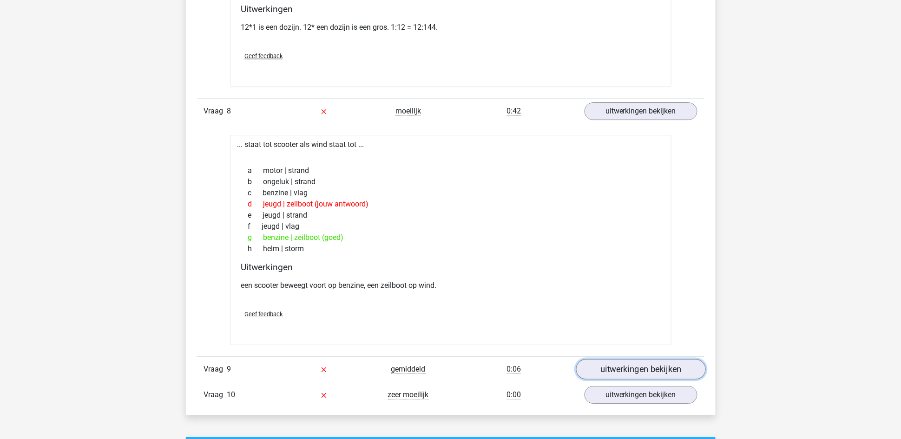
click at [652, 370] on link "uitwerkingen bekijken" at bounding box center [641, 369] width 130 height 20
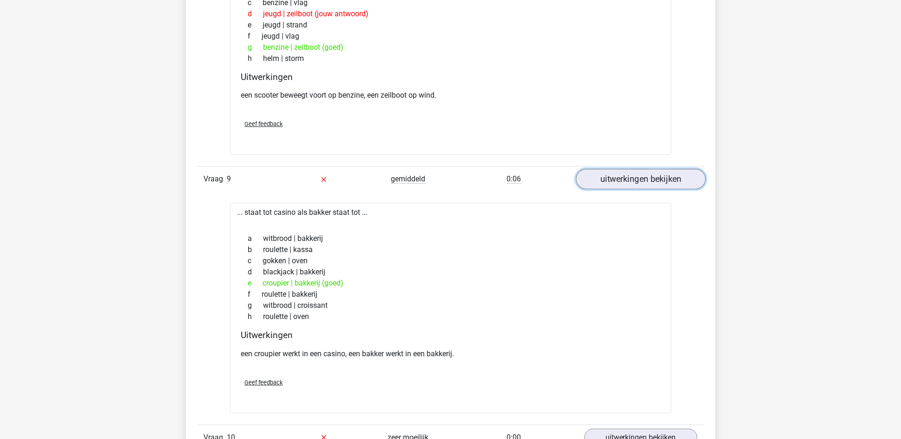
scroll to position [2371, 0]
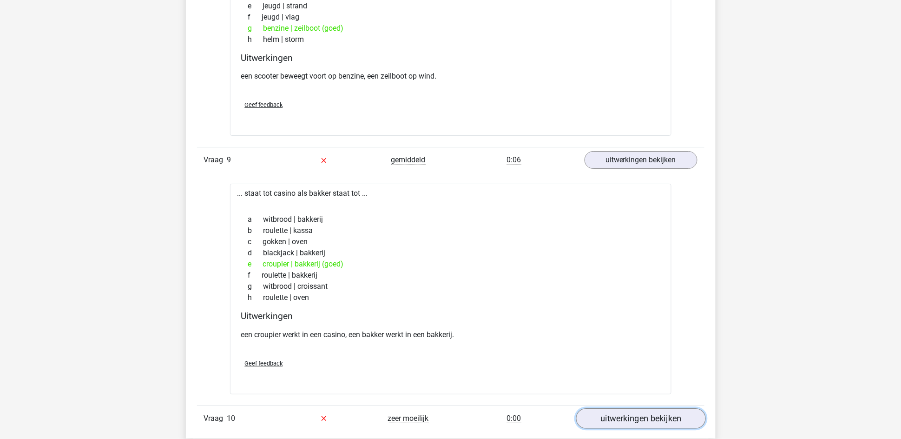
click at [633, 420] on link "uitwerkingen bekijken" at bounding box center [641, 418] width 130 height 20
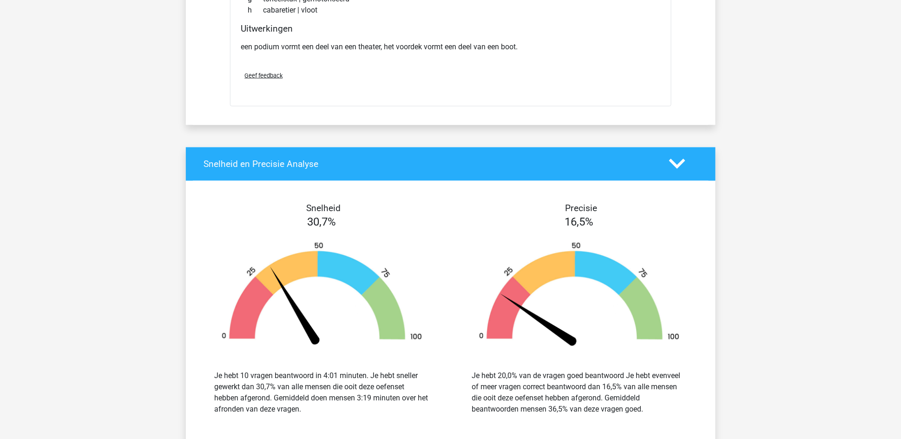
scroll to position [2928, 0]
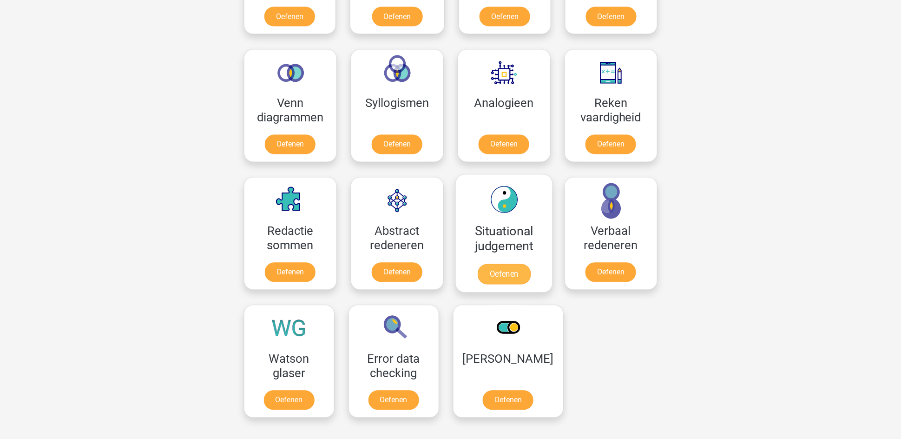
scroll to position [558, 0]
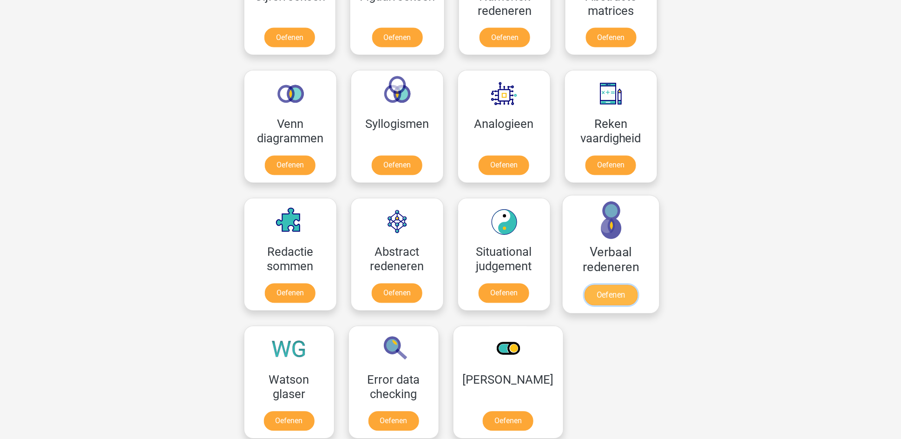
click at [607, 299] on link "Oefenen" at bounding box center [610, 295] width 53 height 20
click at [610, 163] on link "Oefenen" at bounding box center [610, 167] width 53 height 20
click at [612, 301] on link "Oefenen" at bounding box center [610, 295] width 53 height 20
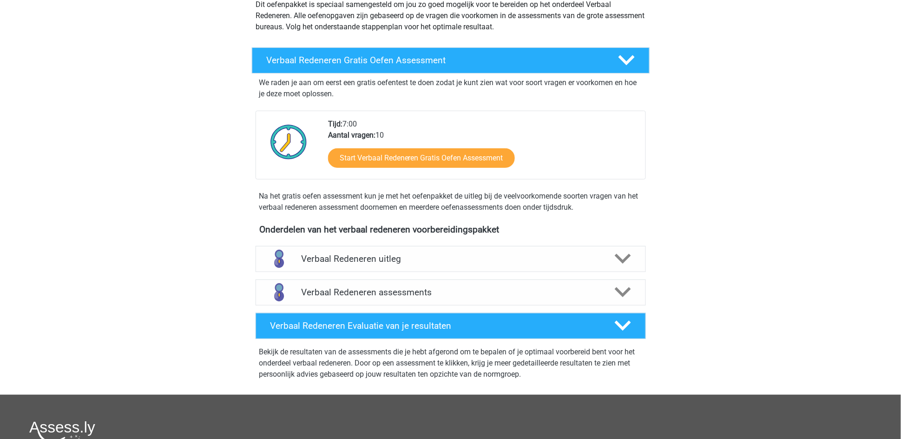
scroll to position [139, 0]
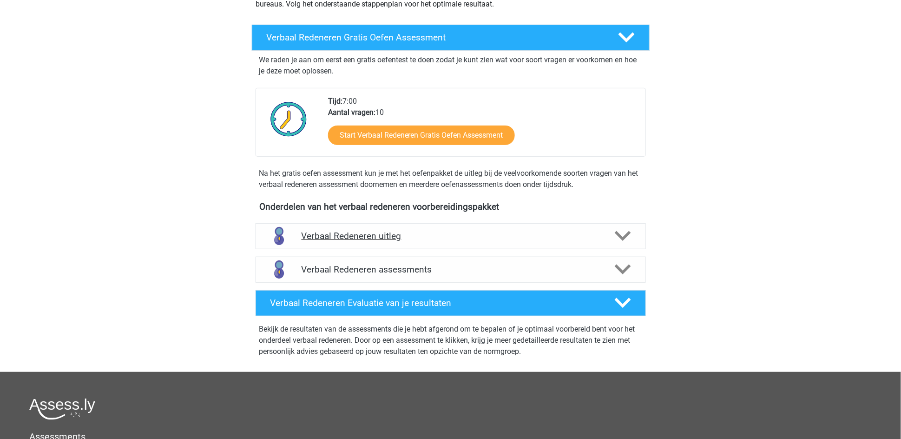
click at [622, 233] on icon at bounding box center [623, 236] width 16 height 16
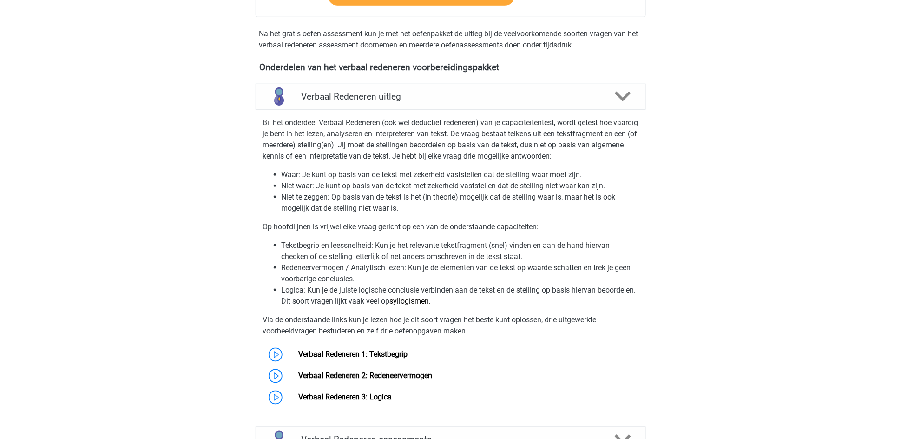
scroll to position [418, 0]
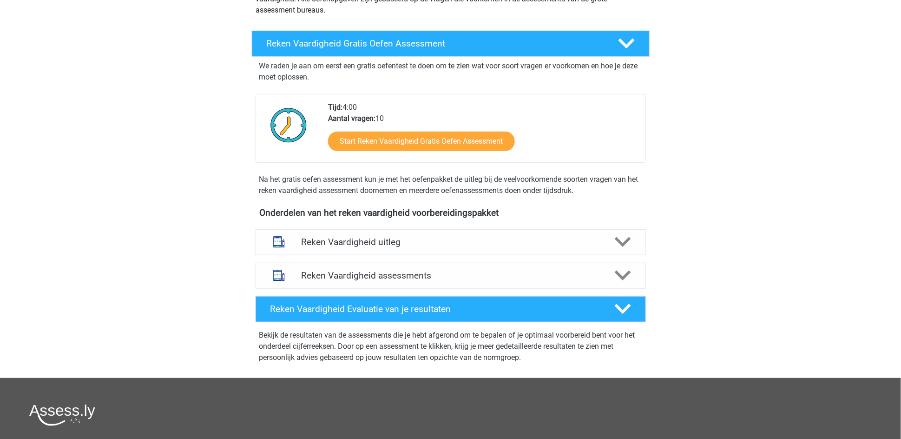
scroll to position [139, 0]
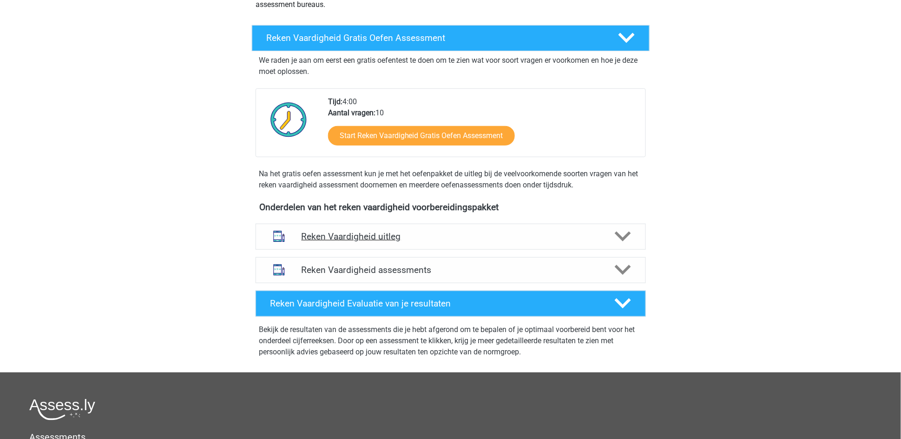
click at [625, 238] on polygon at bounding box center [623, 236] width 16 height 10
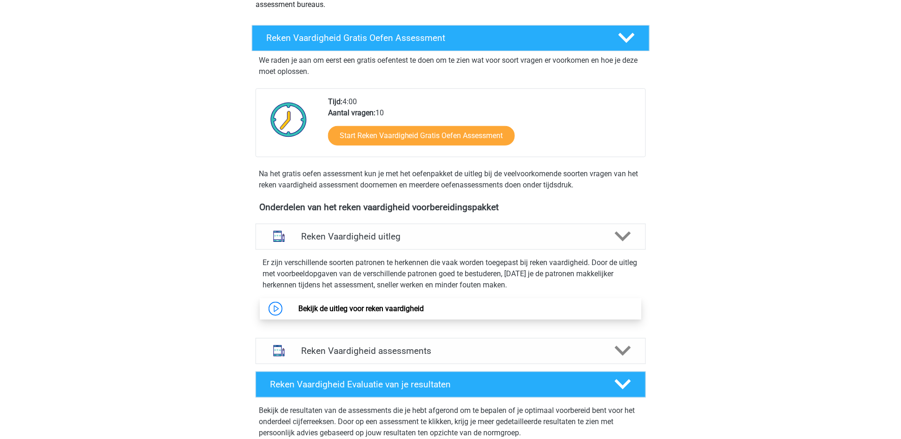
click at [298, 311] on link "Bekijk de uitleg voor reken vaardigheid" at bounding box center [361, 308] width 126 height 9
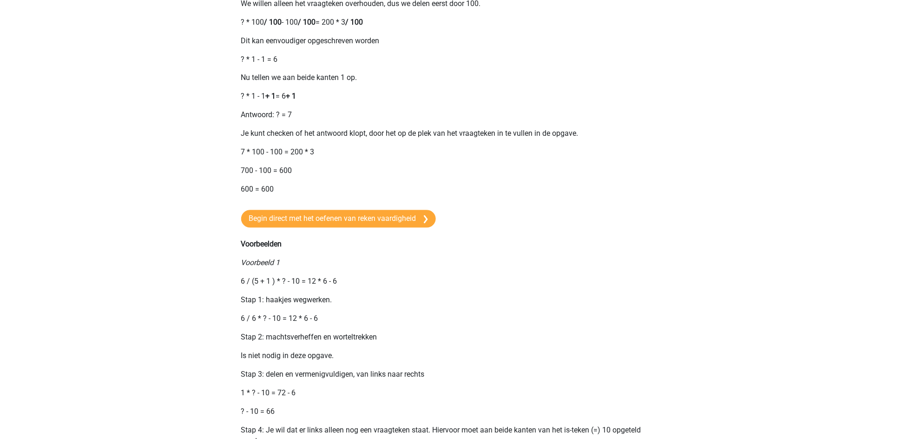
scroll to position [628, 0]
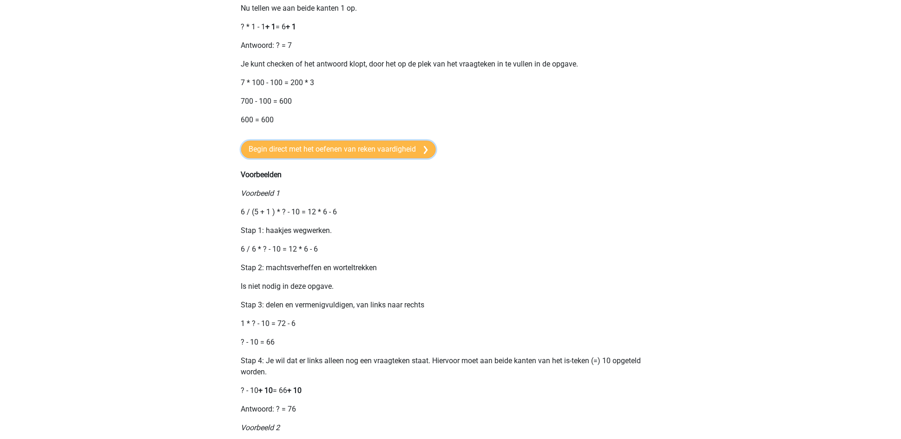
click at [325, 158] on link "Begin direct met het oefenen van reken vaardigheid" at bounding box center [338, 149] width 195 height 18
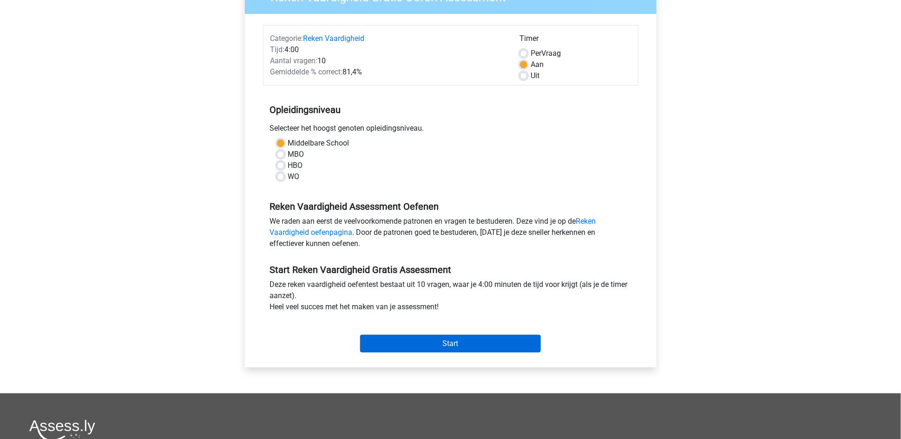
scroll to position [139, 0]
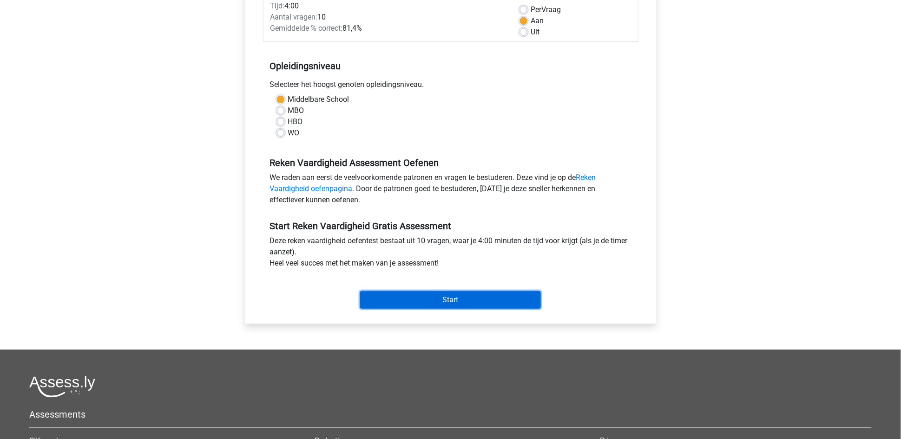
click at [498, 301] on input "Start" at bounding box center [450, 300] width 181 height 18
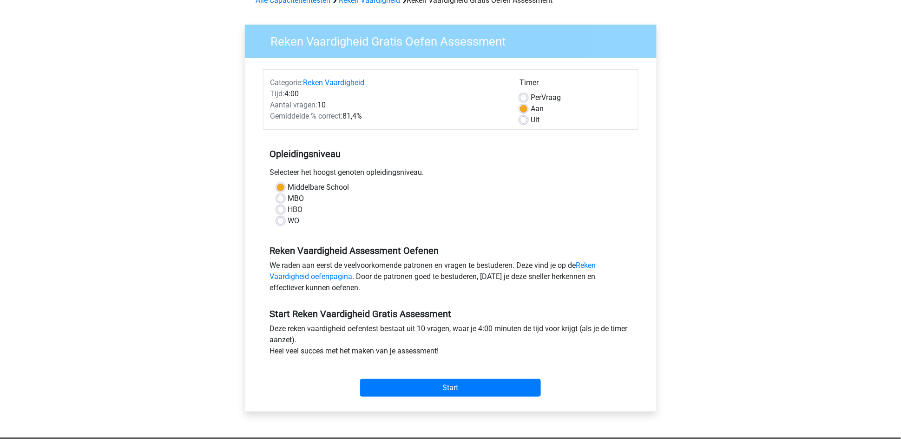
scroll to position [0, 0]
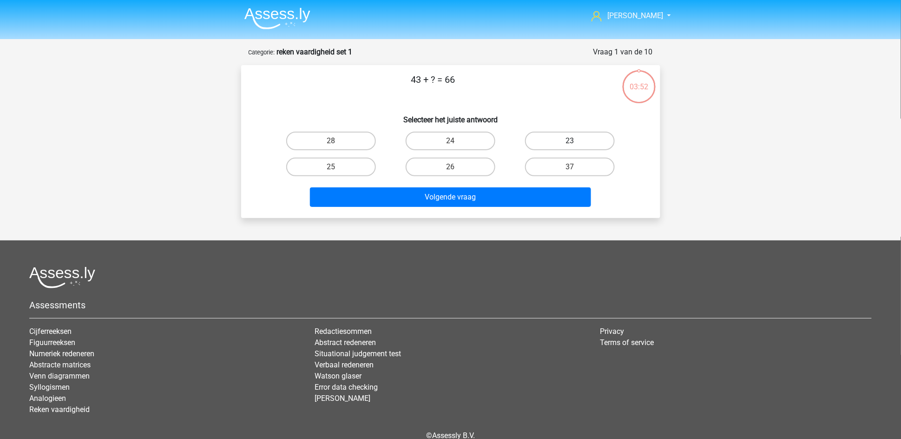
click at [561, 138] on label "23" at bounding box center [570, 141] width 90 height 19
click at [570, 141] on input "23" at bounding box center [573, 144] width 6 height 6
radio input "true"
click at [523, 205] on div "Volgende vraag" at bounding box center [450, 198] width 359 height 23
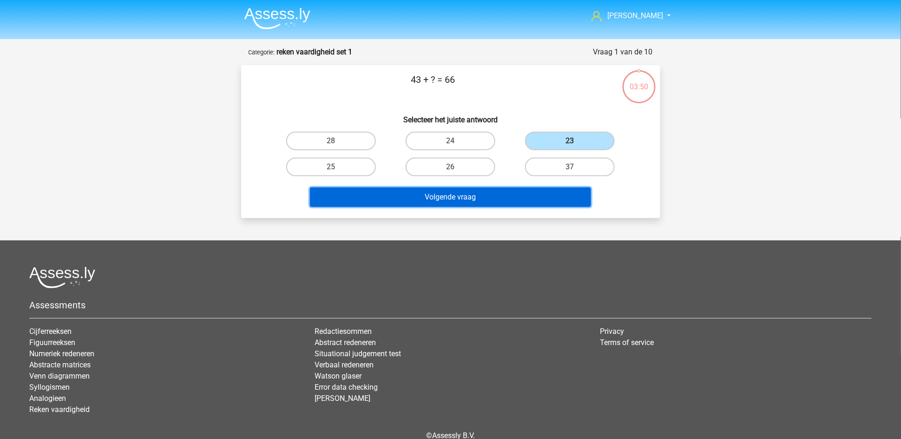
click at [519, 200] on button "Volgende vraag" at bounding box center [450, 197] width 281 height 20
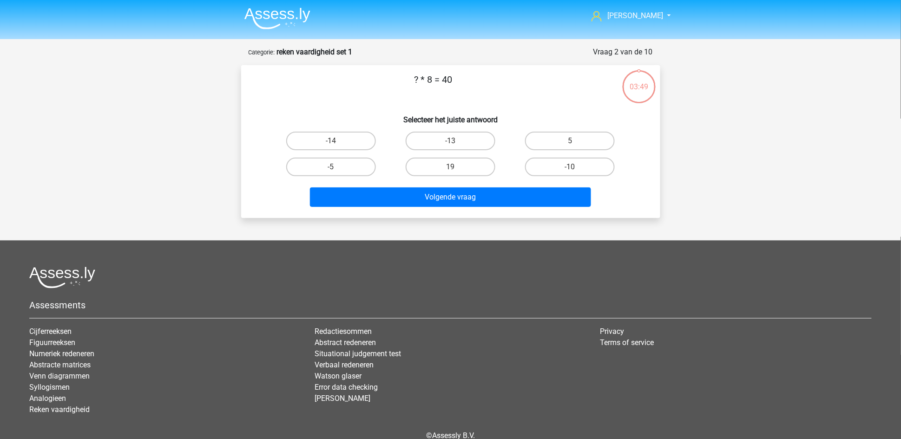
scroll to position [45, 0]
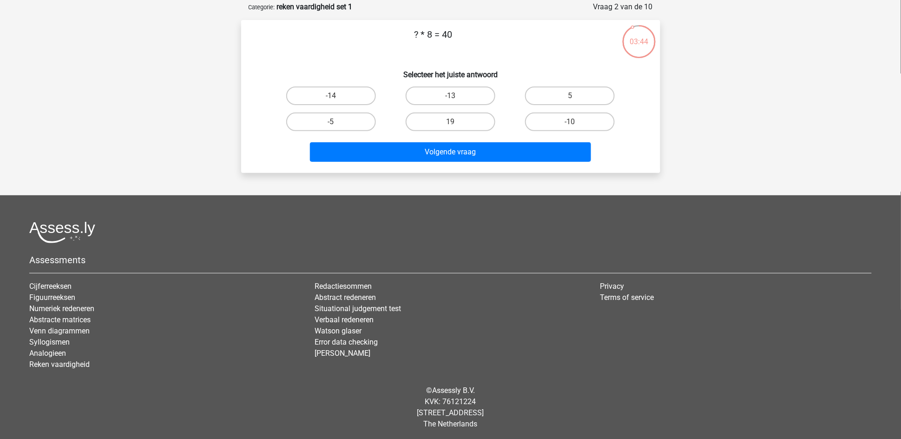
click at [571, 96] on input "5" at bounding box center [573, 99] width 6 height 6
radio input "true"
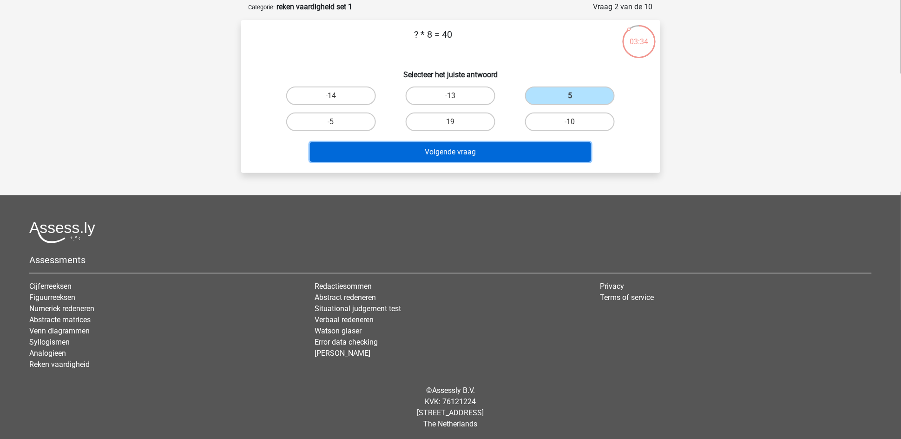
click at [512, 151] on button "Volgende vraag" at bounding box center [450, 152] width 281 height 20
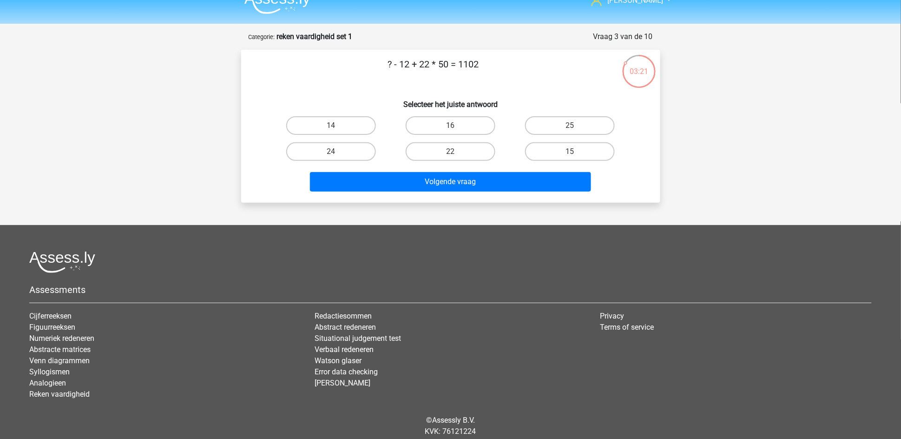
scroll to position [0, 0]
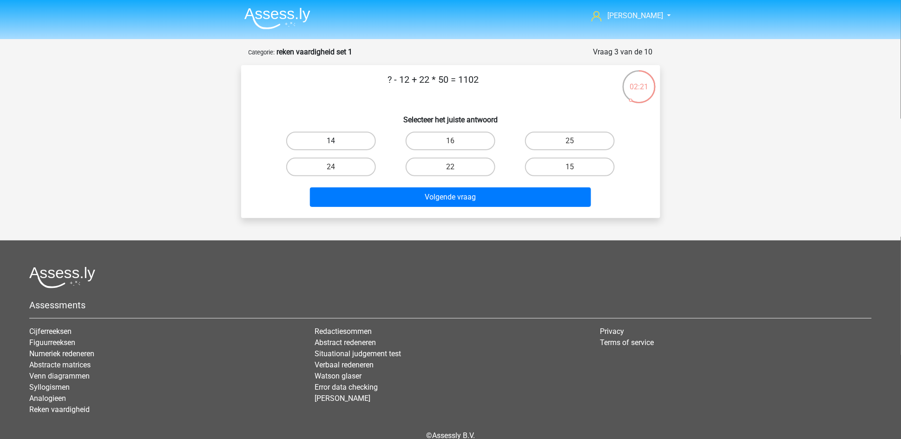
click at [328, 145] on label "14" at bounding box center [331, 141] width 90 height 19
click at [331, 145] on input "14" at bounding box center [334, 144] width 6 height 6
radio input "true"
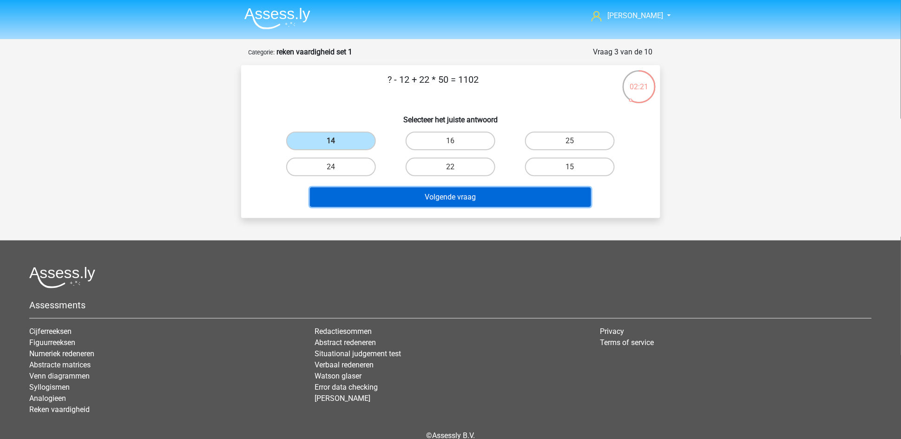
click at [363, 190] on button "Volgende vraag" at bounding box center [450, 197] width 281 height 20
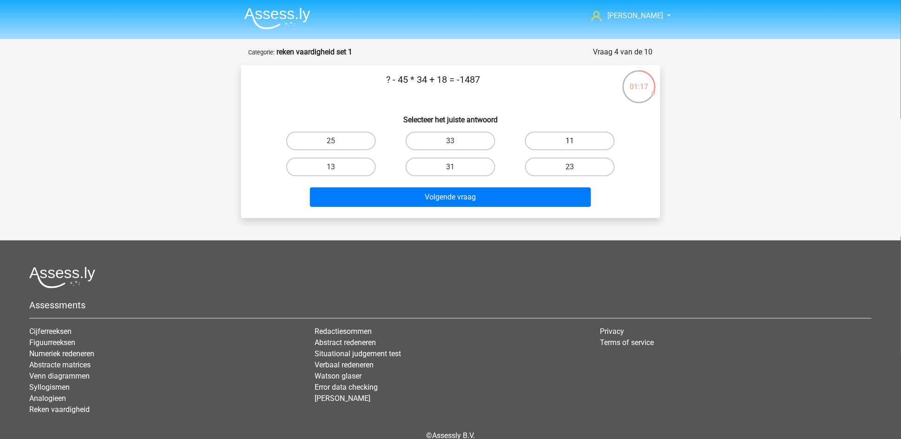
click at [563, 143] on label "11" at bounding box center [570, 141] width 90 height 19
click at [570, 143] on input "11" at bounding box center [573, 144] width 6 height 6
radio input "true"
click at [346, 167] on label "13" at bounding box center [331, 167] width 90 height 19
click at [337, 167] on input "13" at bounding box center [334, 170] width 6 height 6
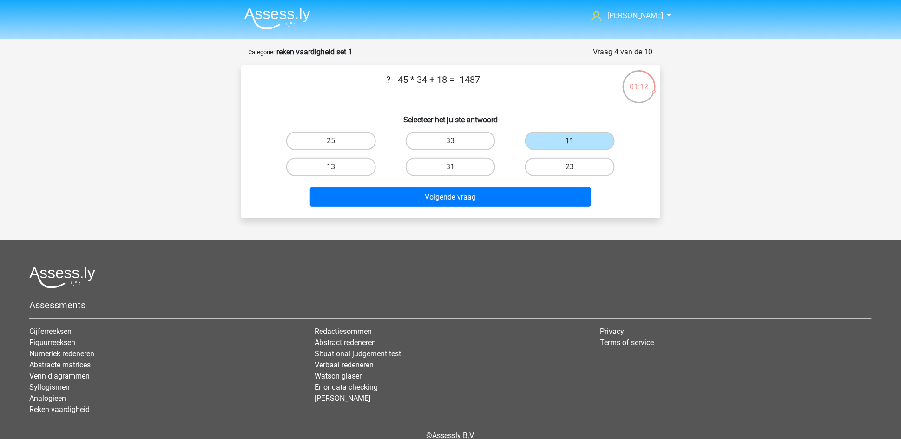
radio input "true"
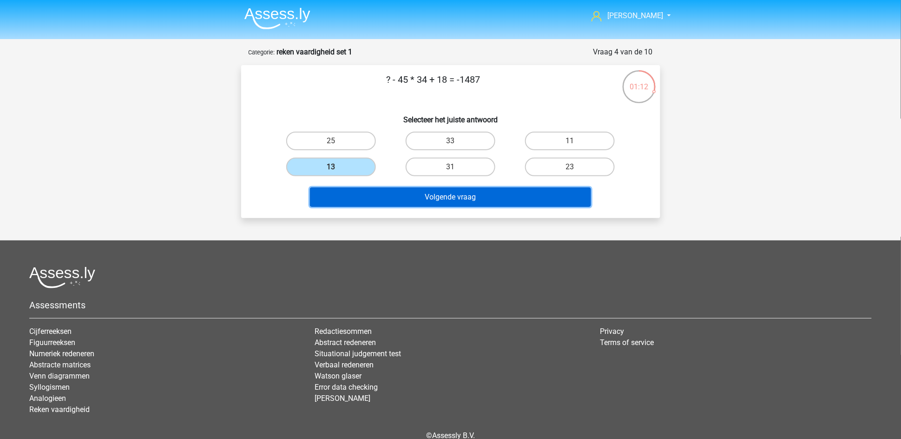
click at [383, 195] on button "Volgende vraag" at bounding box center [450, 197] width 281 height 20
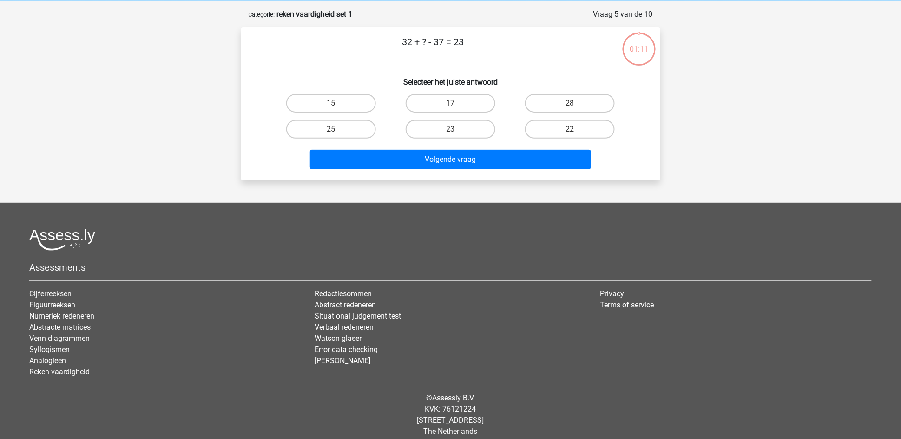
scroll to position [45, 0]
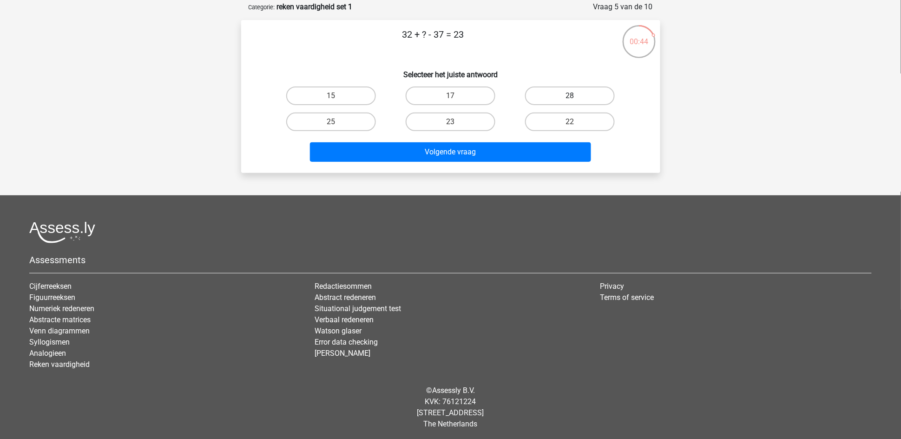
click at [538, 97] on label "28" at bounding box center [570, 95] width 90 height 19
click at [570, 97] on input "28" at bounding box center [573, 99] width 6 height 6
radio input "true"
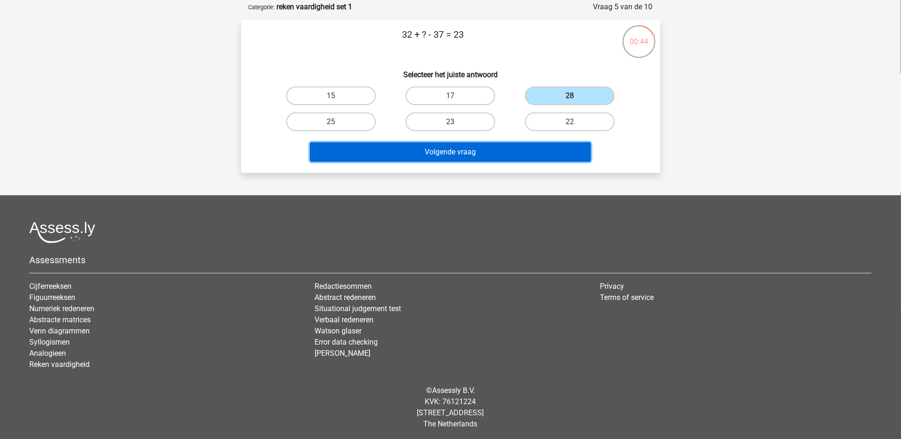
click at [512, 155] on button "Volgende vraag" at bounding box center [450, 152] width 281 height 20
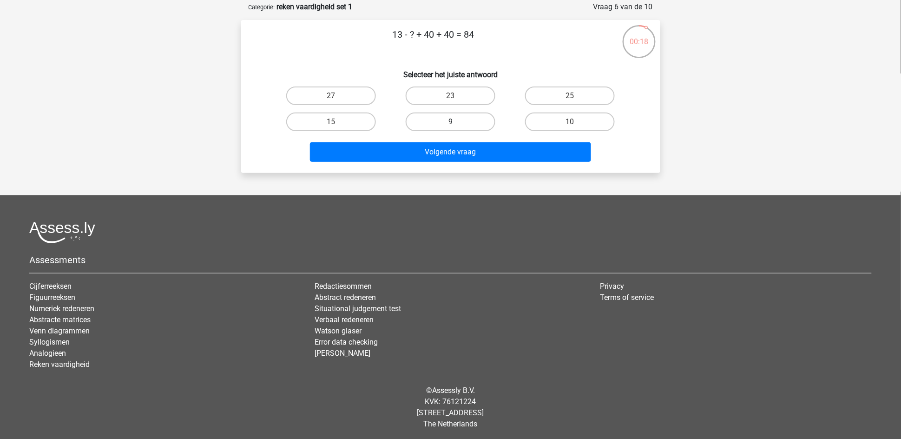
click at [445, 116] on label "9" at bounding box center [451, 121] width 90 height 19
click at [450, 122] on input "9" at bounding box center [453, 125] width 6 height 6
radio input "true"
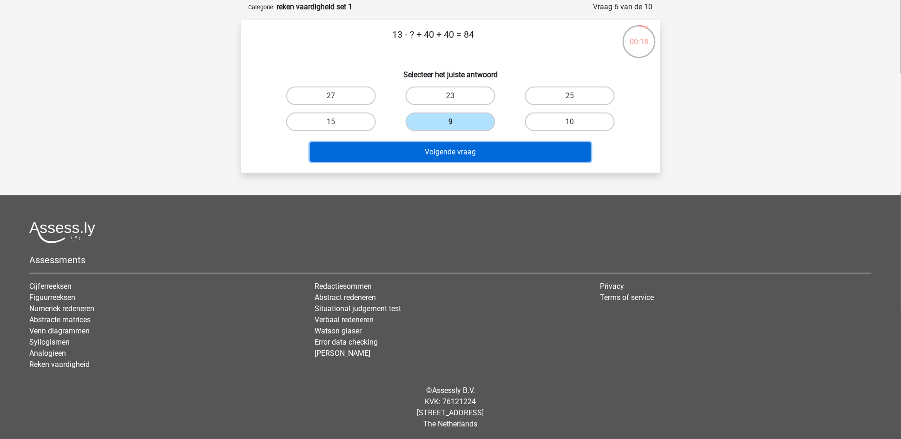
click at [457, 144] on button "Volgende vraag" at bounding box center [450, 152] width 281 height 20
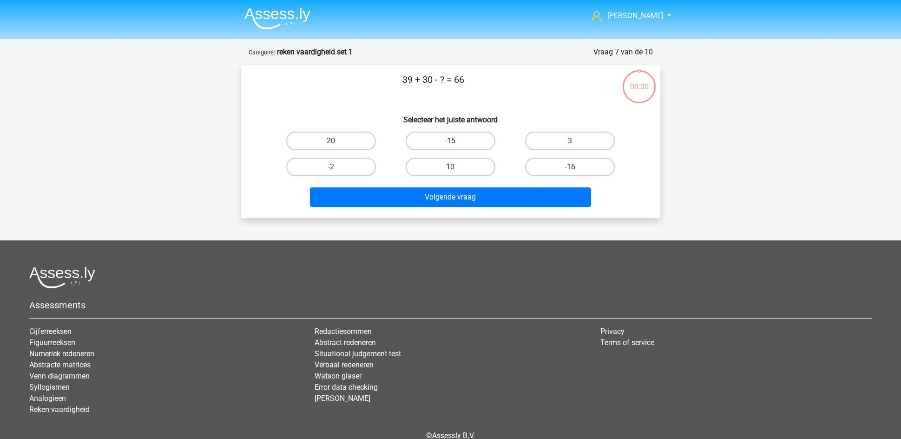
scroll to position [45, 0]
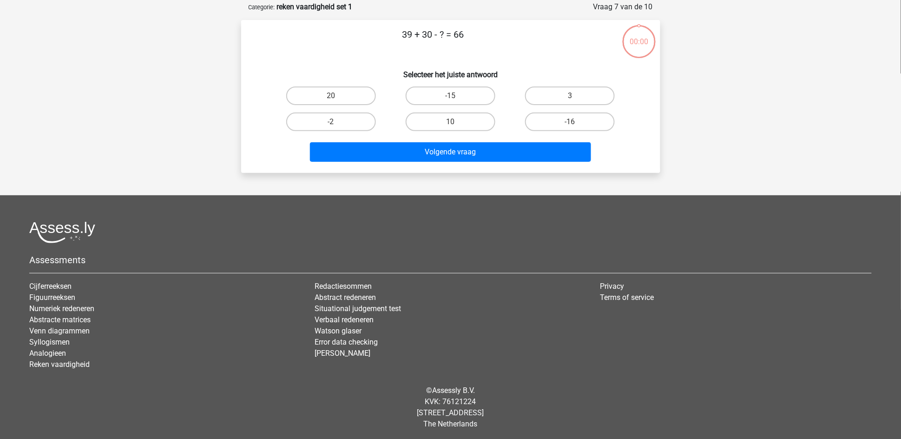
click at [576, 97] on label "3" at bounding box center [570, 95] width 90 height 19
click at [576, 97] on input "3" at bounding box center [573, 99] width 6 height 6
radio input "true"
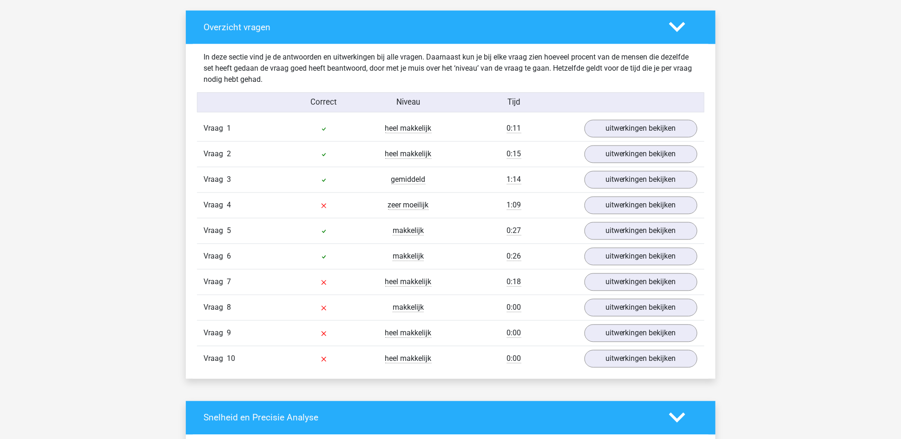
scroll to position [558, 0]
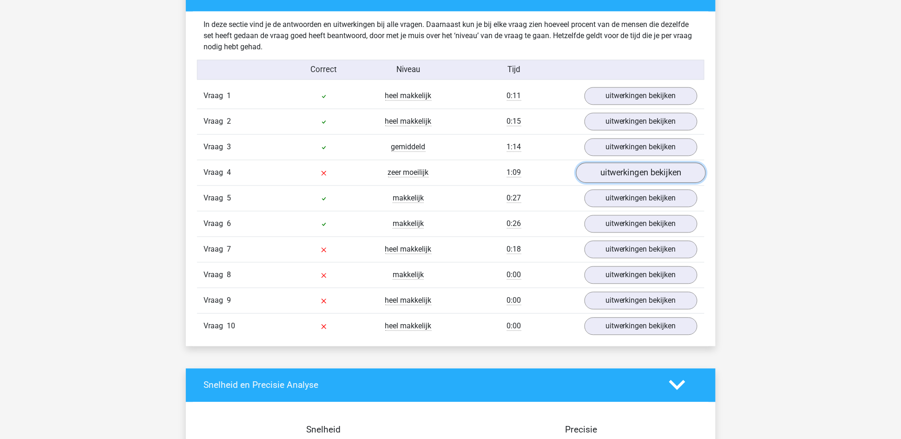
click at [629, 176] on link "uitwerkingen bekijken" at bounding box center [641, 173] width 130 height 20
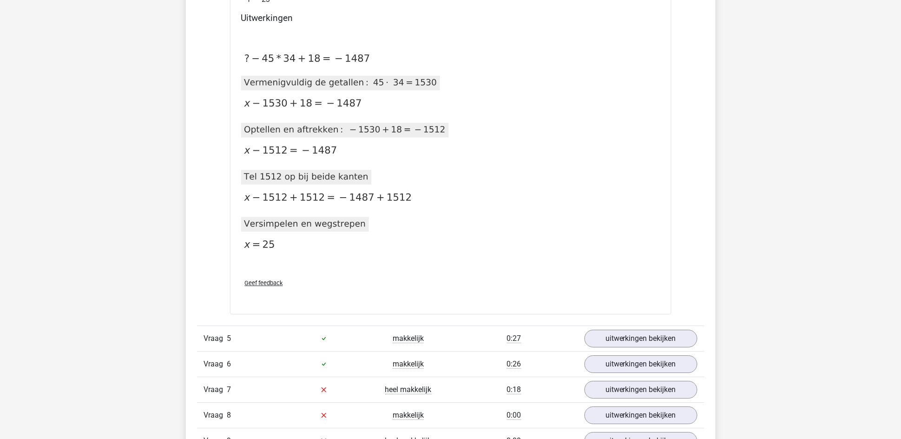
scroll to position [697, 0]
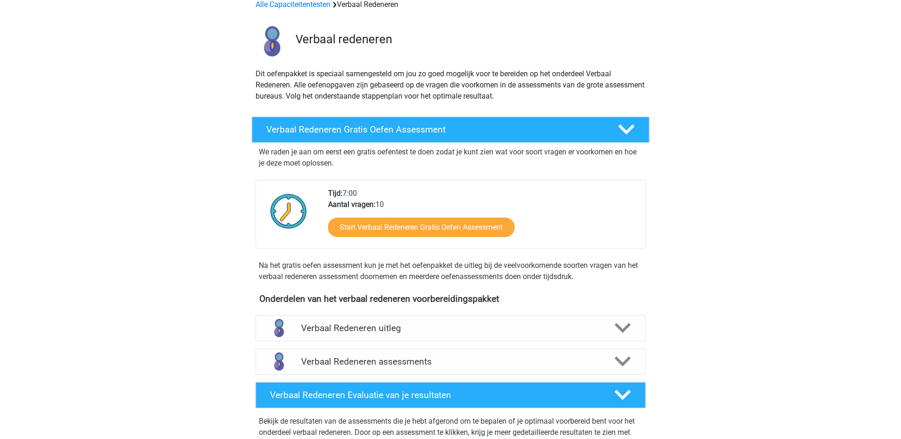
scroll to position [139, 0]
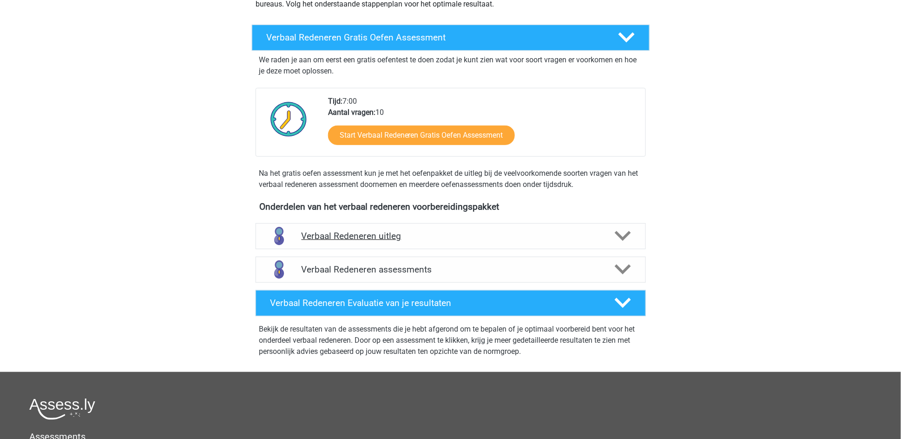
click at [621, 232] on icon at bounding box center [623, 236] width 16 height 16
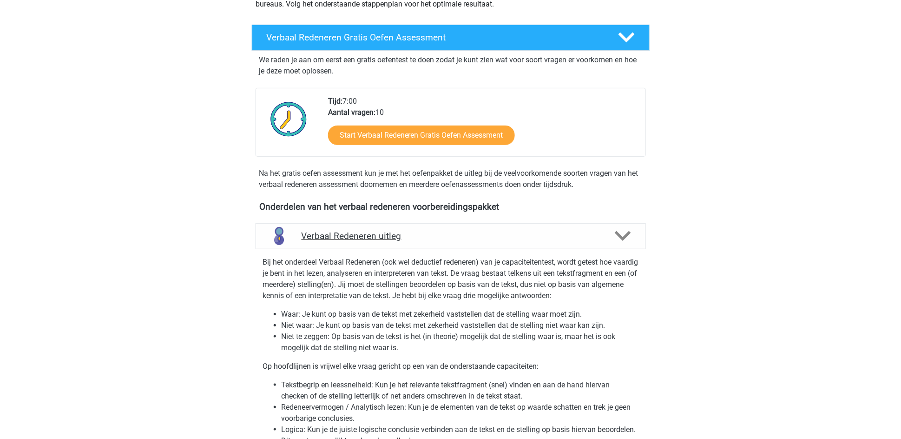
click at [615, 235] on icon at bounding box center [623, 236] width 16 height 16
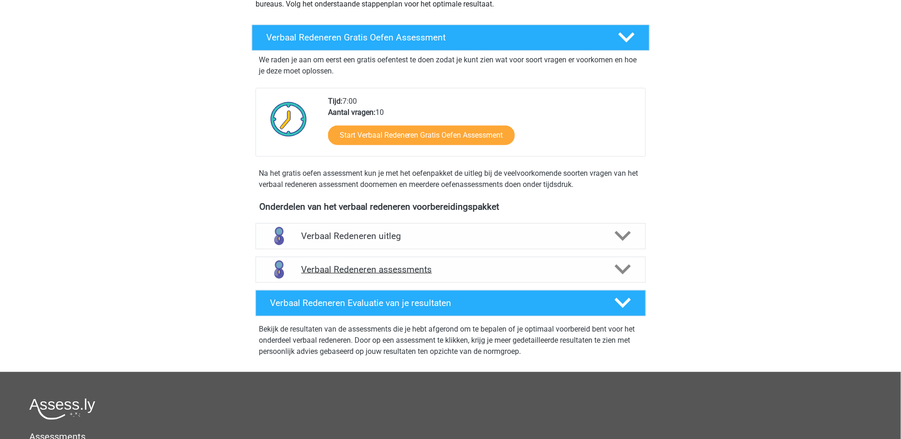
click at [618, 267] on polygon at bounding box center [623, 269] width 16 height 10
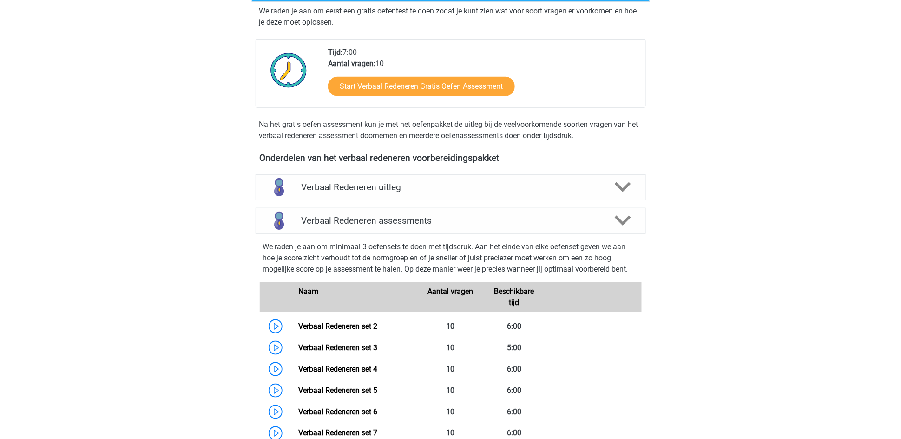
scroll to position [209, 0]
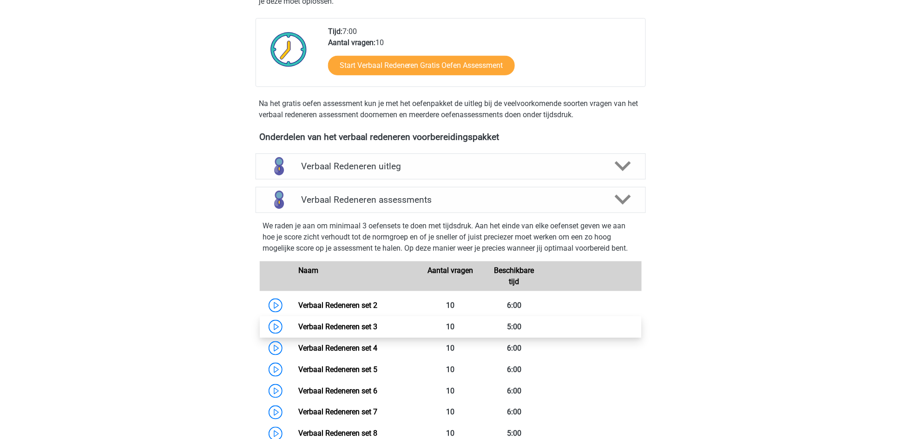
click at [298, 323] on link "Verbaal Redeneren set 3" at bounding box center [337, 326] width 79 height 9
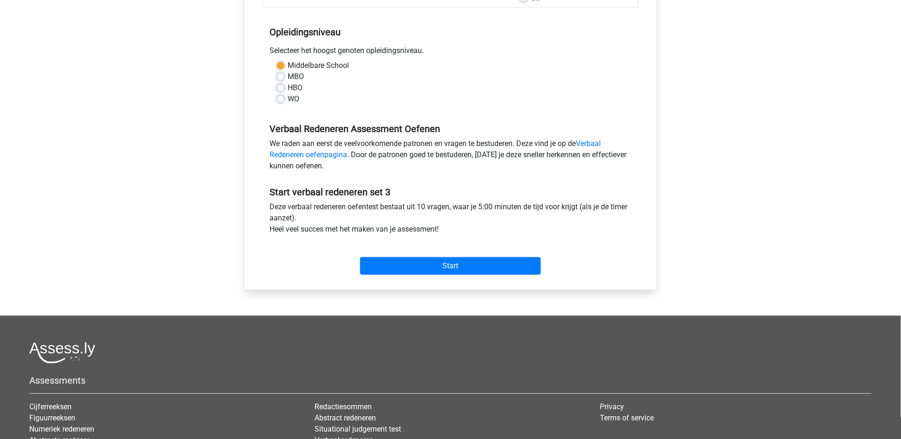
scroll to position [209, 0]
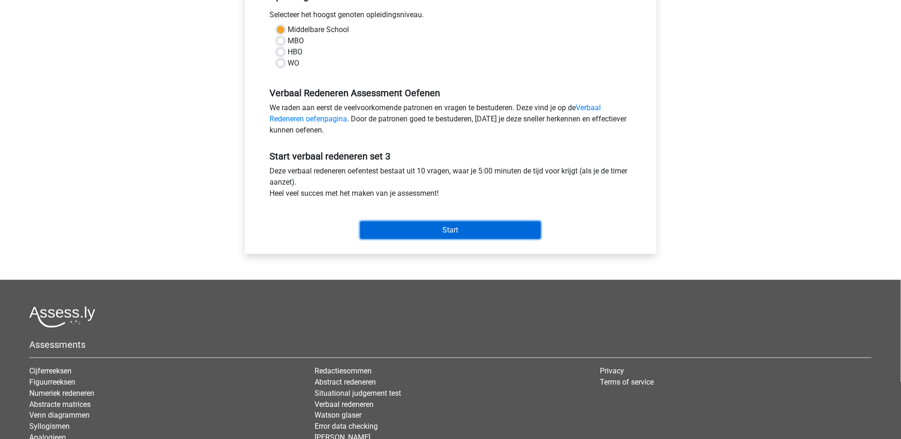
click at [406, 229] on input "Start" at bounding box center [450, 230] width 181 height 18
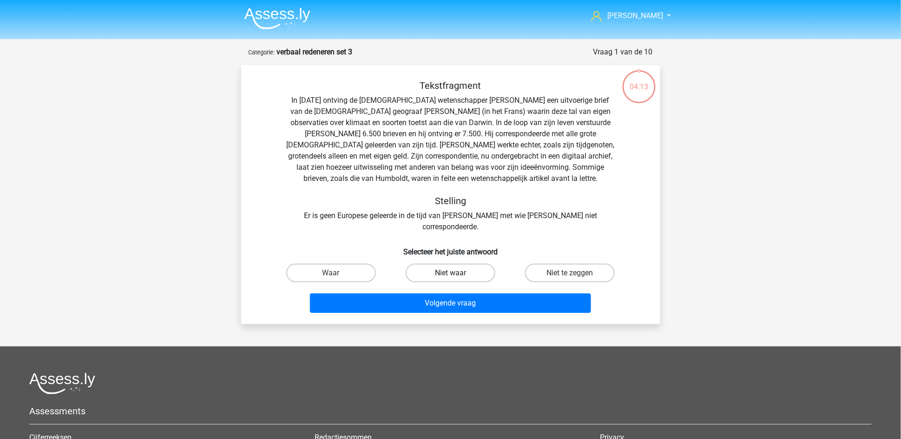
click at [443, 266] on label "Niet waar" at bounding box center [451, 273] width 90 height 19
click at [450, 273] on input "Niet waar" at bounding box center [453, 276] width 6 height 6
radio input "true"
click at [454, 301] on div "Volgende vraag" at bounding box center [450, 304] width 359 height 23
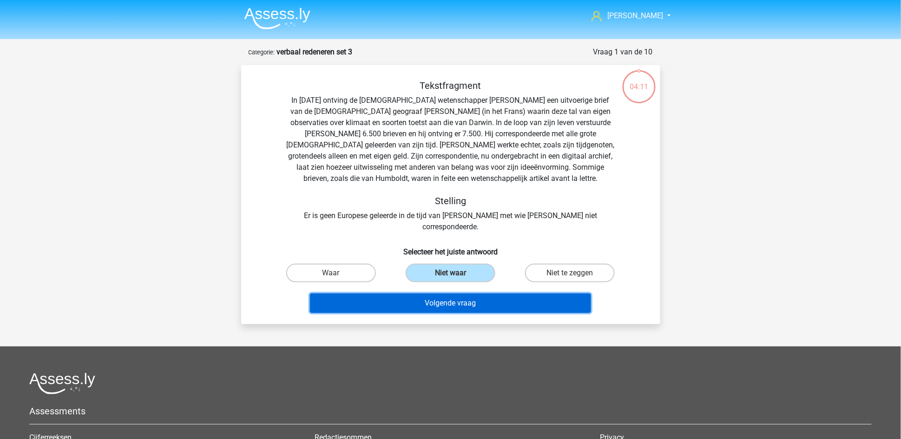
click at [454, 293] on button "Volgende vraag" at bounding box center [450, 303] width 281 height 20
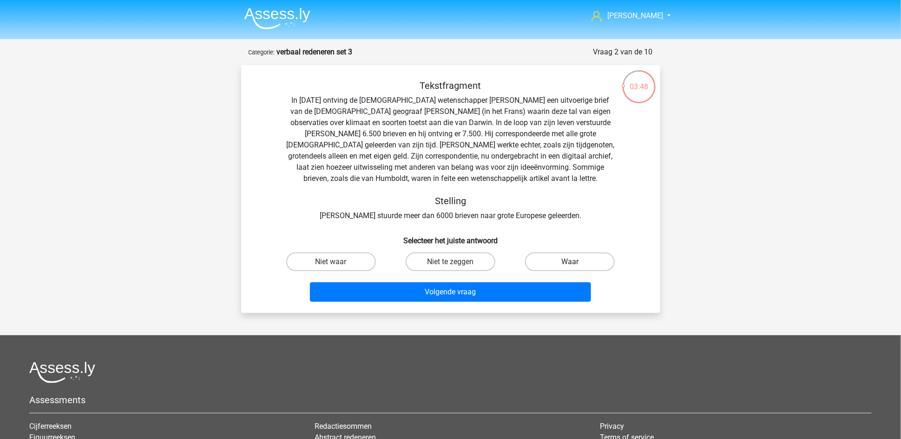
click at [576, 265] on input "Waar" at bounding box center [573, 265] width 6 height 6
radio input "true"
click at [515, 302] on div "Volgende vraag" at bounding box center [450, 293] width 359 height 23
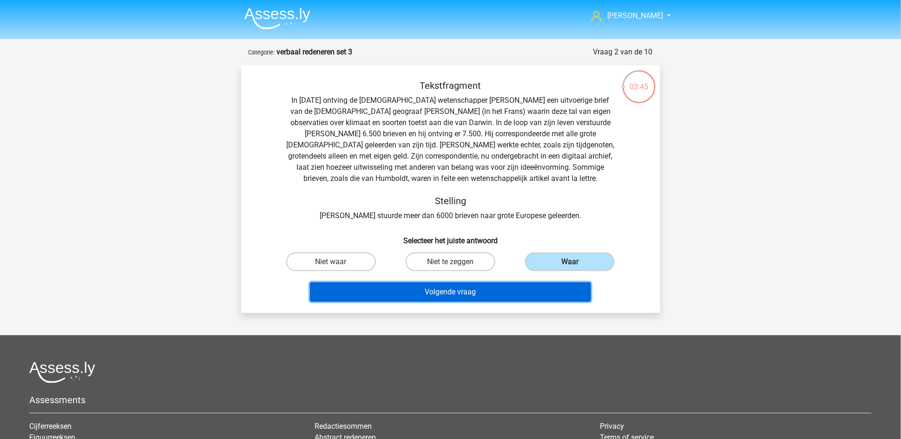
click at [497, 290] on button "Volgende vraag" at bounding box center [450, 292] width 281 height 20
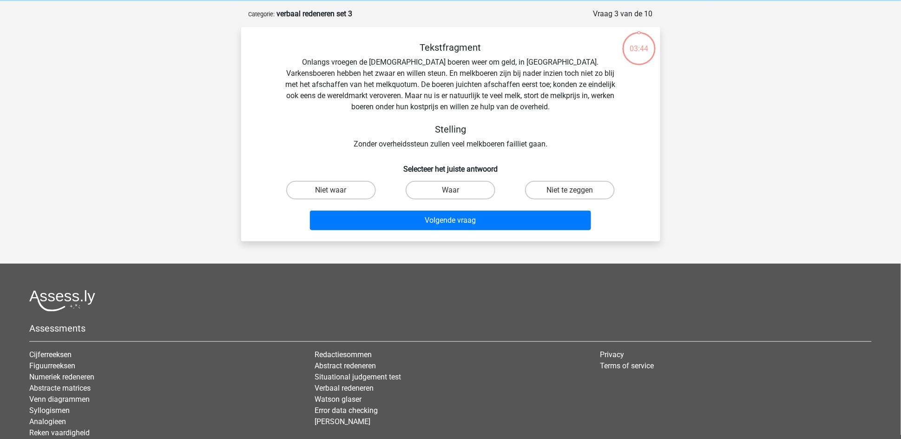
scroll to position [46, 0]
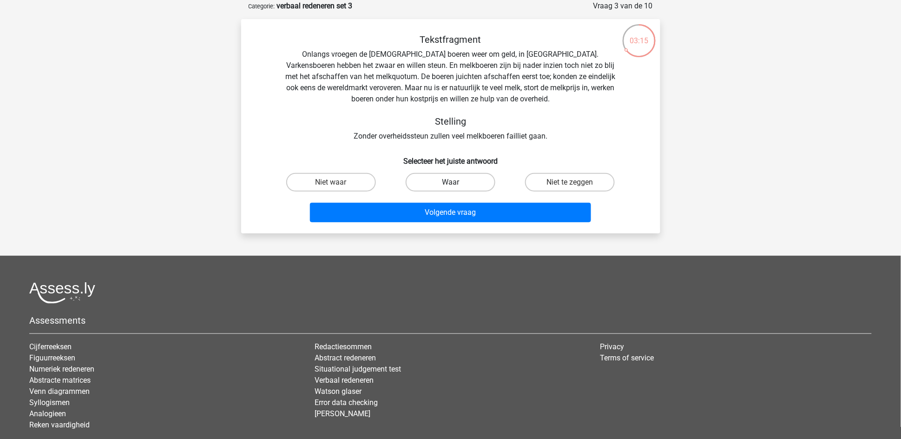
click at [459, 181] on label "Waar" at bounding box center [451, 182] width 90 height 19
click at [456, 182] on input "Waar" at bounding box center [453, 185] width 6 height 6
radio input "true"
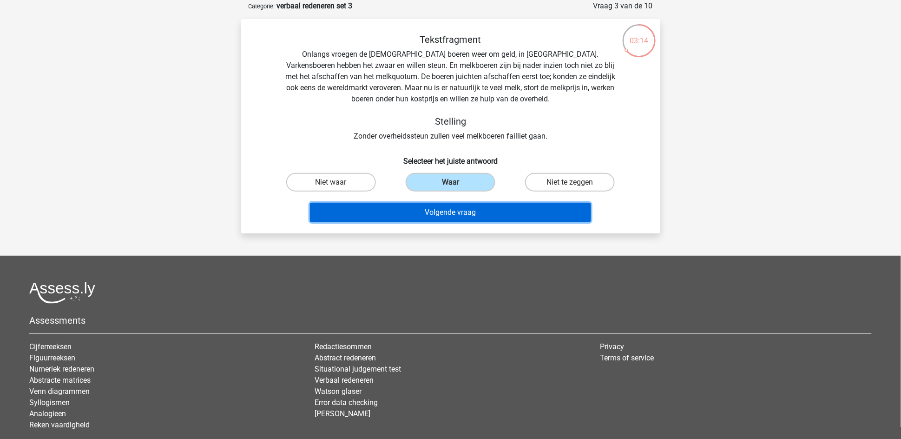
click at [454, 211] on button "Volgende vraag" at bounding box center [450, 213] width 281 height 20
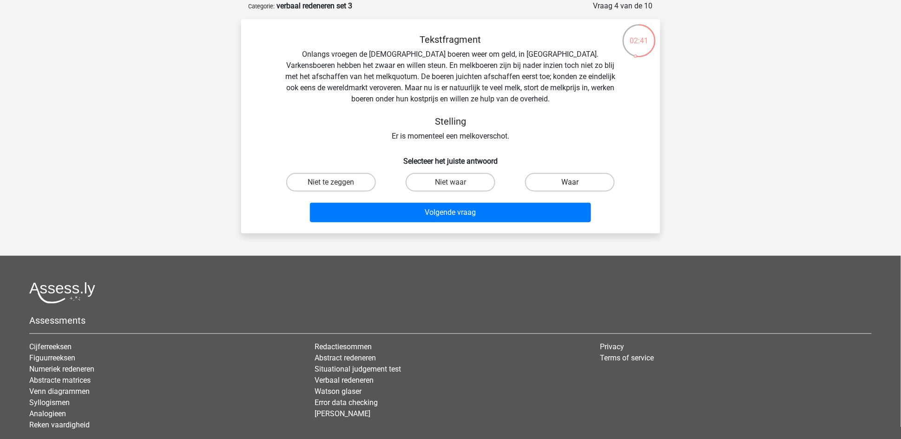
click at [546, 180] on label "Waar" at bounding box center [570, 182] width 90 height 19
click at [570, 182] on input "Waar" at bounding box center [573, 185] width 6 height 6
radio input "true"
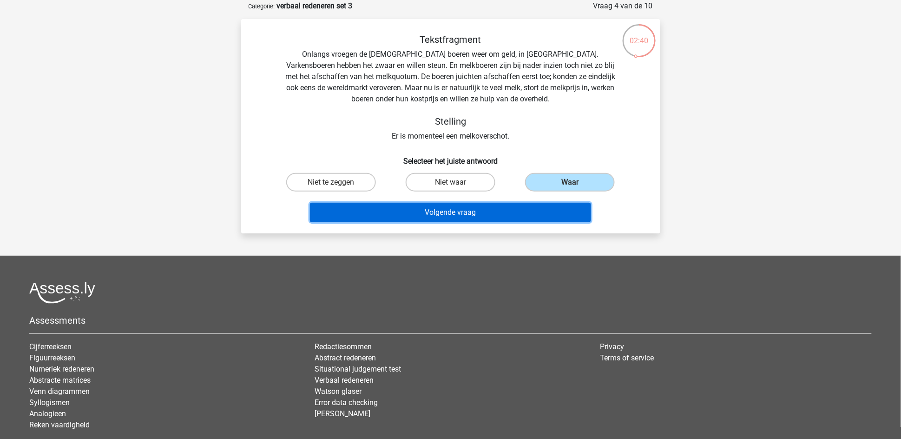
click at [478, 214] on button "Volgende vraag" at bounding box center [450, 213] width 281 height 20
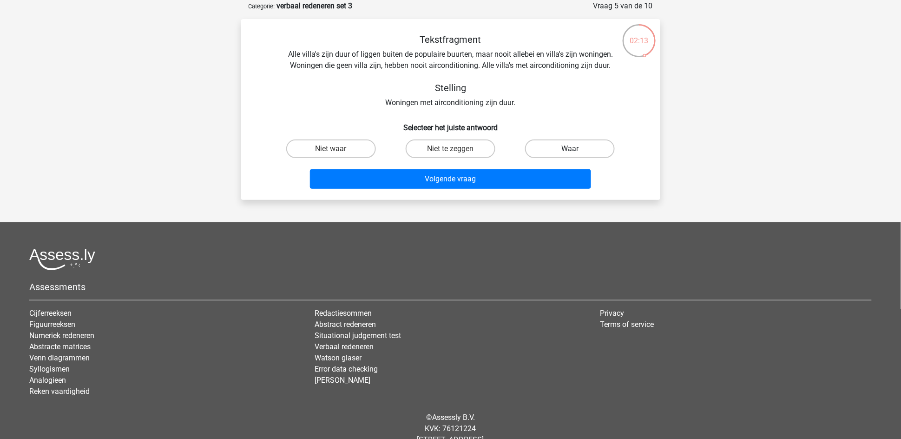
click at [547, 147] on label "Waar" at bounding box center [570, 148] width 90 height 19
click at [570, 149] on input "Waar" at bounding box center [573, 152] width 6 height 6
radio input "true"
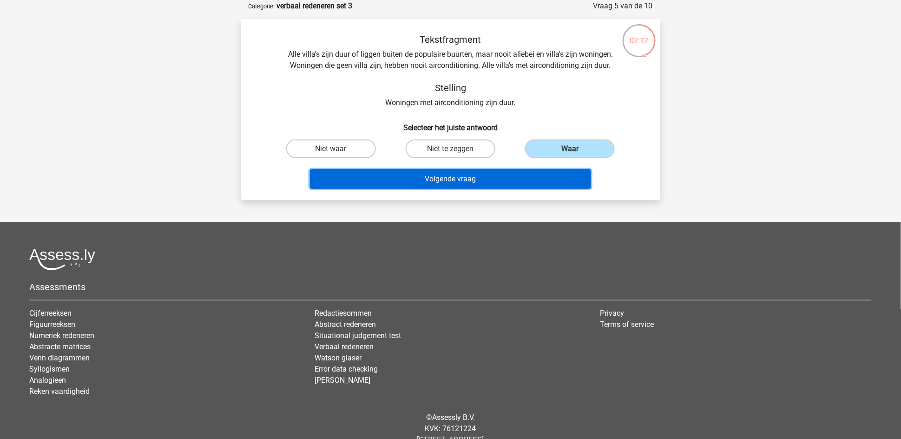
click at [481, 179] on button "Volgende vraag" at bounding box center [450, 179] width 281 height 20
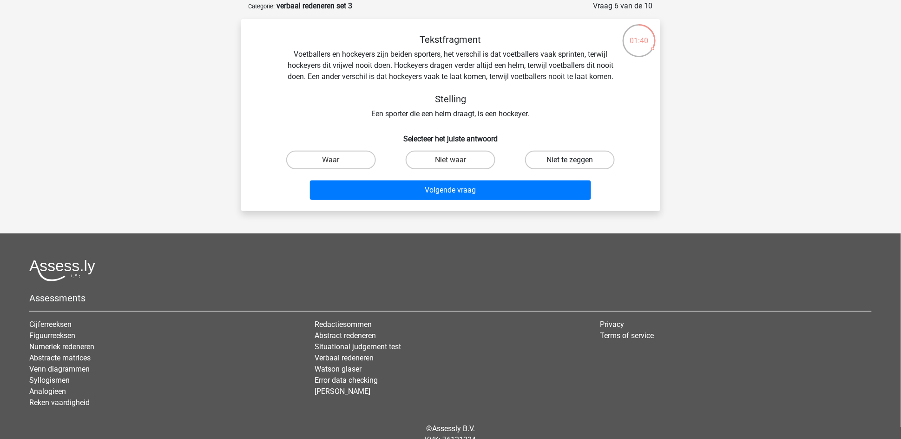
click at [563, 162] on label "Niet te zeggen" at bounding box center [570, 160] width 90 height 19
click at [570, 162] on input "Niet te zeggen" at bounding box center [573, 163] width 6 height 6
radio input "true"
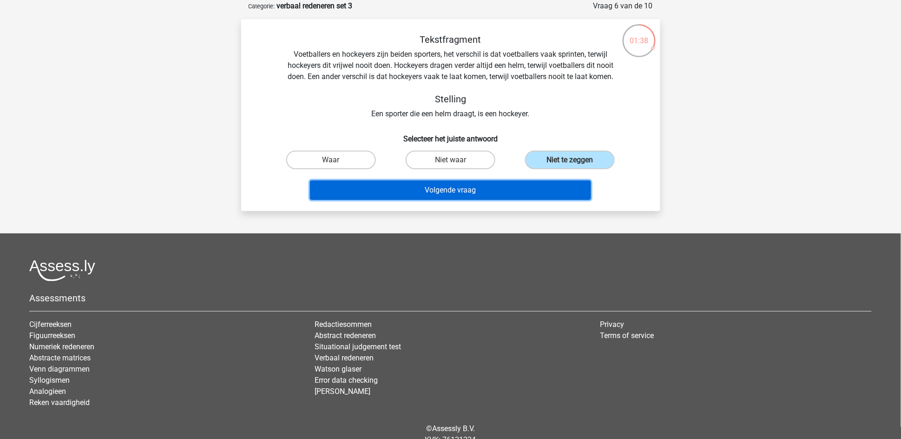
click at [555, 187] on button "Volgende vraag" at bounding box center [450, 190] width 281 height 20
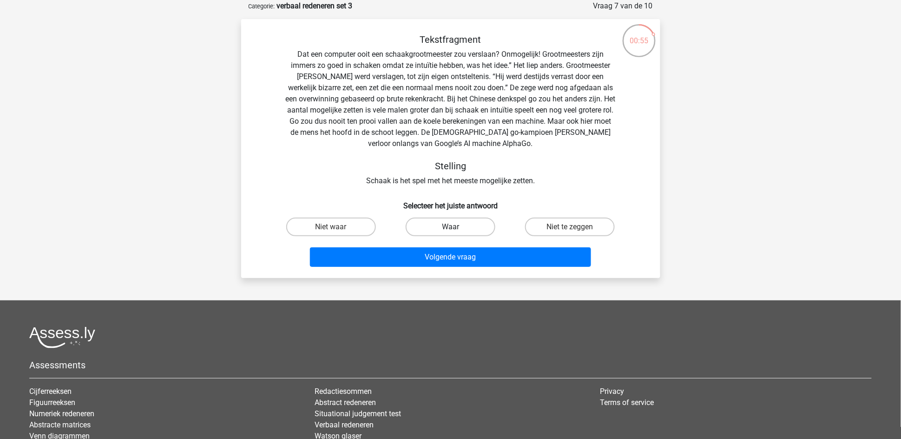
click at [436, 226] on label "Waar" at bounding box center [451, 227] width 90 height 19
click at [450, 227] on input "Waar" at bounding box center [453, 230] width 6 height 6
radio input "true"
click at [585, 227] on label "Niet te zeggen" at bounding box center [570, 227] width 90 height 19
click at [576, 227] on input "Niet te zeggen" at bounding box center [573, 230] width 6 height 6
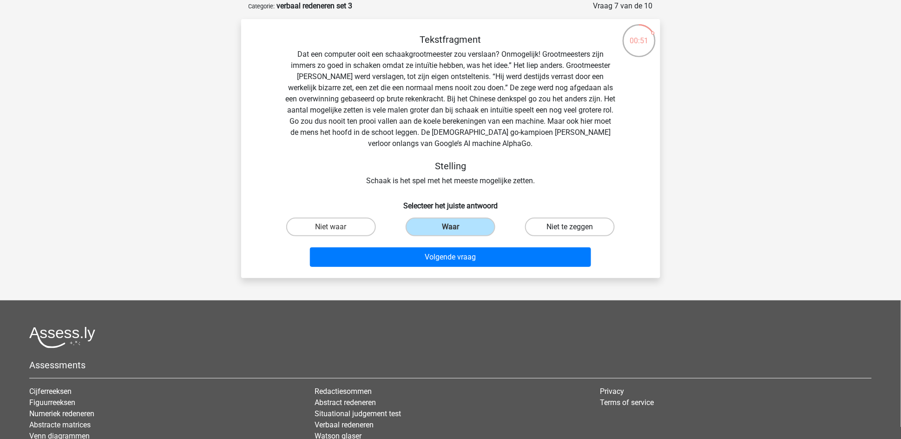
radio input "true"
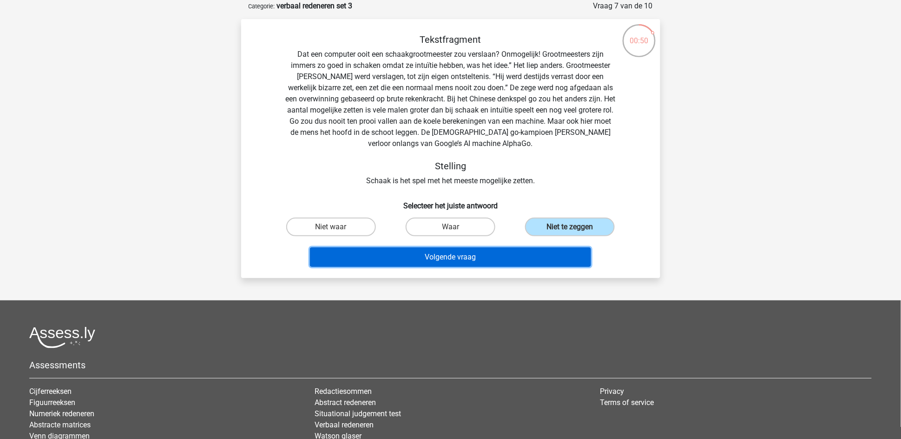
click at [538, 259] on button "Volgende vraag" at bounding box center [450, 257] width 281 height 20
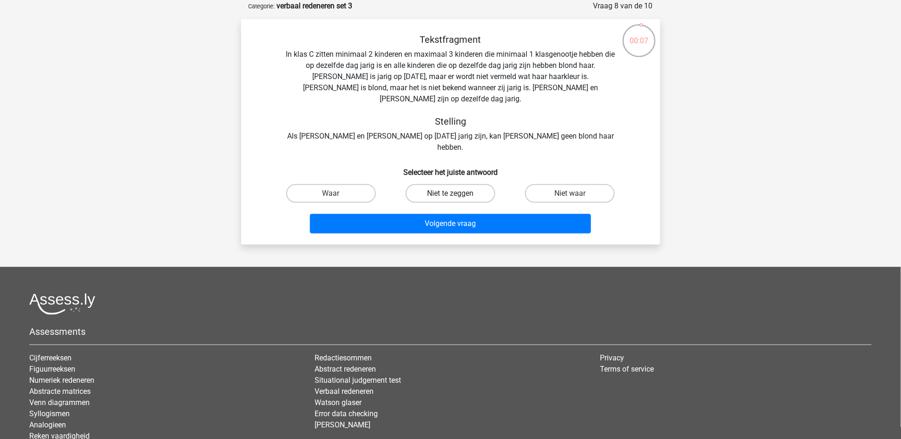
click at [471, 184] on label "Niet te zeggen" at bounding box center [451, 193] width 90 height 19
click at [456, 193] on input "Niet te zeggen" at bounding box center [453, 196] width 6 height 6
radio input "true"
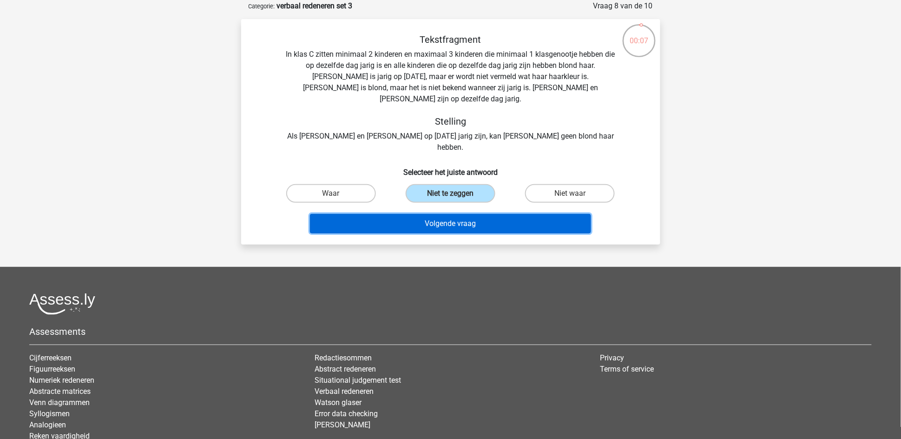
click at [463, 214] on button "Volgende vraag" at bounding box center [450, 224] width 281 height 20
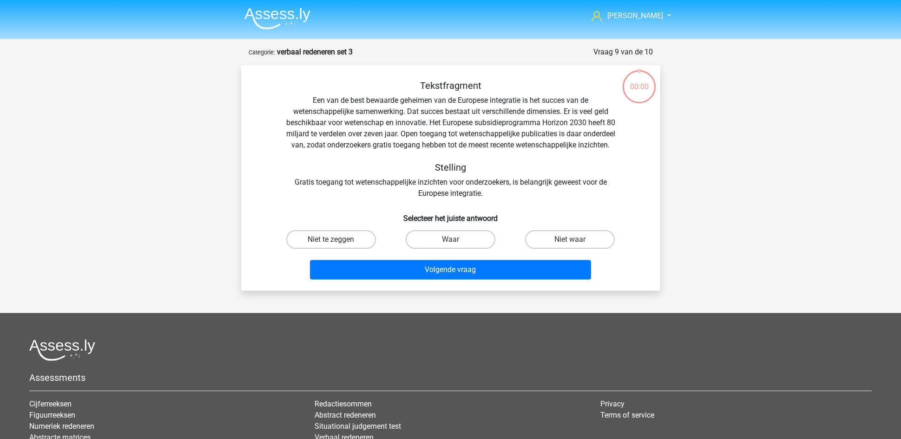
scroll to position [46, 0]
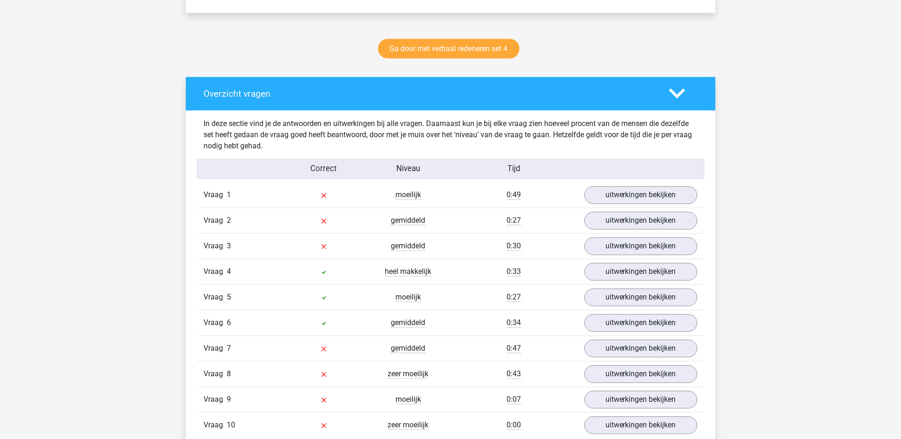
scroll to position [488, 0]
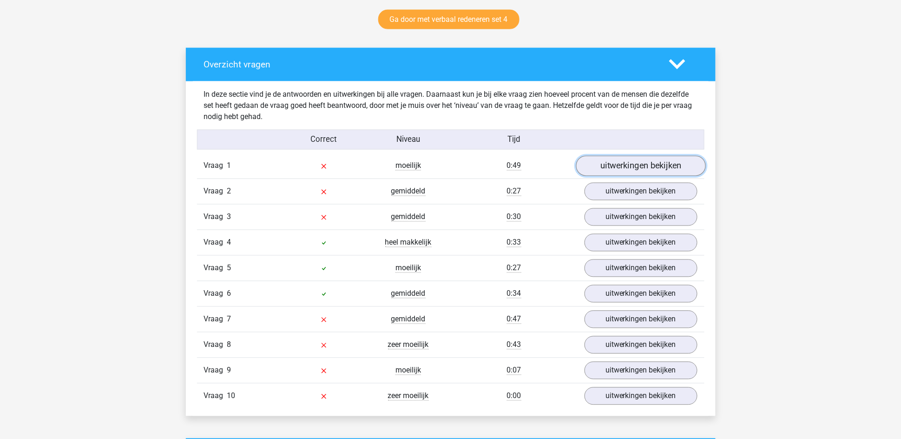
click at [608, 168] on link "uitwerkingen bekijken" at bounding box center [641, 166] width 130 height 20
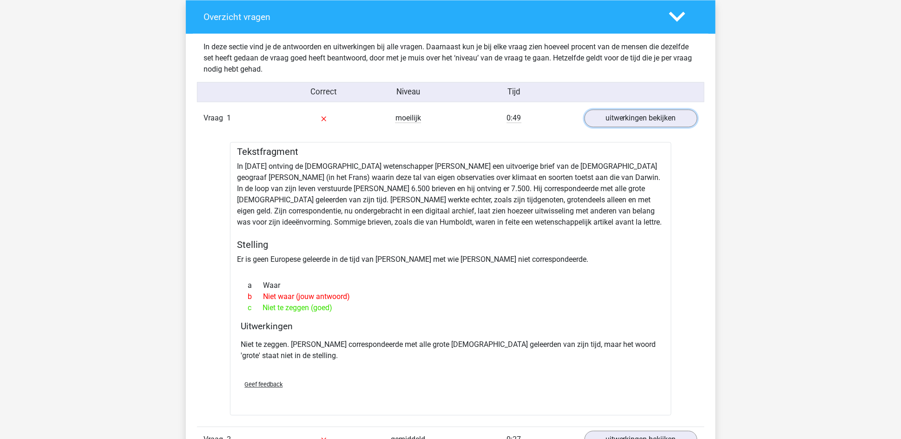
scroll to position [558, 0]
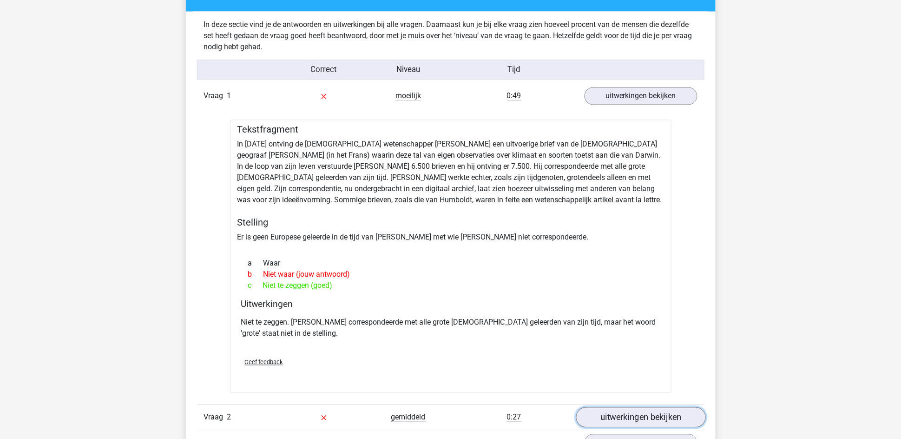
click at [620, 425] on link "uitwerkingen bekijken" at bounding box center [641, 417] width 130 height 20
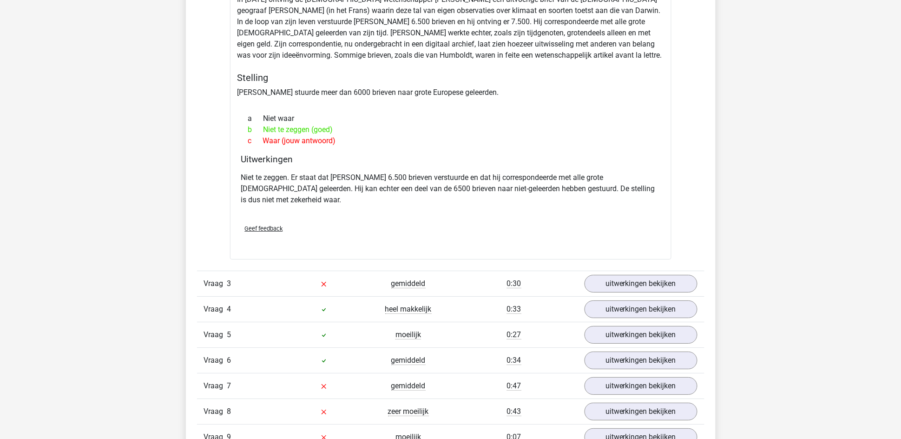
scroll to position [1046, 0]
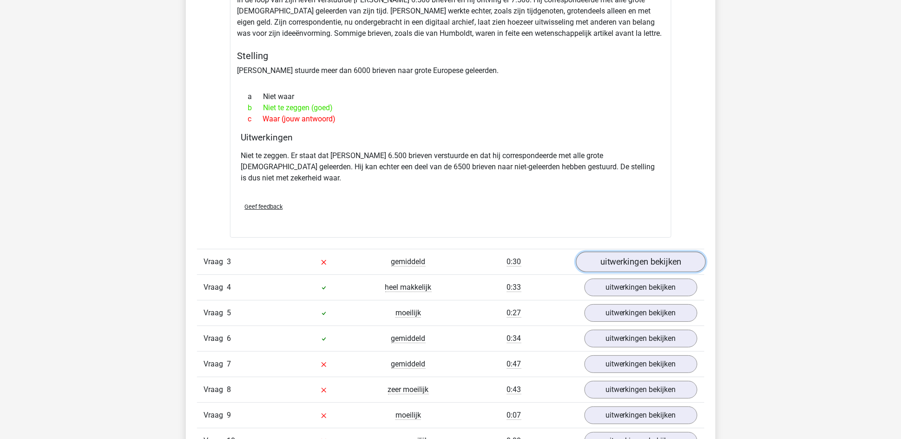
click at [629, 252] on link "uitwerkingen bekijken" at bounding box center [641, 262] width 130 height 20
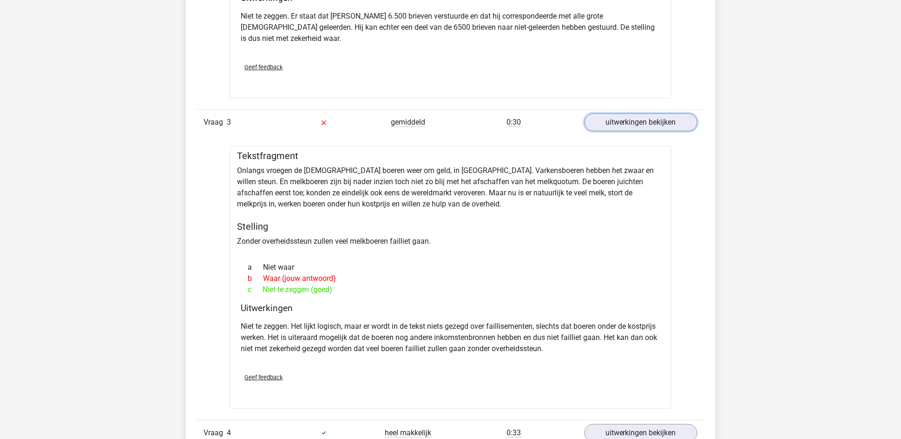
scroll to position [1255, 0]
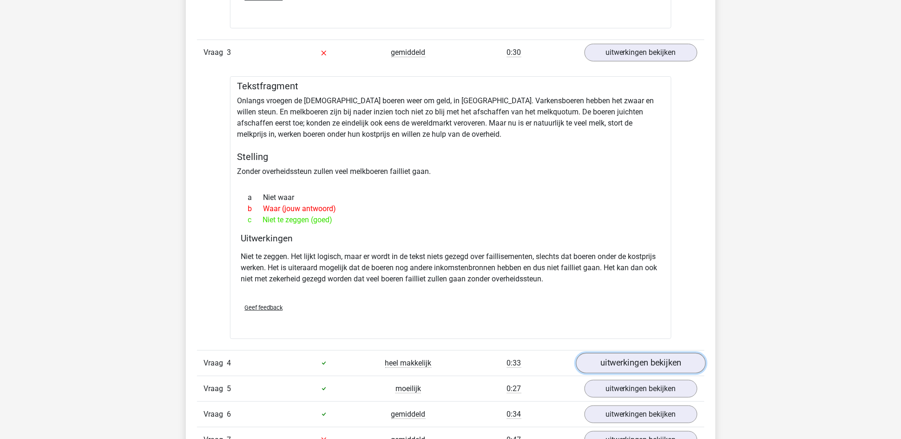
click at [616, 353] on link "uitwerkingen bekijken" at bounding box center [641, 363] width 130 height 20
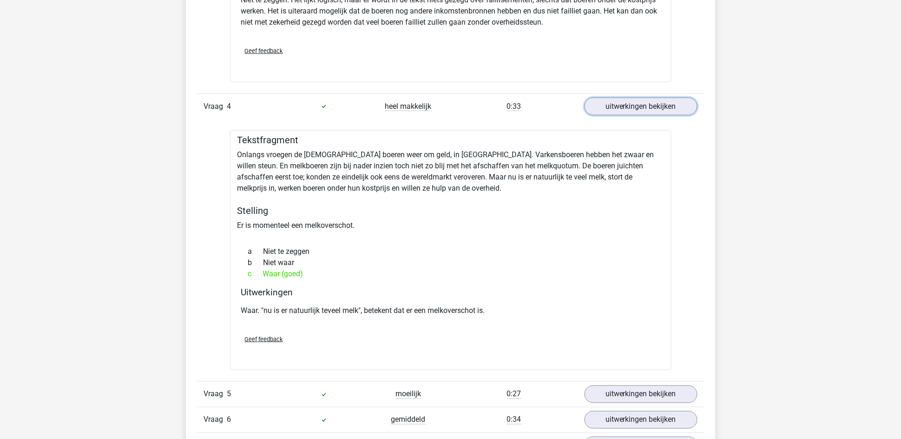
scroll to position [1534, 0]
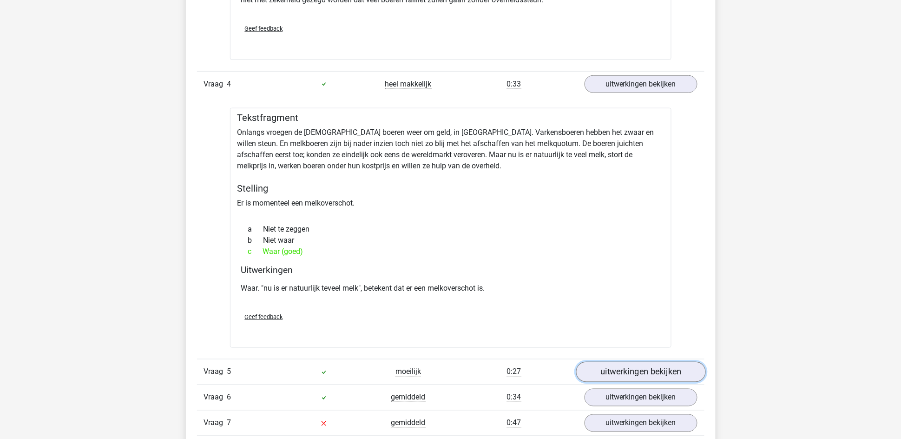
click at [648, 362] on link "uitwerkingen bekijken" at bounding box center [641, 372] width 130 height 20
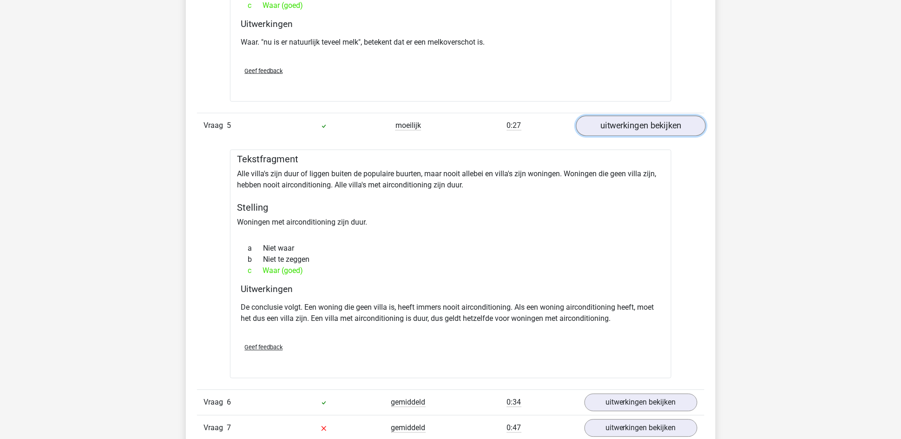
scroll to position [1813, 0]
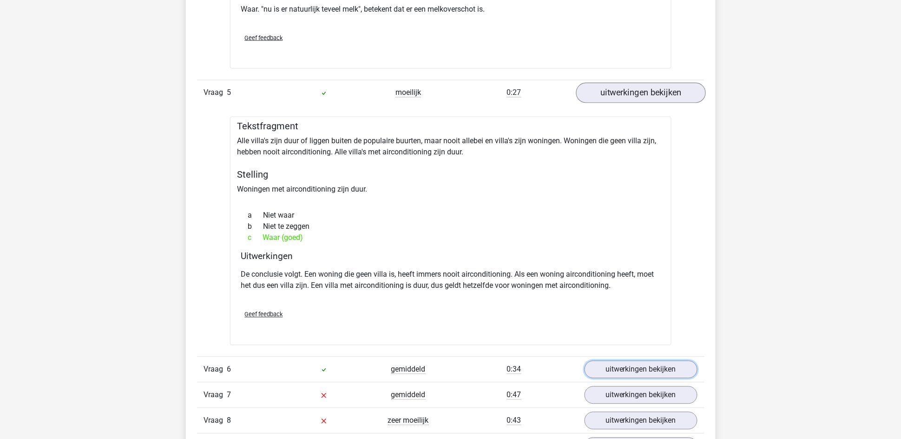
click at [648, 361] on link "uitwerkingen bekijken" at bounding box center [641, 370] width 113 height 18
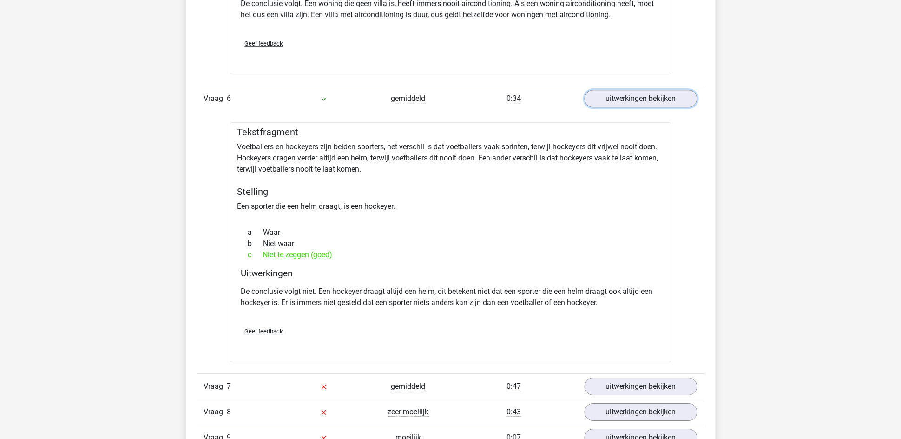
scroll to position [2161, 0]
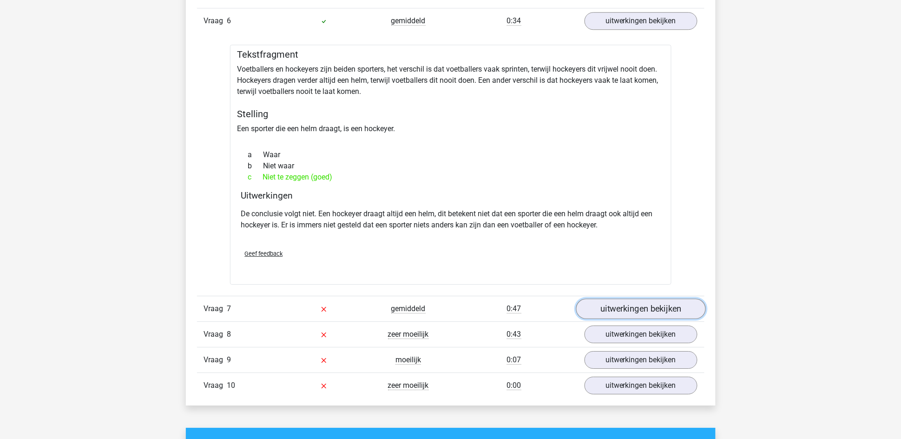
click at [626, 301] on link "uitwerkingen bekijken" at bounding box center [641, 308] width 130 height 20
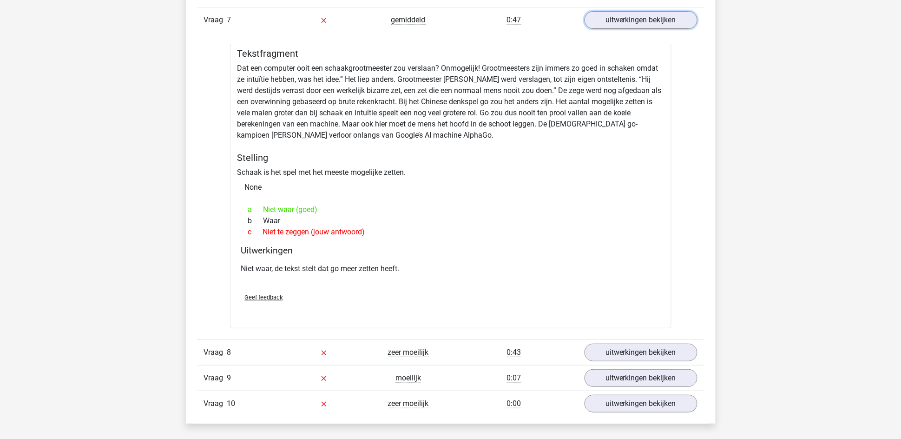
scroll to position [2510, 0]
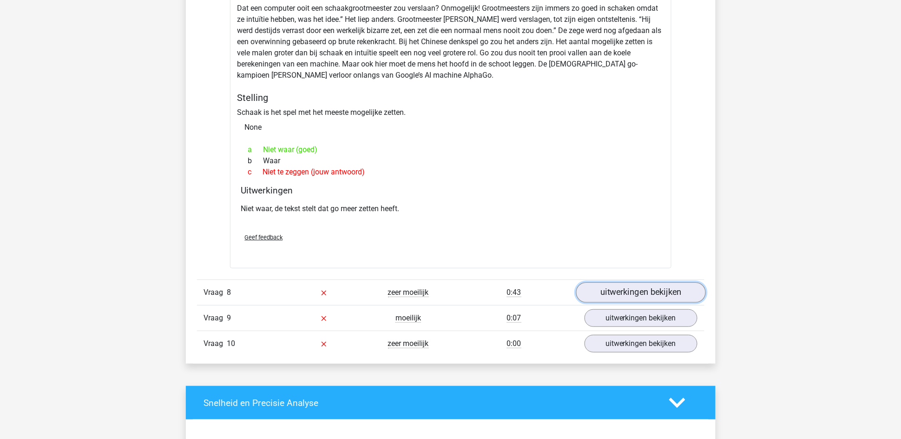
click at [626, 283] on link "uitwerkingen bekijken" at bounding box center [641, 293] width 130 height 20
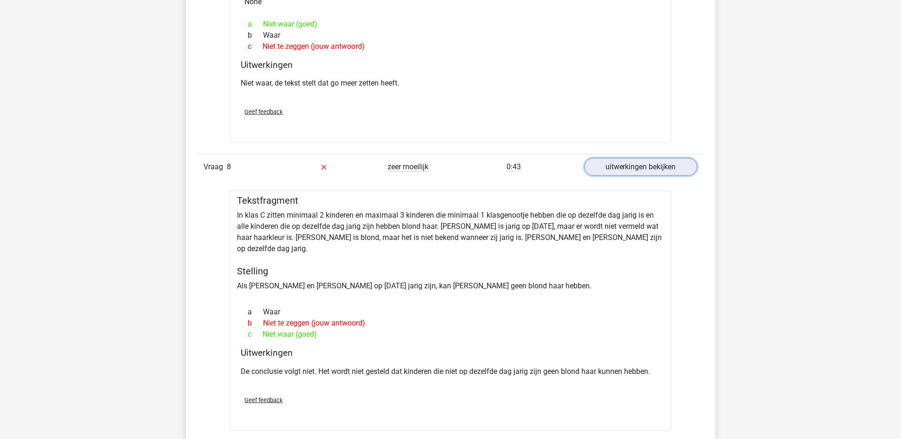
scroll to position [2719, 0]
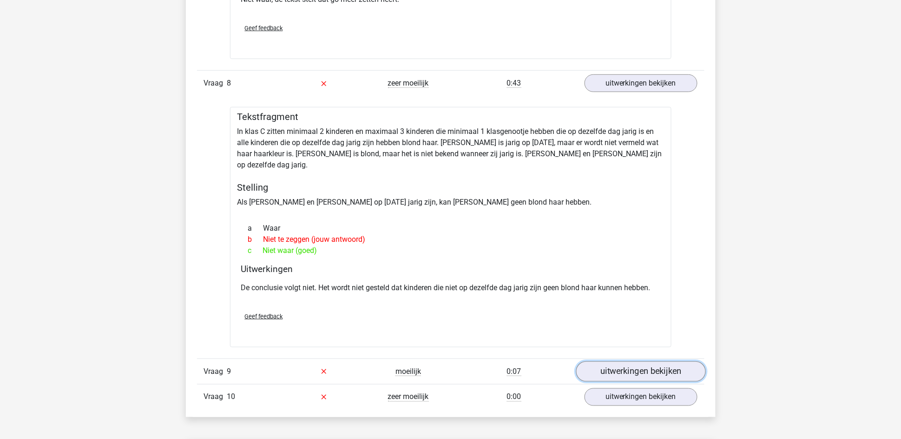
click at [621, 361] on link "uitwerkingen bekijken" at bounding box center [641, 371] width 130 height 20
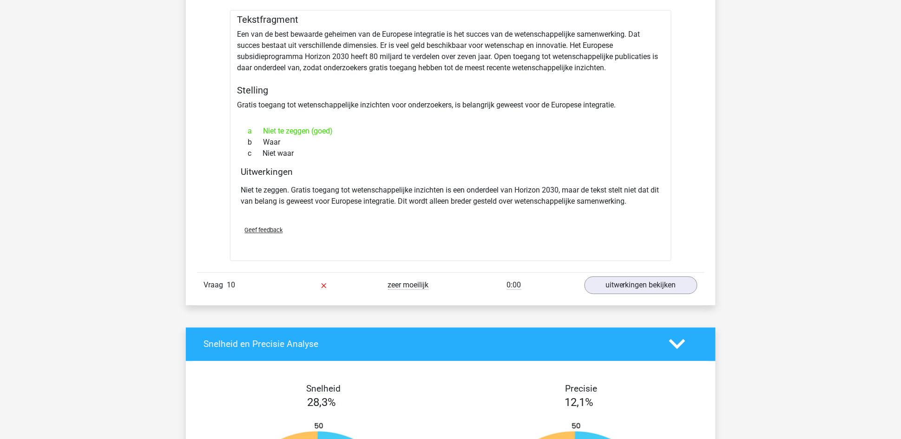
scroll to position [3138, 0]
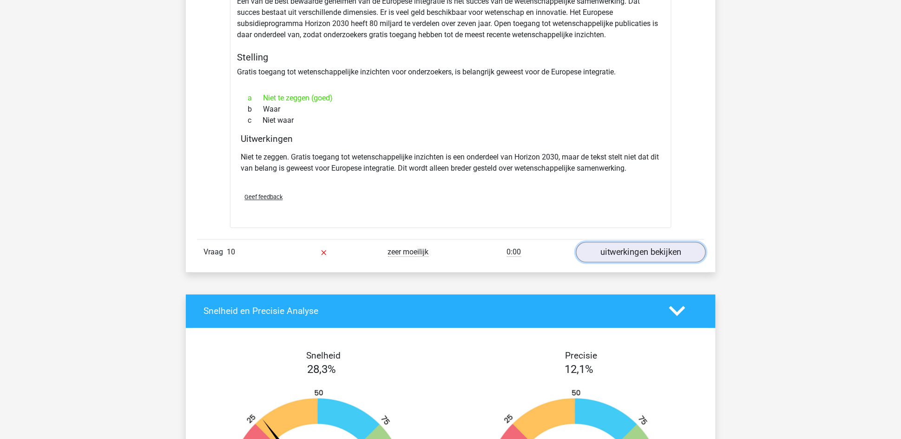
click at [664, 242] on link "uitwerkingen bekijken" at bounding box center [641, 252] width 130 height 20
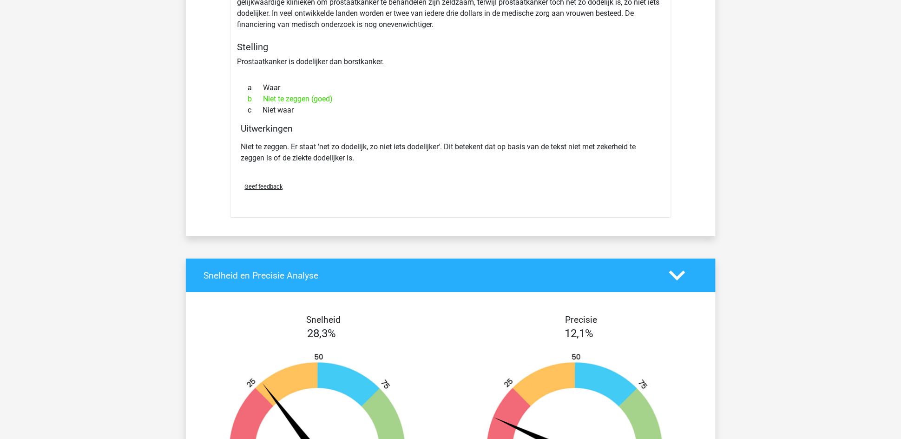
scroll to position [3486, 0]
